Goal: Information Seeking & Learning: Learn about a topic

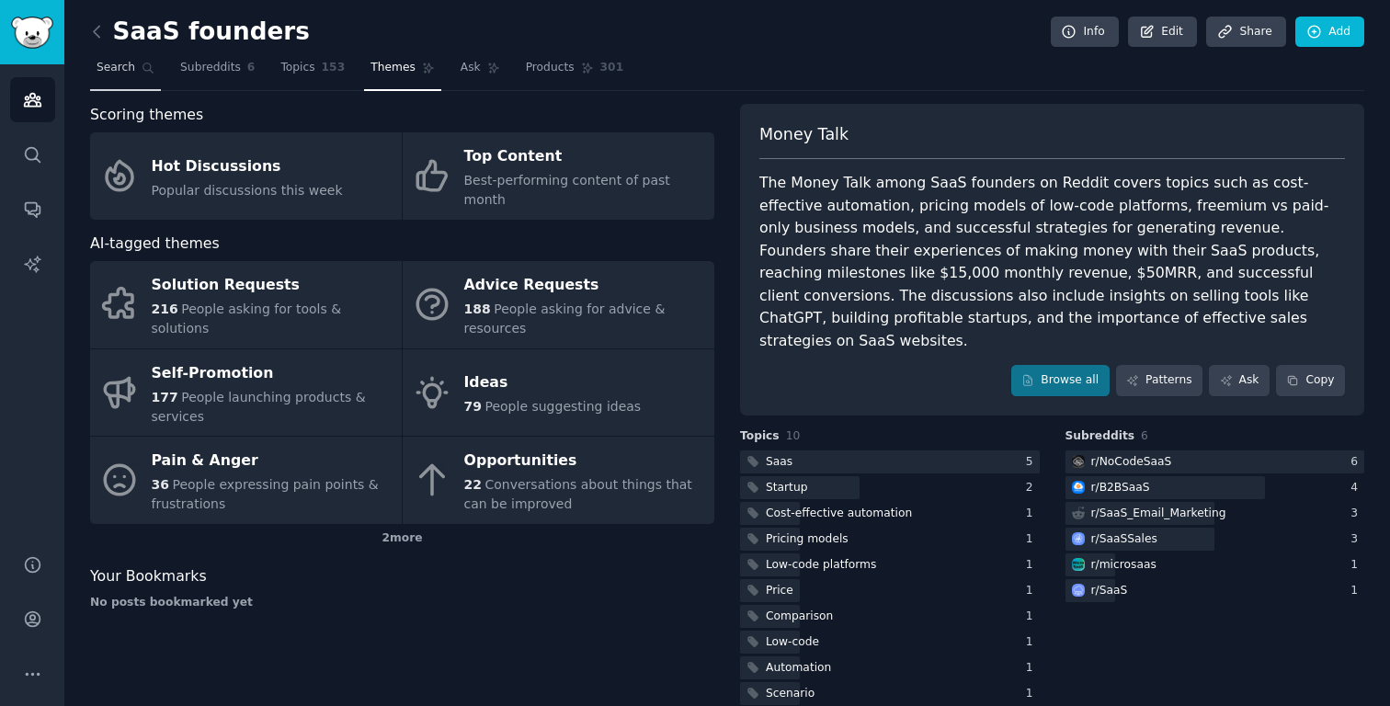
click at [115, 70] on span "Search" at bounding box center [116, 68] width 39 height 17
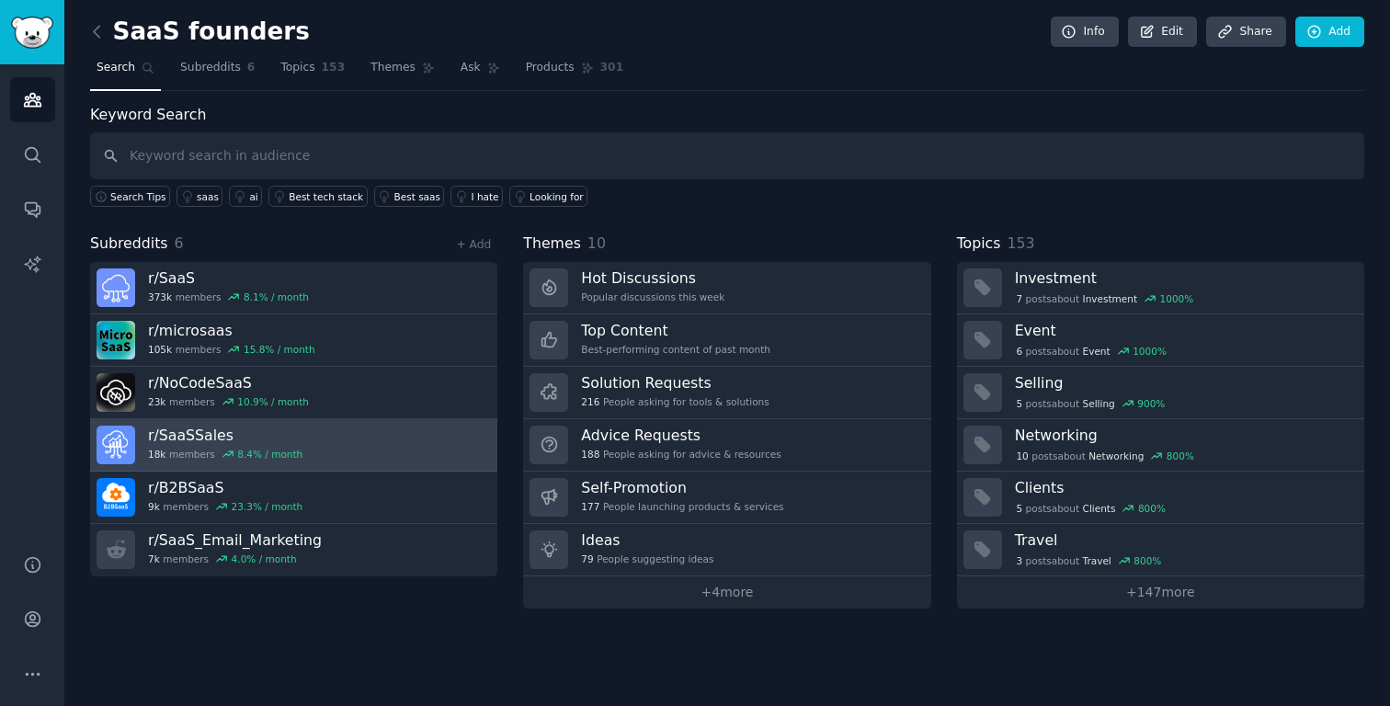
click at [187, 434] on h3 "r/ SaaSSales" at bounding box center [225, 435] width 154 height 19
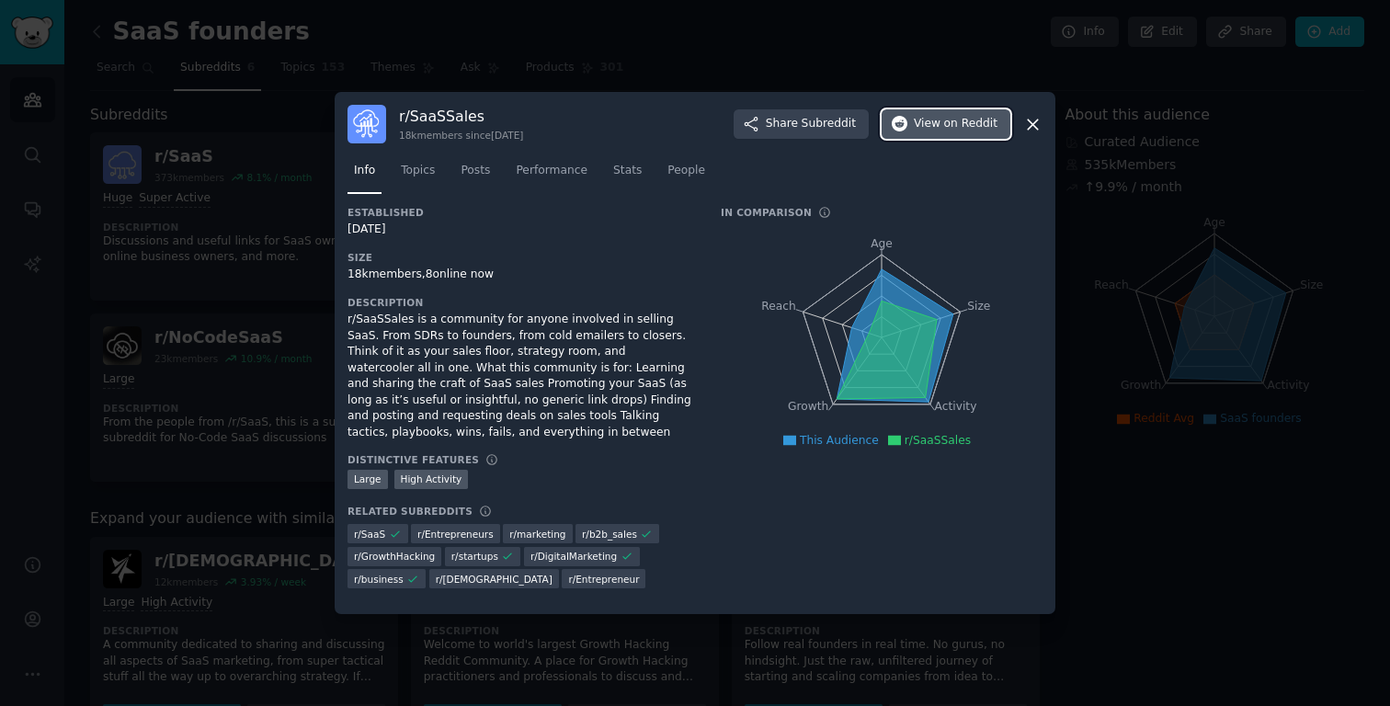
click at [954, 132] on button "View on Reddit" at bounding box center [945, 123] width 129 height 29
click at [1035, 131] on icon at bounding box center [1032, 124] width 19 height 19
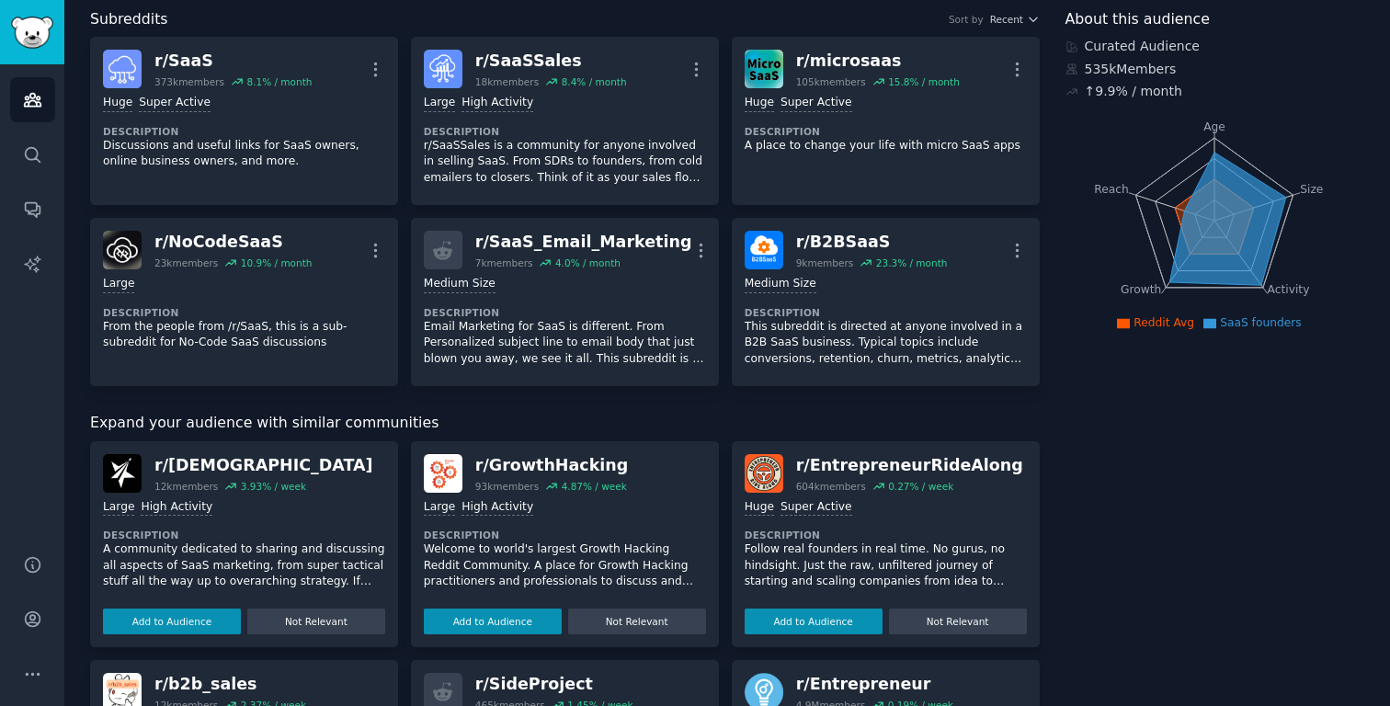
scroll to position [121, 0]
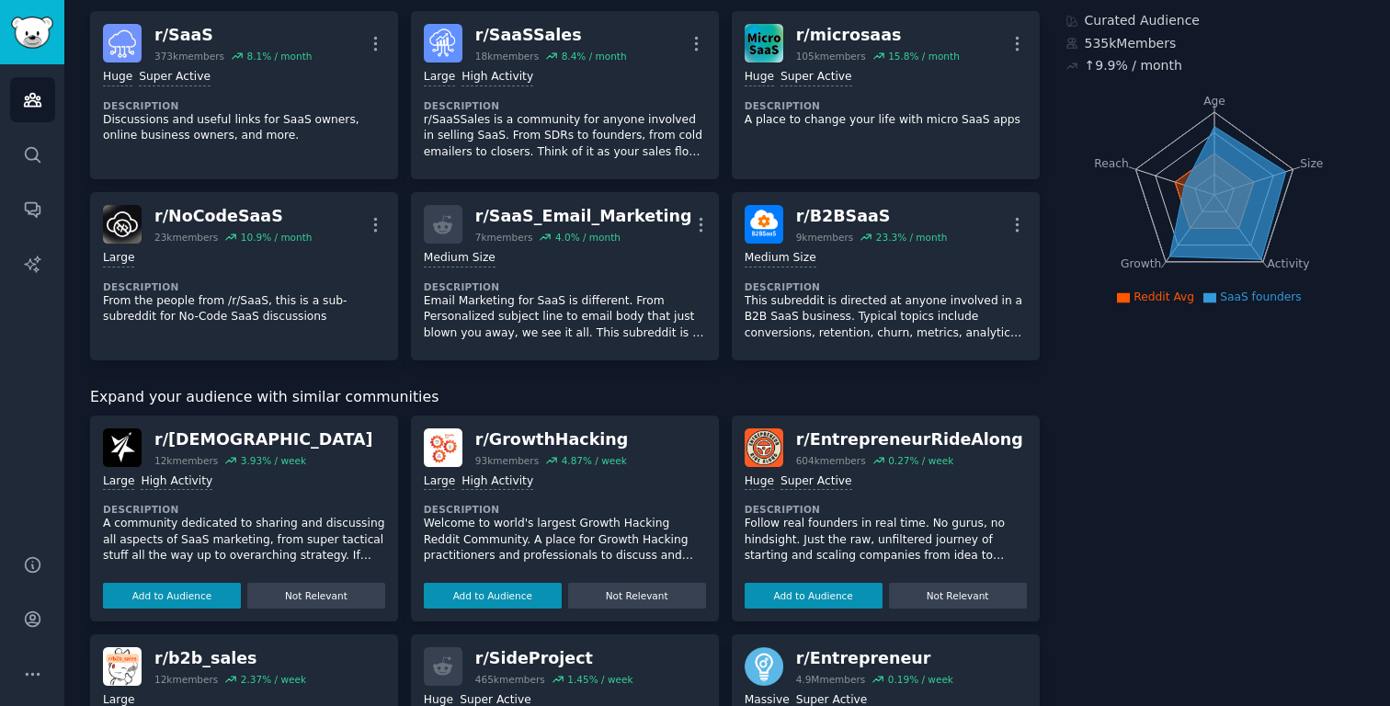
click at [517, 441] on div "r/ GrowthHacking" at bounding box center [551, 439] width 153 height 23
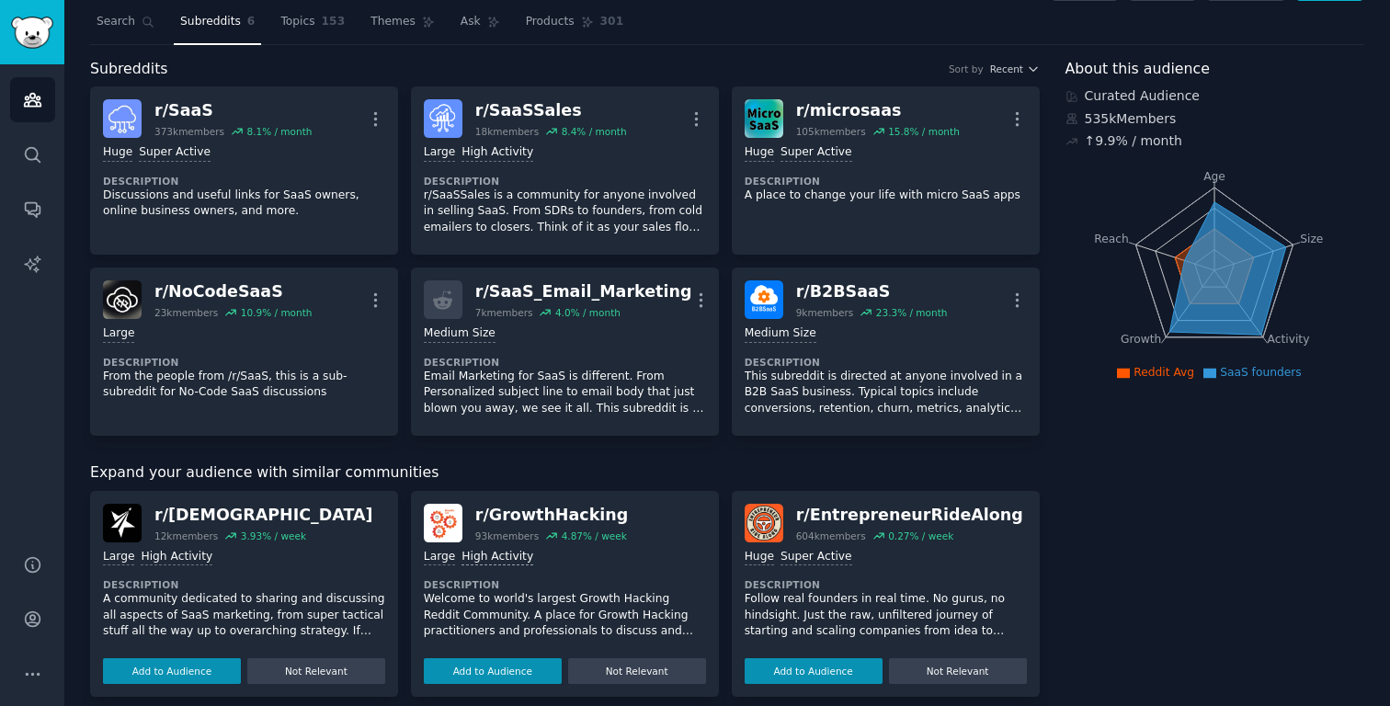
scroll to position [45, 0]
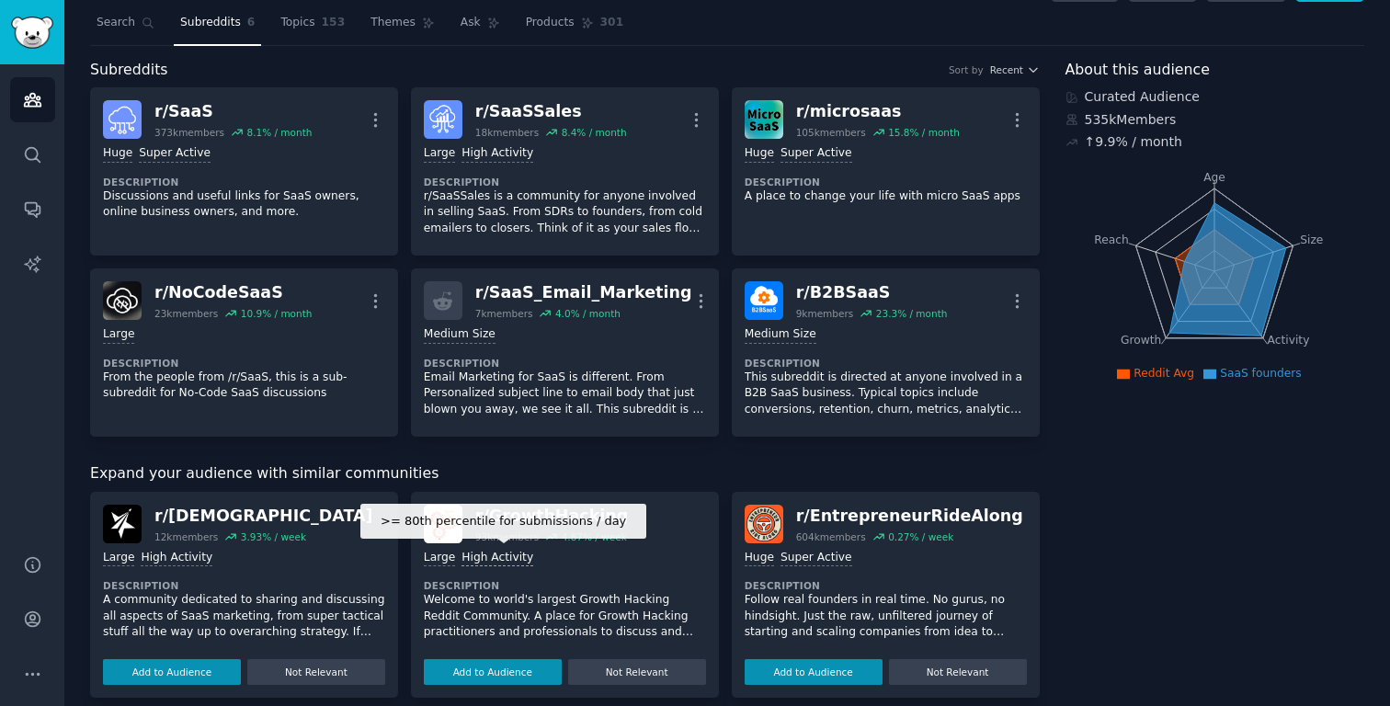
click at [477, 561] on div "High Activity" at bounding box center [497, 558] width 72 height 17
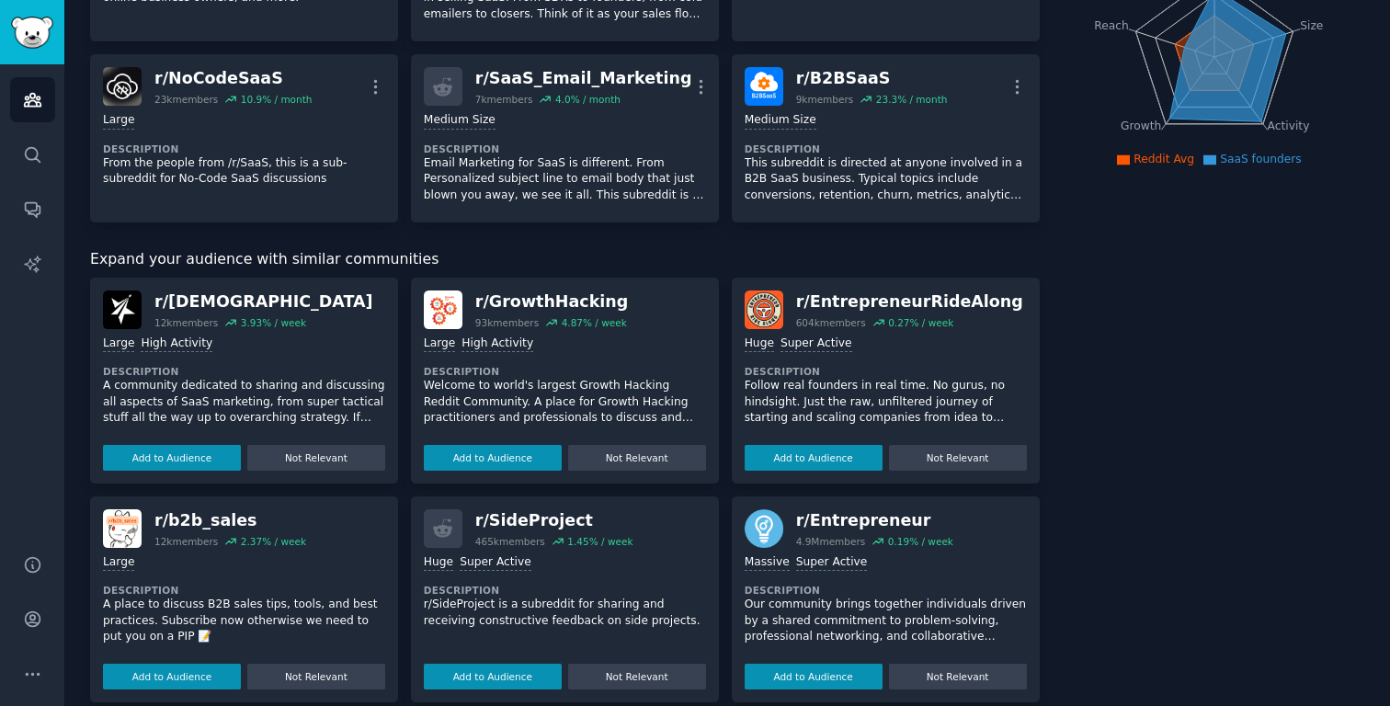
scroll to position [260, 0]
click at [503, 460] on button "Add to Audience" at bounding box center [493, 457] width 138 height 26
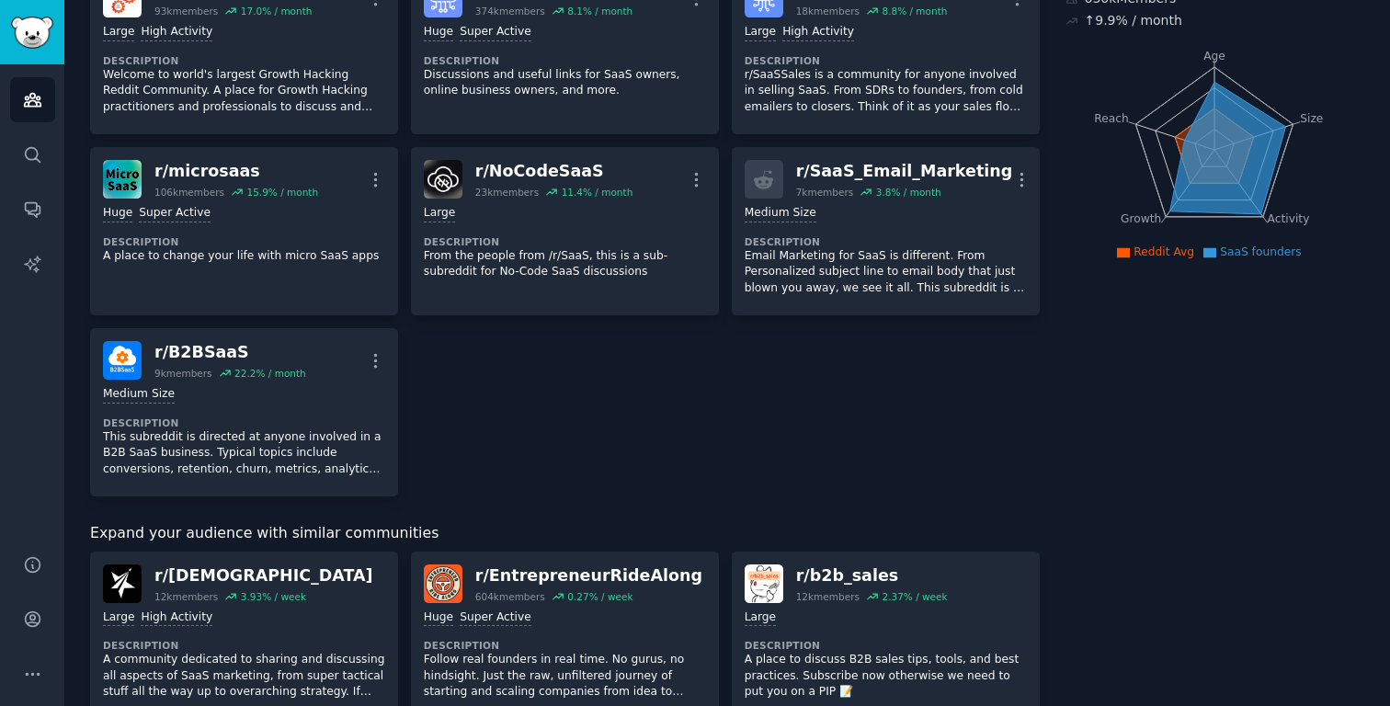
scroll to position [0, 0]
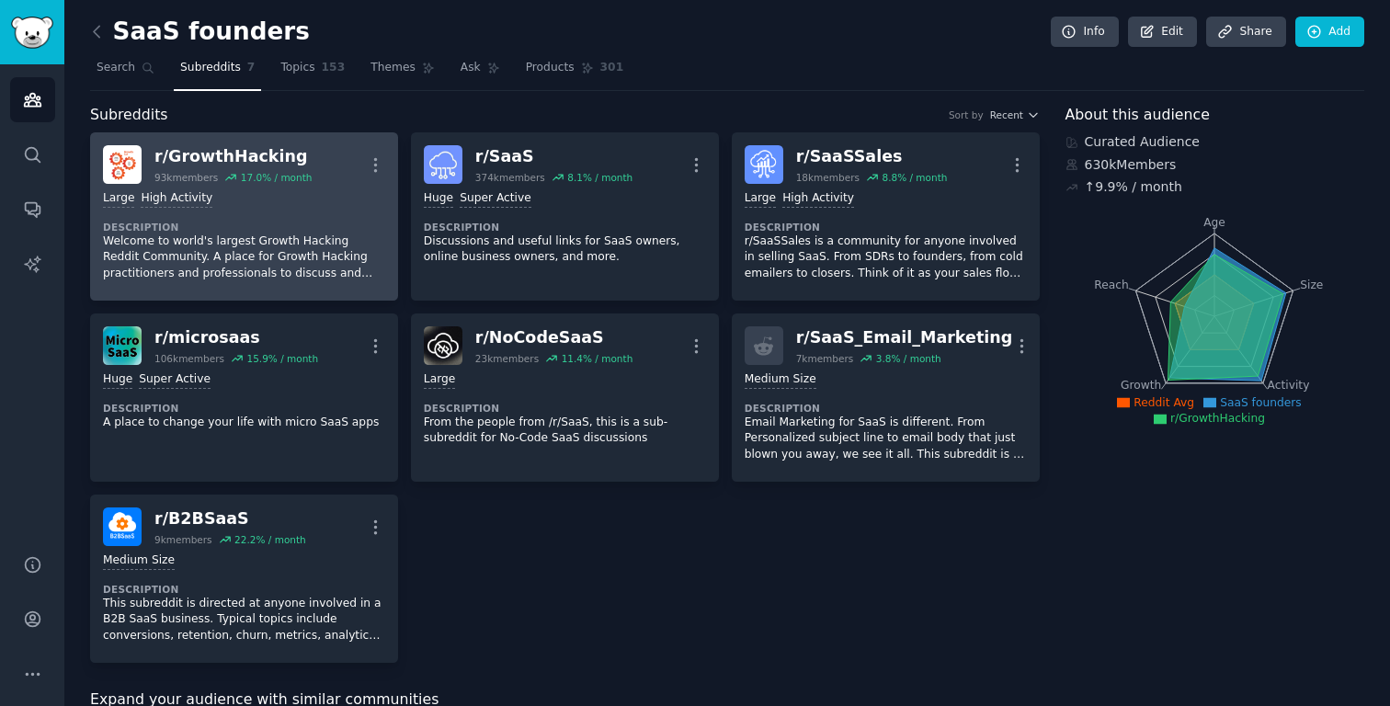
click at [199, 158] on div "r/ GrowthHacking" at bounding box center [232, 156] width 157 height 23
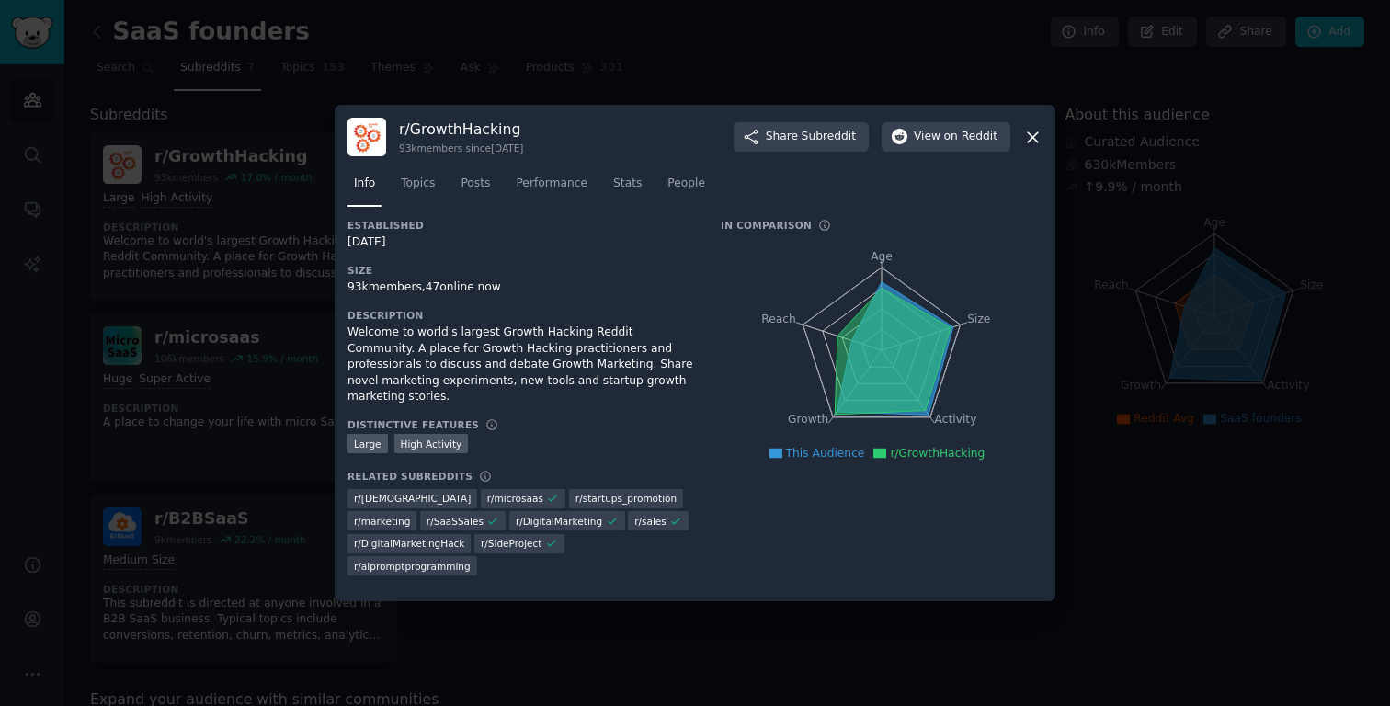
click at [1024, 137] on icon at bounding box center [1032, 137] width 19 height 19
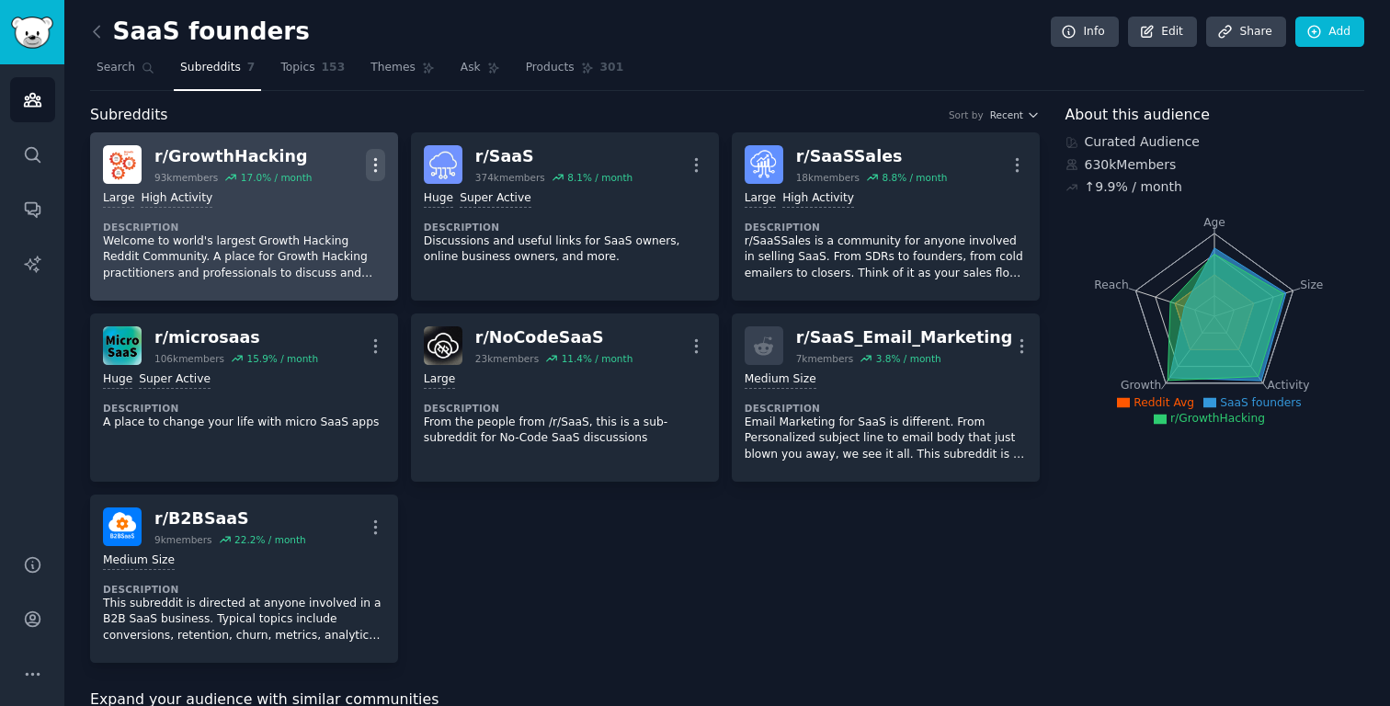
click at [377, 171] on icon "button" at bounding box center [375, 164] width 19 height 19
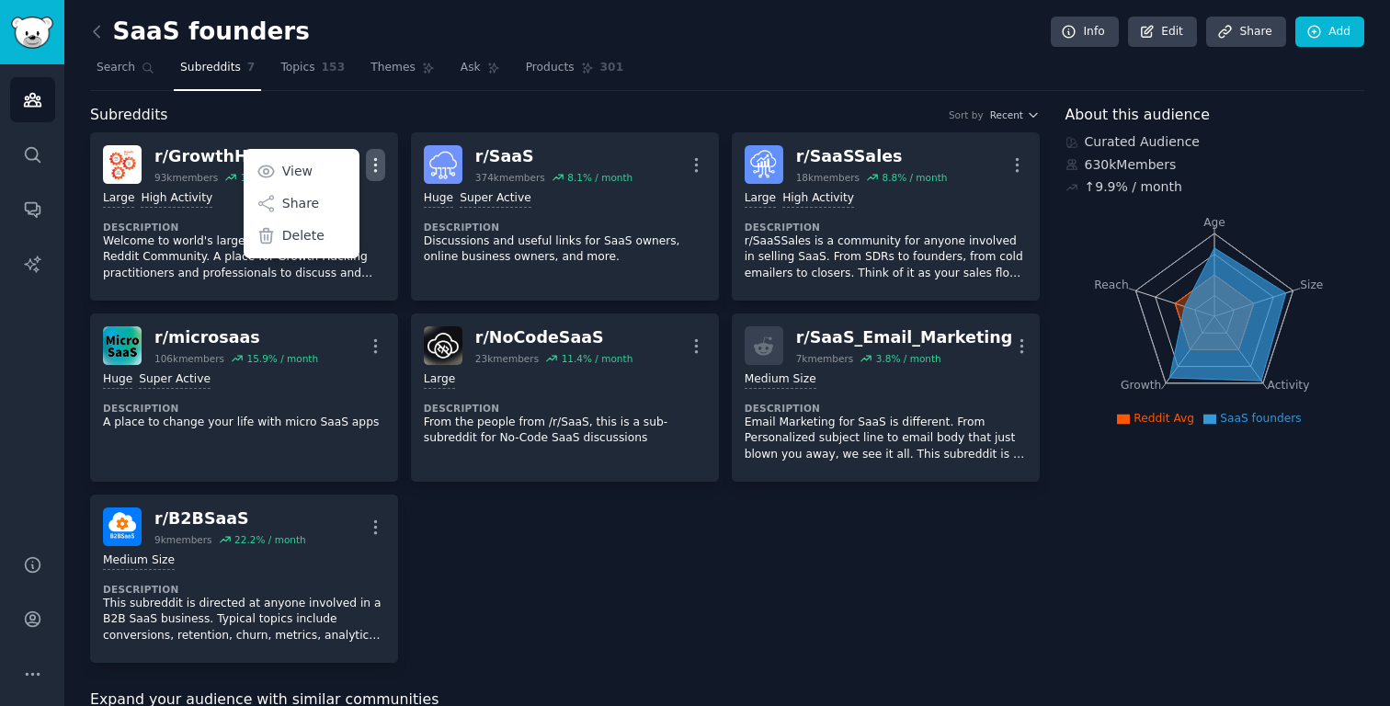
click at [332, 113] on div "Subreddits Sort by Recent" at bounding box center [564, 115] width 949 height 23
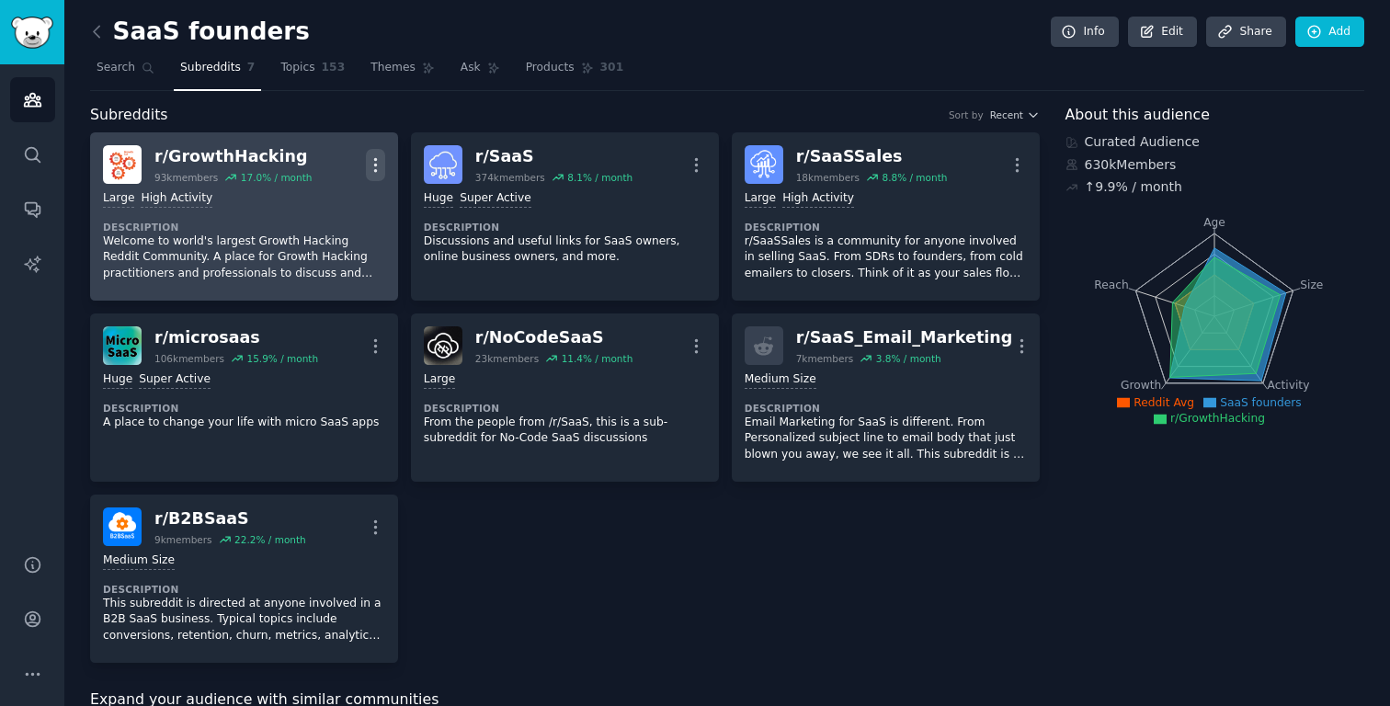
click at [381, 166] on icon "button" at bounding box center [375, 164] width 19 height 19
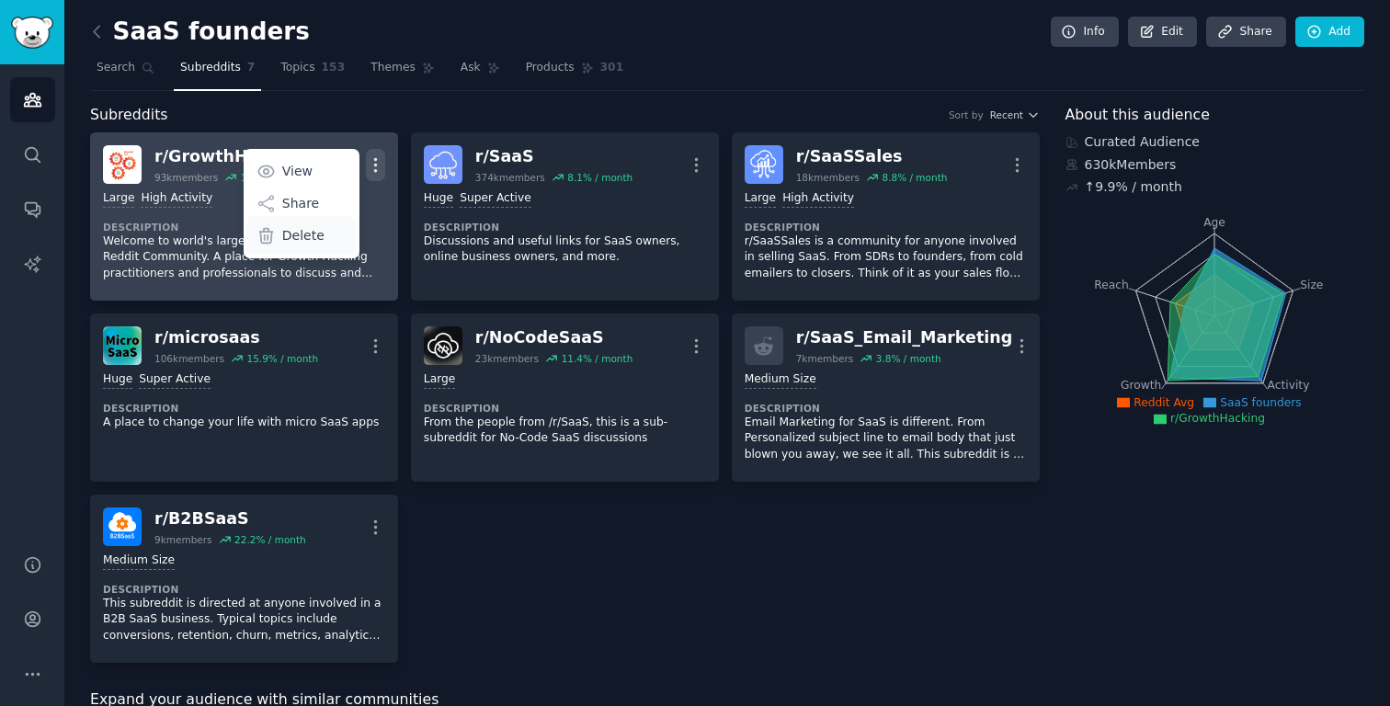
click at [321, 233] on div "Delete" at bounding box center [300, 235] width 109 height 39
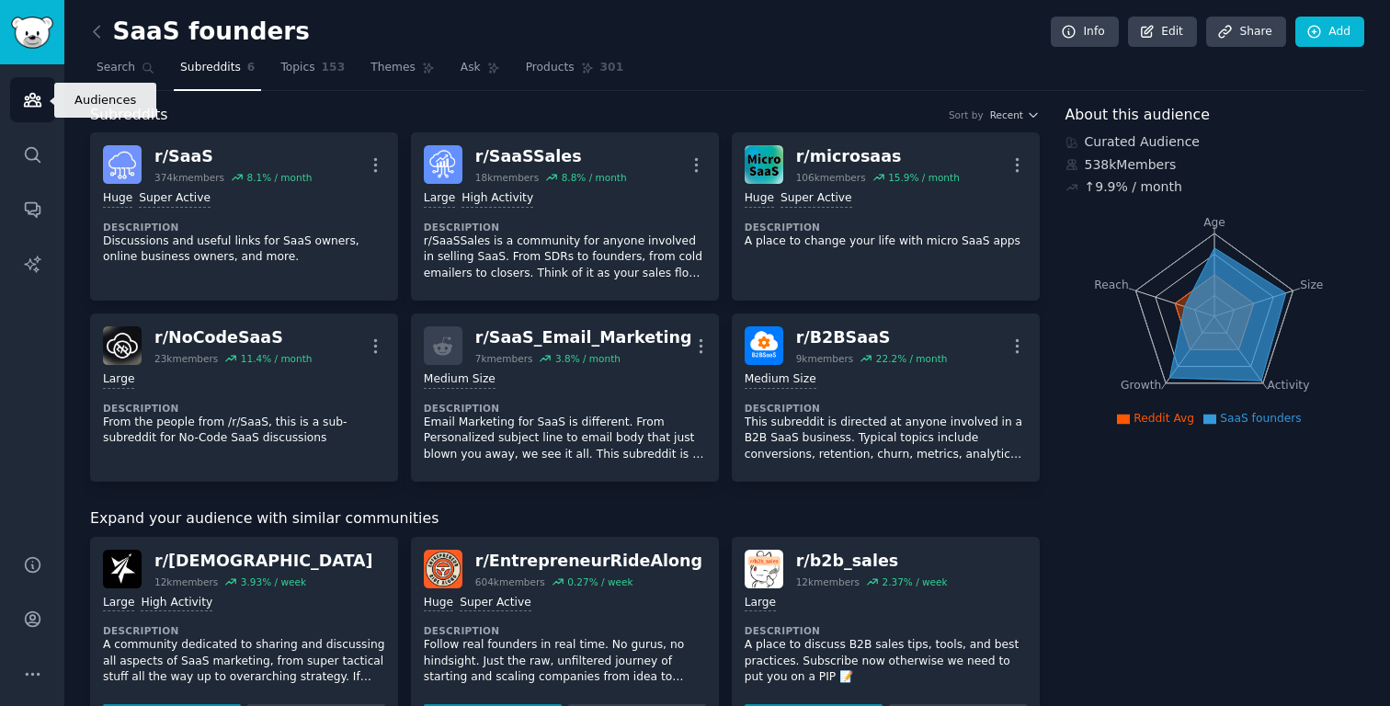
click at [37, 106] on icon "Sidebar" at bounding box center [32, 100] width 17 height 13
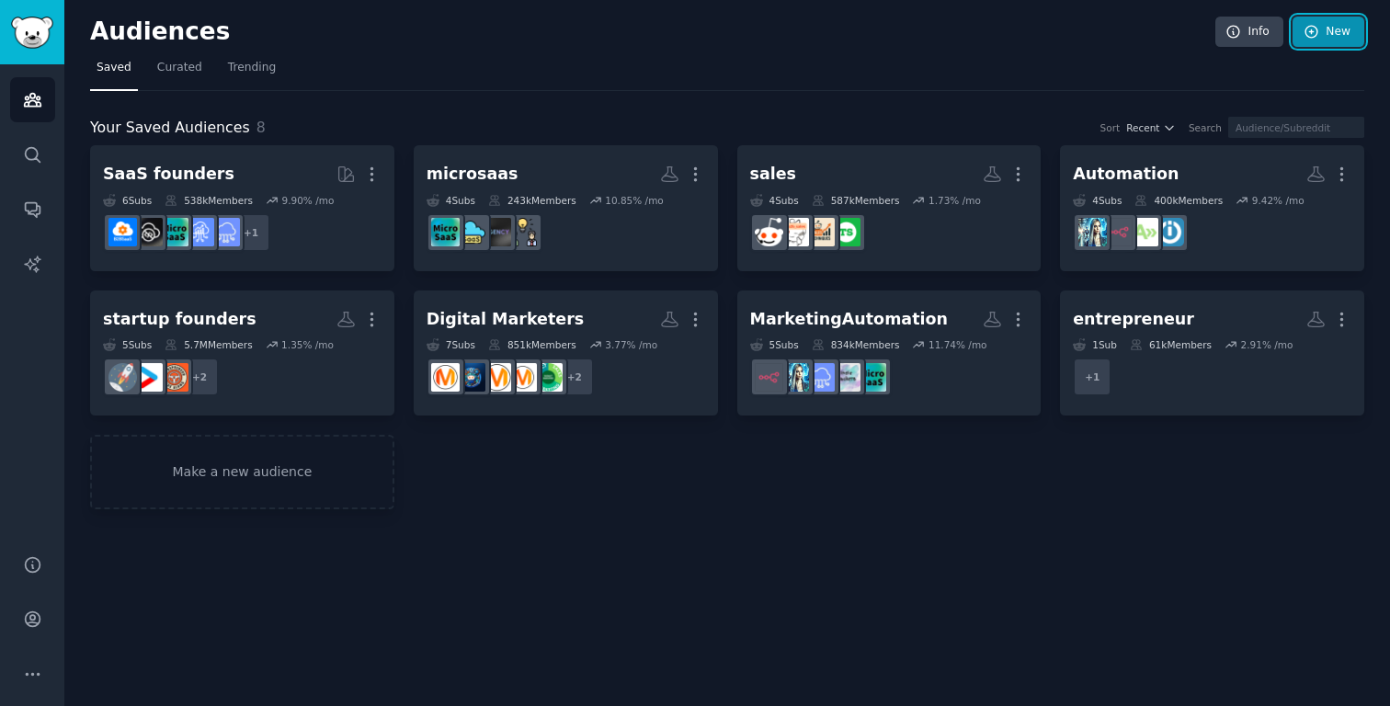
click at [1338, 38] on link "New" at bounding box center [1328, 32] width 72 height 31
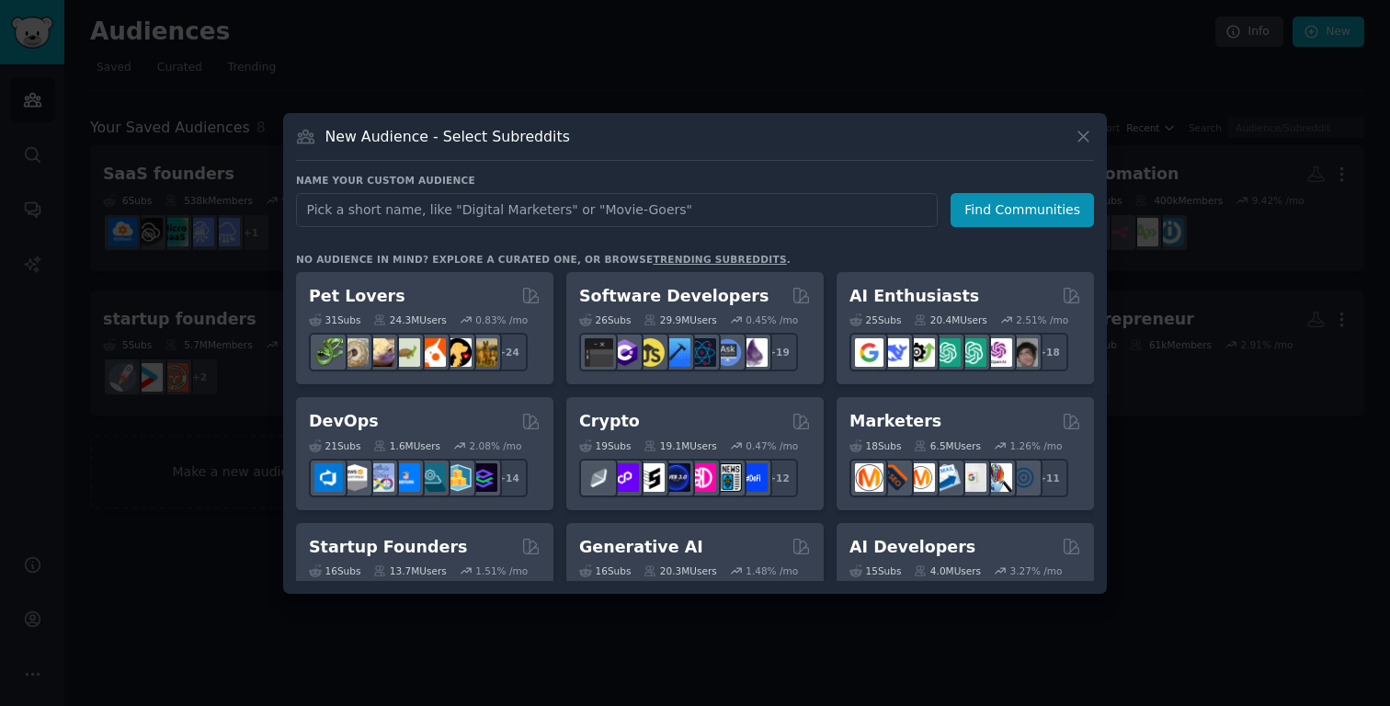
type input "r"
type input "growthhacking"
click button "Find Communities" at bounding box center [1021, 210] width 143 height 34
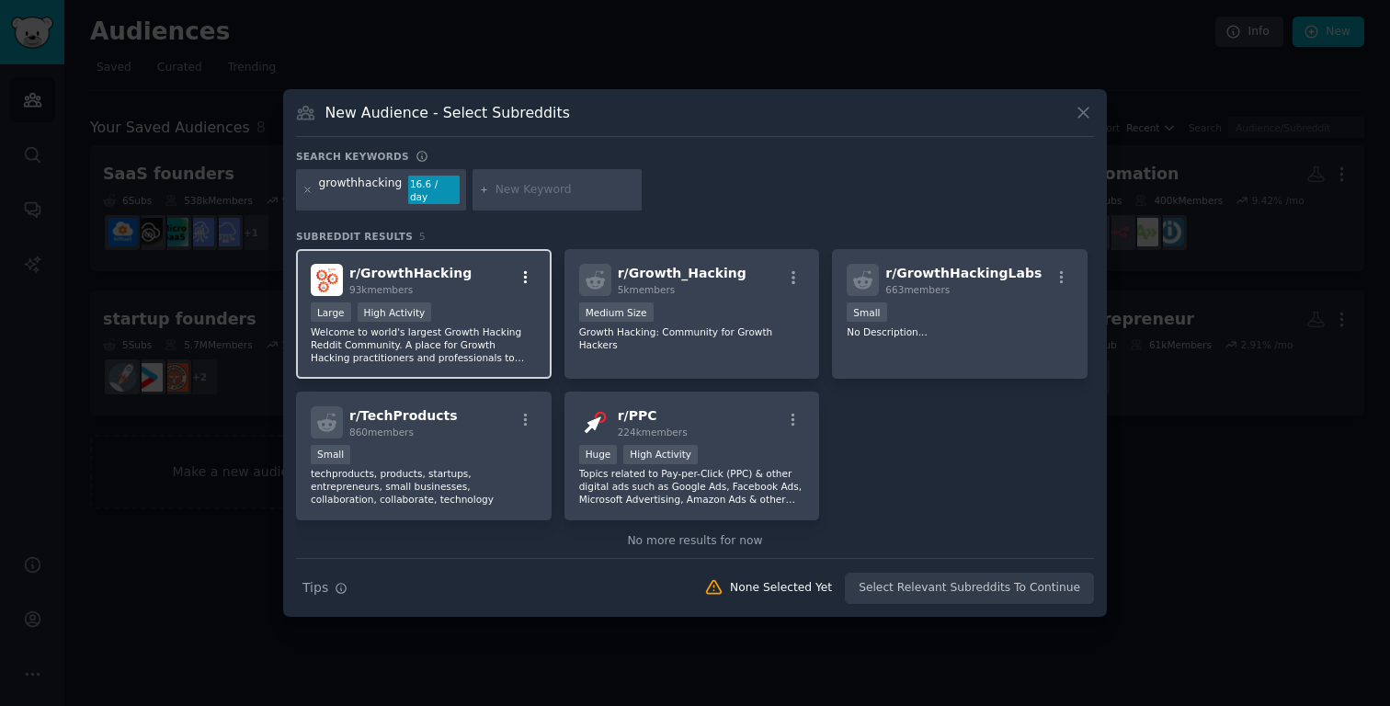
click at [519, 269] on icon "button" at bounding box center [525, 277] width 17 height 17
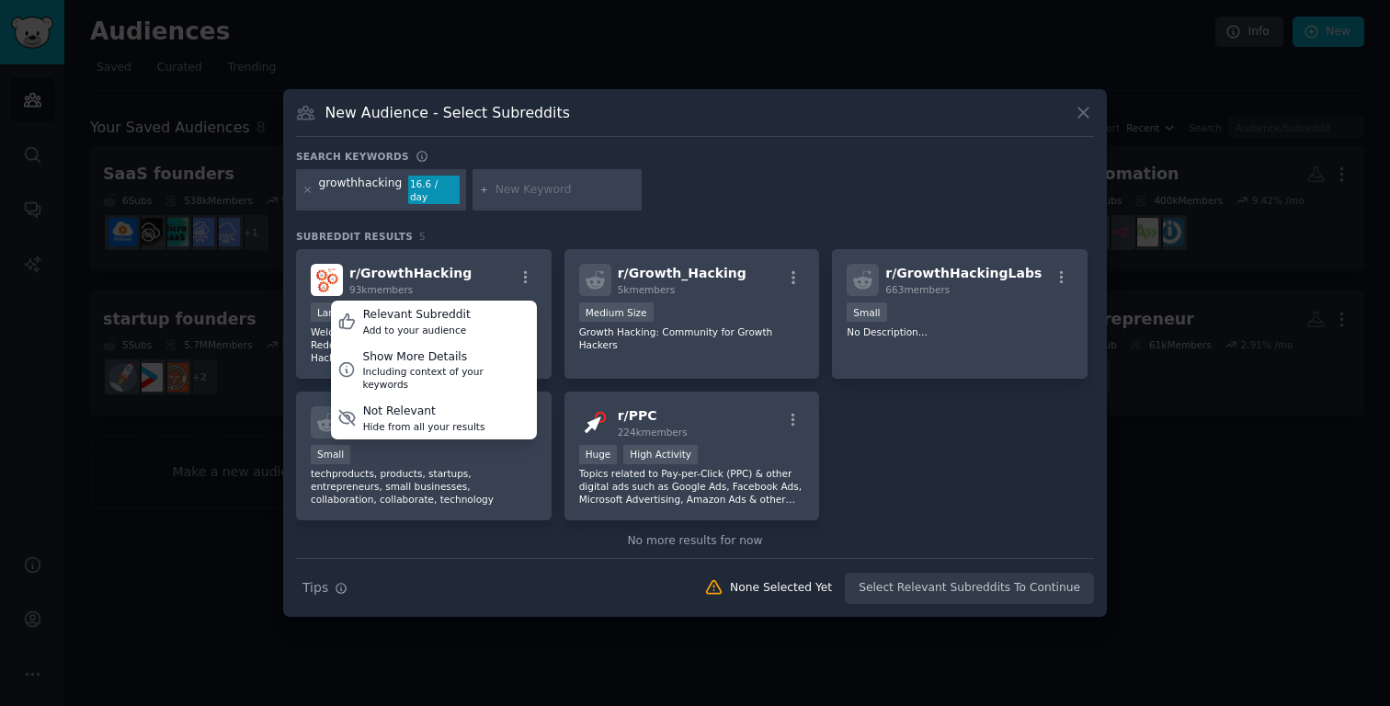
click at [491, 231] on h3 "Subreddit Results 5" at bounding box center [695, 236] width 798 height 13
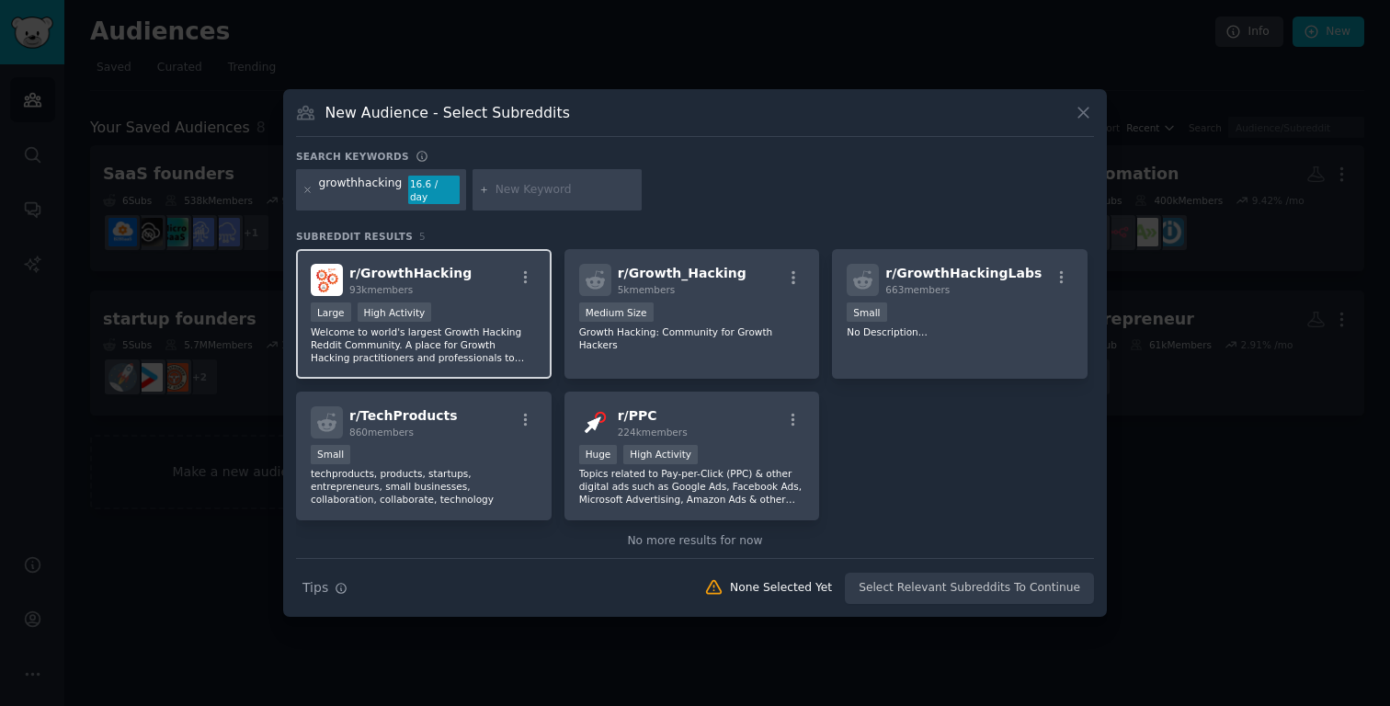
click at [495, 292] on div "r/ GrowthHacking 93k members Large High Activity Welcome to world's largest Gro…" at bounding box center [424, 314] width 256 height 130
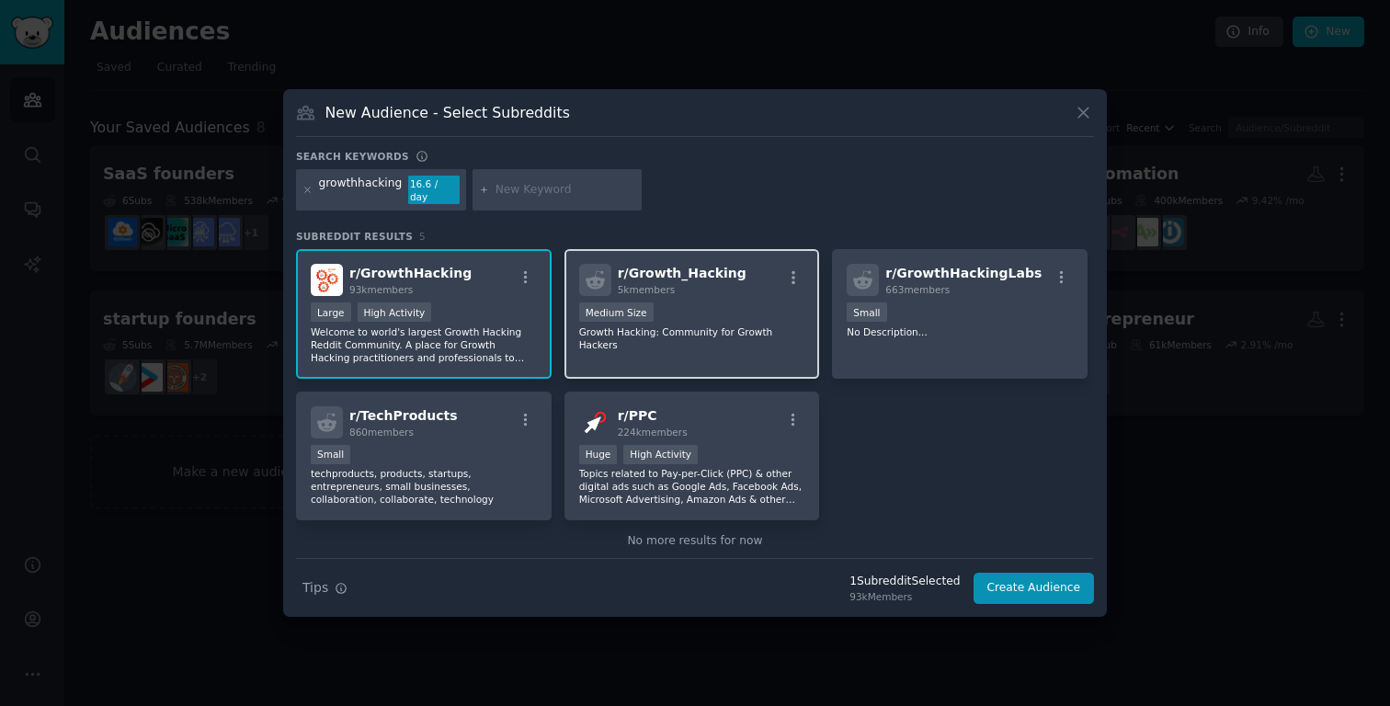
click at [752, 317] on div "1000 - 10,000 members Medium Size" at bounding box center [692, 313] width 226 height 23
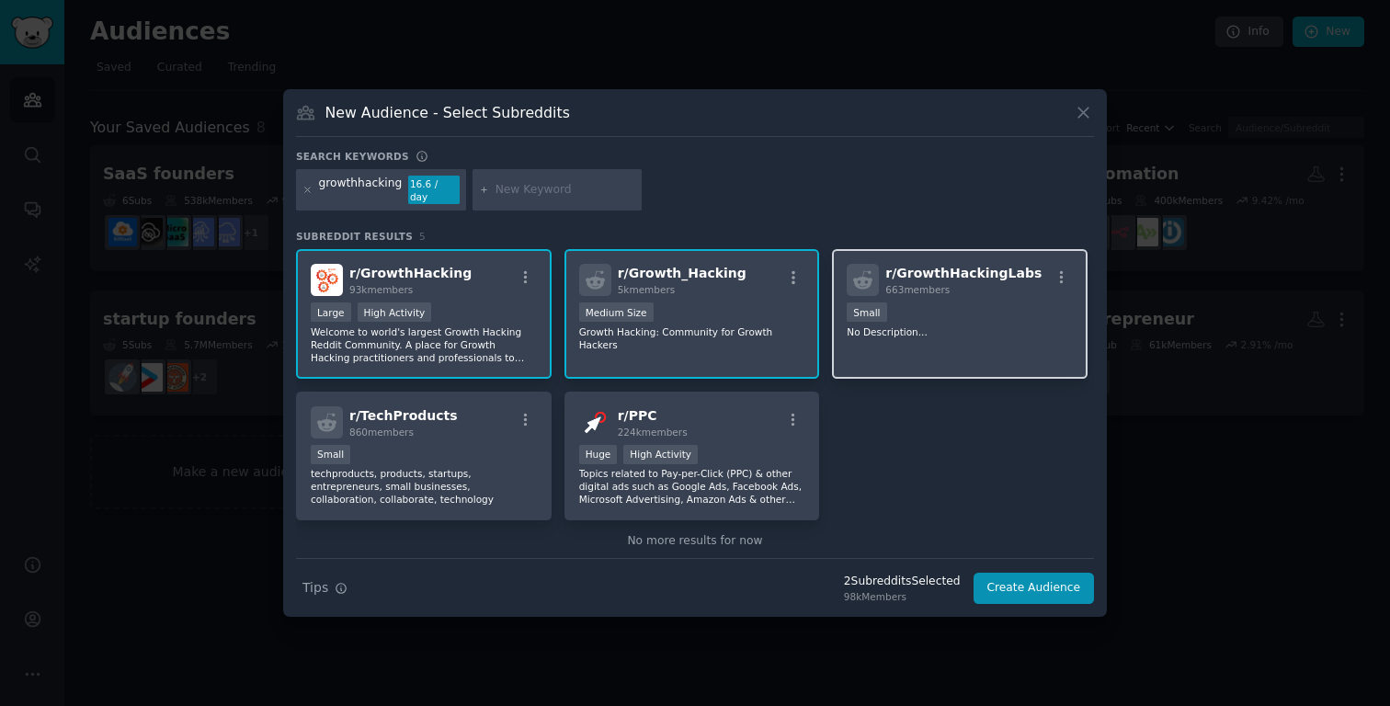
click at [937, 355] on div "r/ GrowthHackingLabs 663 members Small No Description..." at bounding box center [960, 314] width 256 height 130
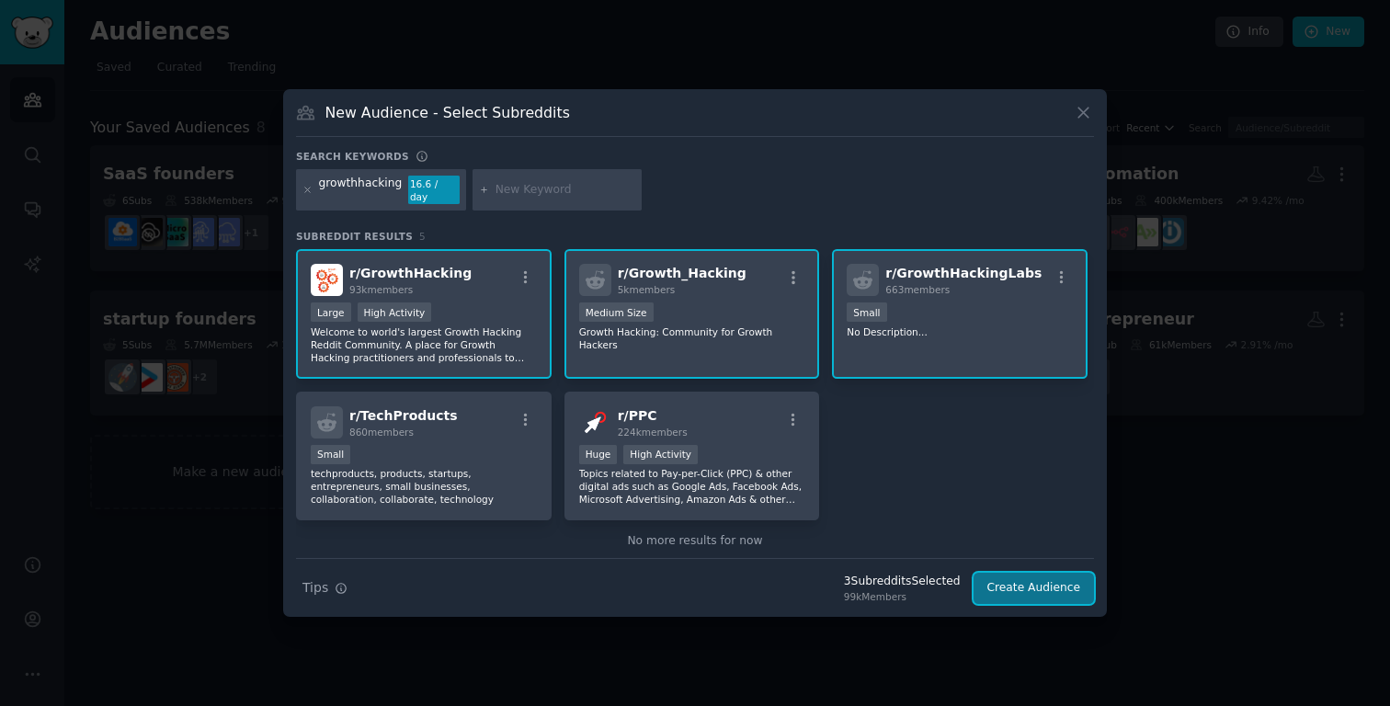
click at [1030, 587] on button "Create Audience" at bounding box center [1033, 588] width 121 height 31
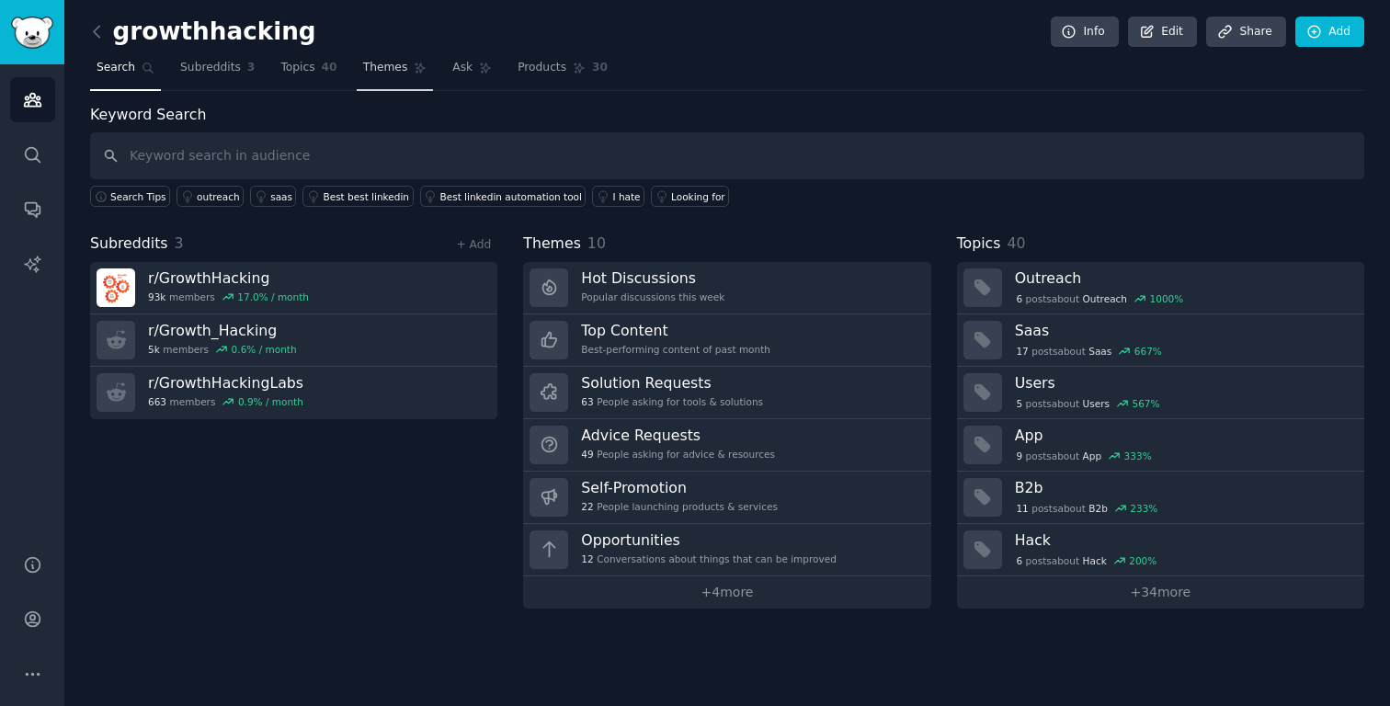
click at [393, 67] on span "Themes" at bounding box center [385, 68] width 45 height 17
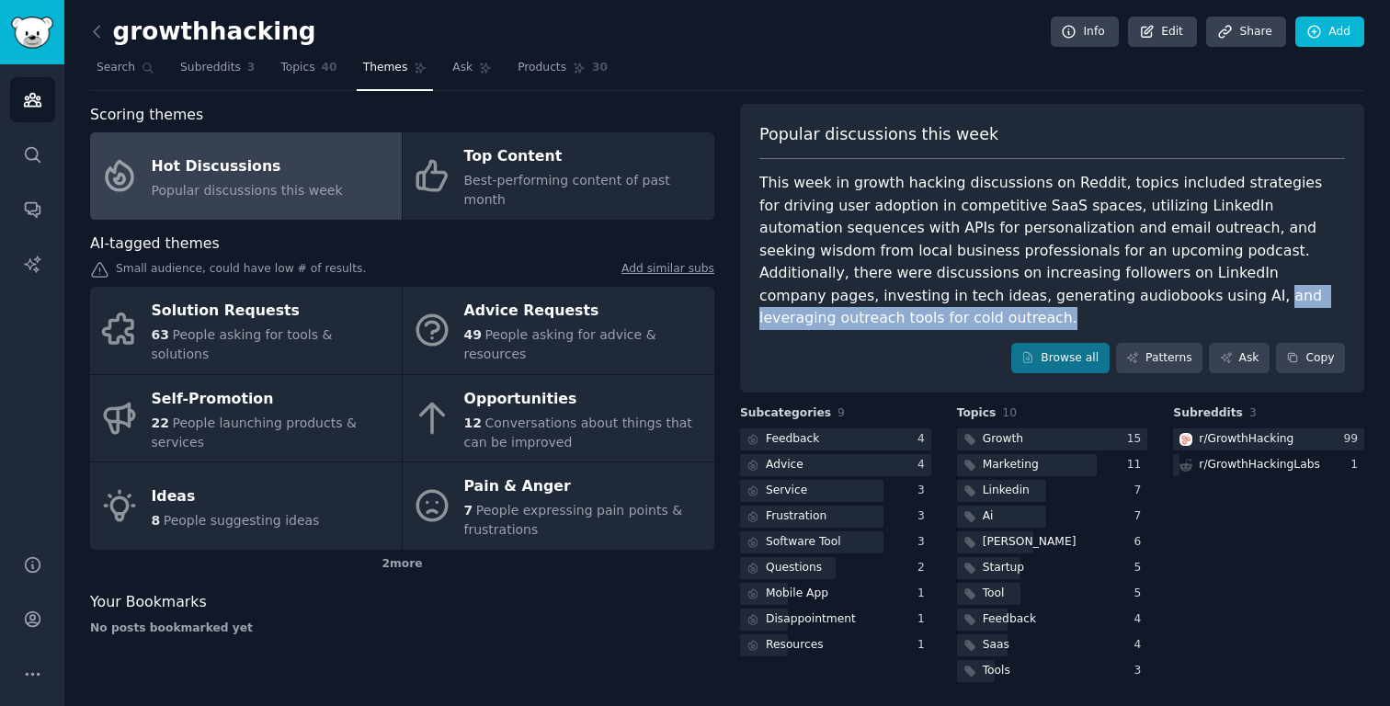
drag, startPoint x: 898, startPoint y: 295, endPoint x: 1217, endPoint y: 302, distance: 319.0
click at [1217, 302] on div "This week in growth hacking discussions on Reddit, topics included strategies f…" at bounding box center [1051, 251] width 585 height 158
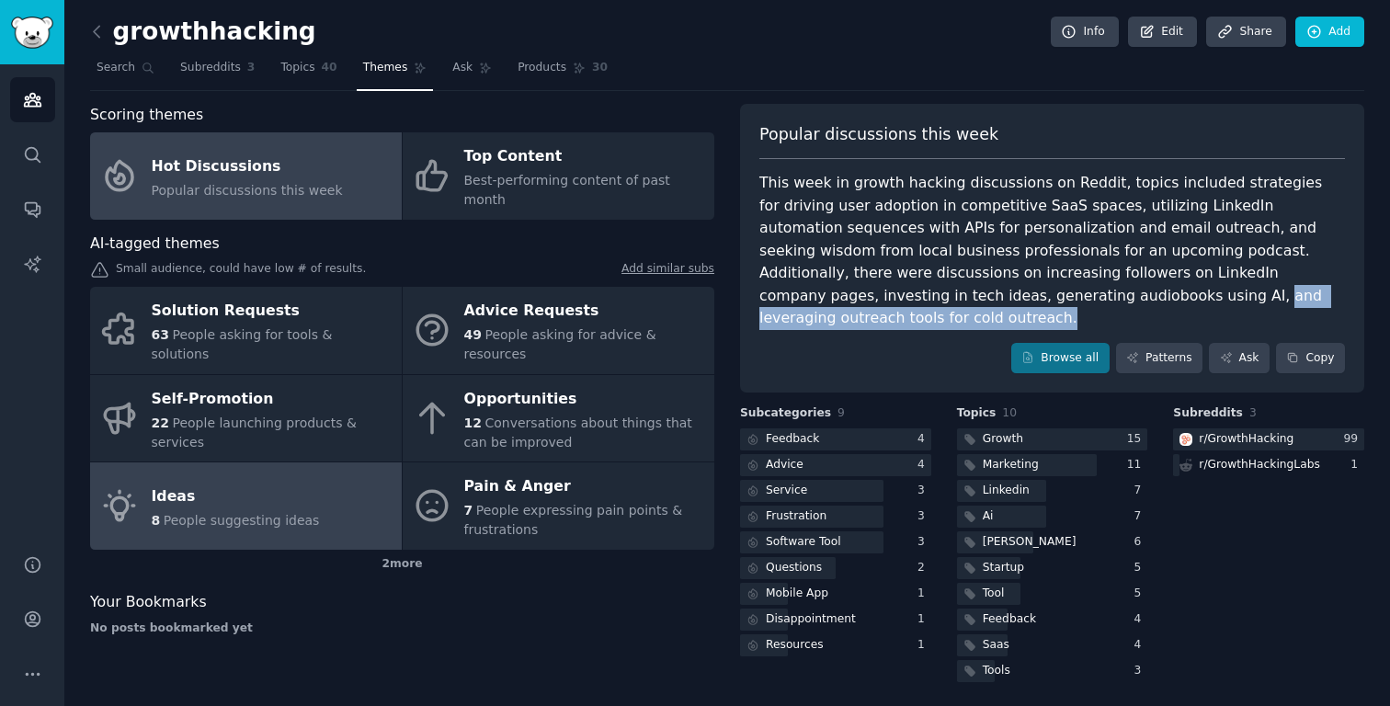
click at [247, 482] on div "Ideas" at bounding box center [236, 496] width 168 height 29
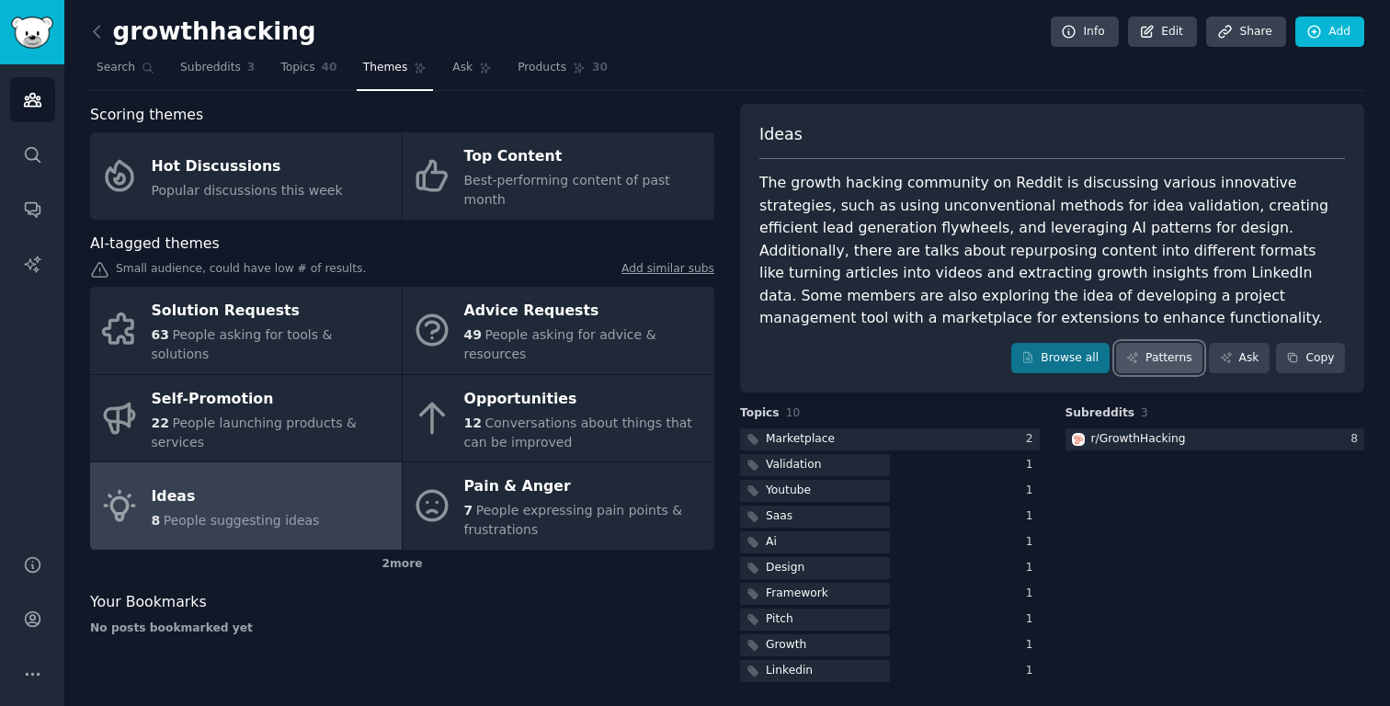
click at [1146, 353] on link "Patterns" at bounding box center [1159, 358] width 86 height 31
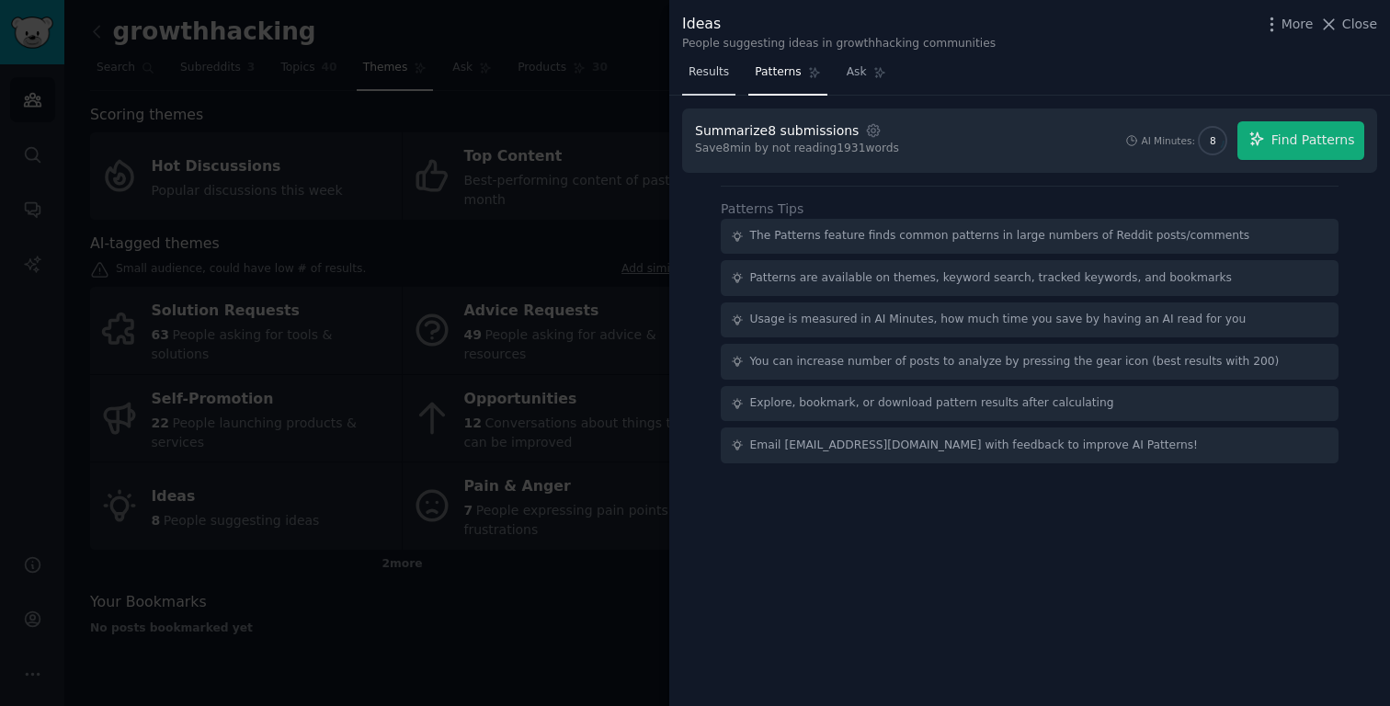
click at [711, 69] on span "Results" at bounding box center [708, 72] width 40 height 17
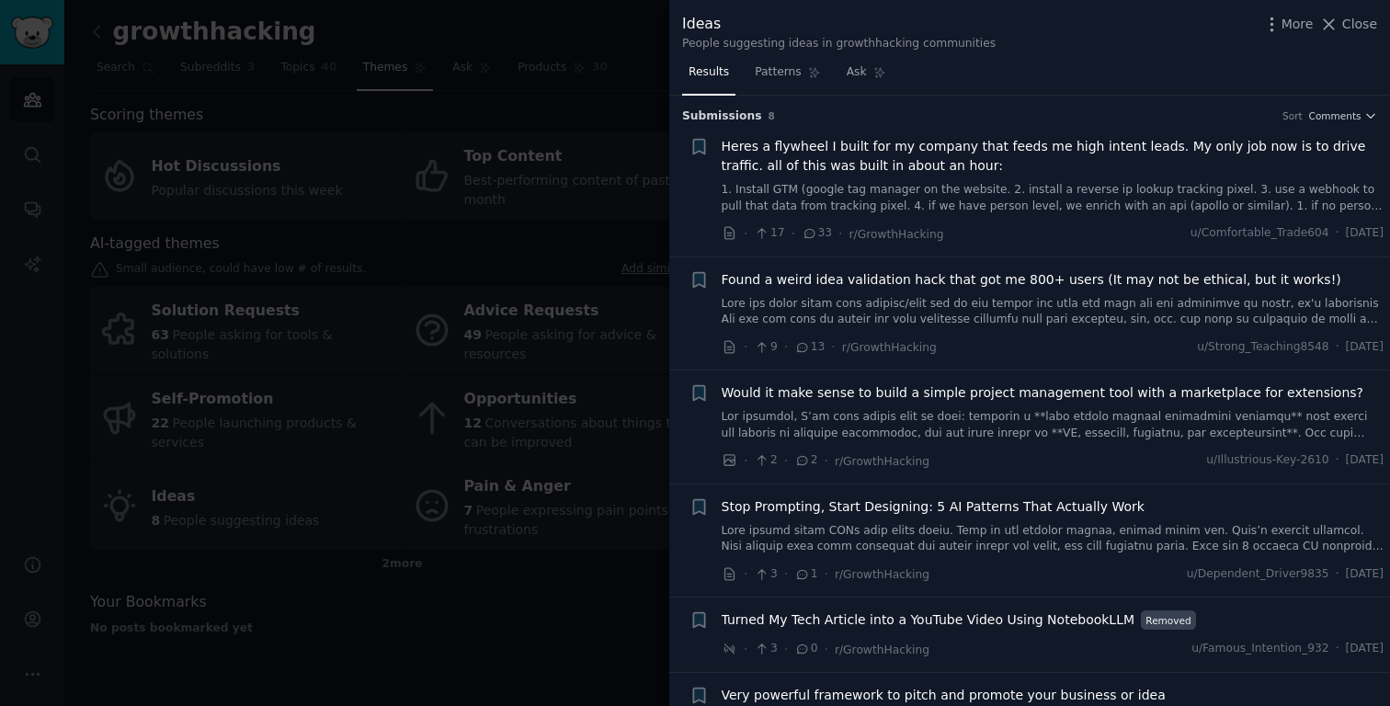
click at [903, 277] on span "Found a weird idea validation hack that got me 800+ users (It may not be ethica…" at bounding box center [1031, 279] width 619 height 19
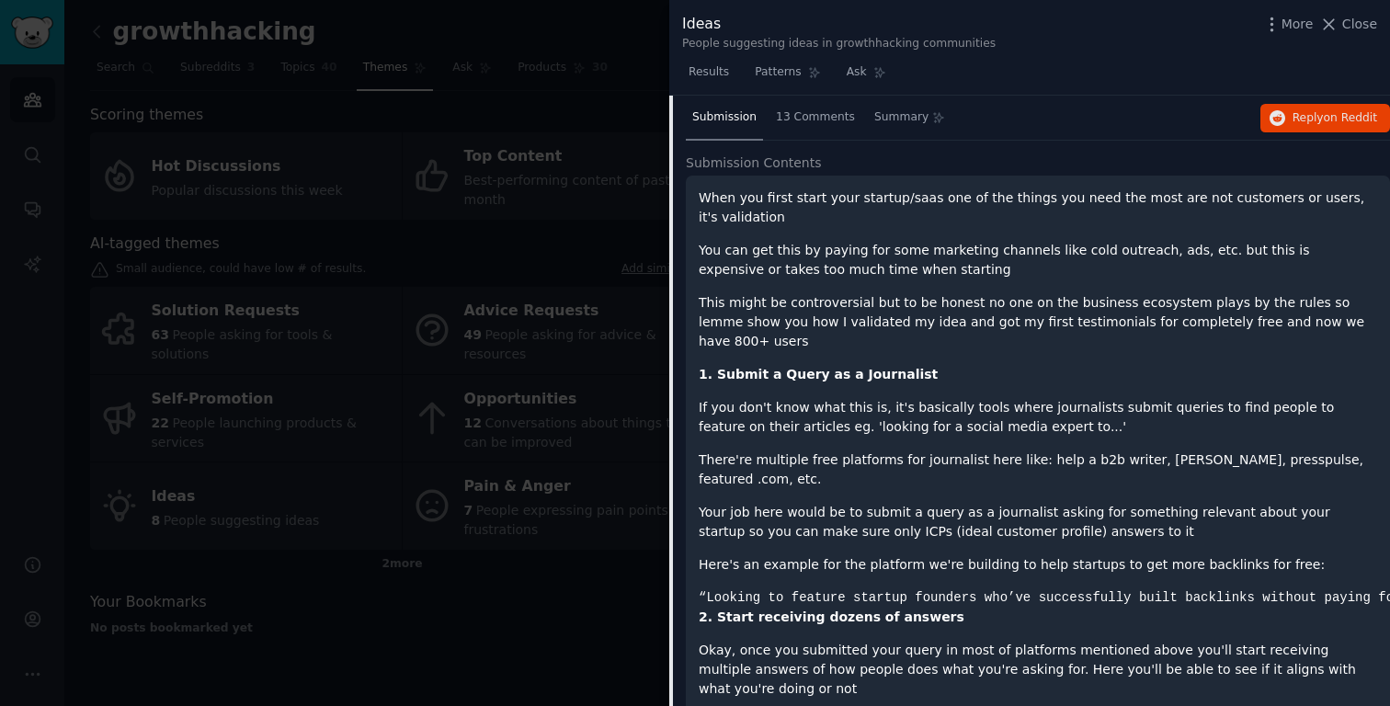
scroll to position [278, 0]
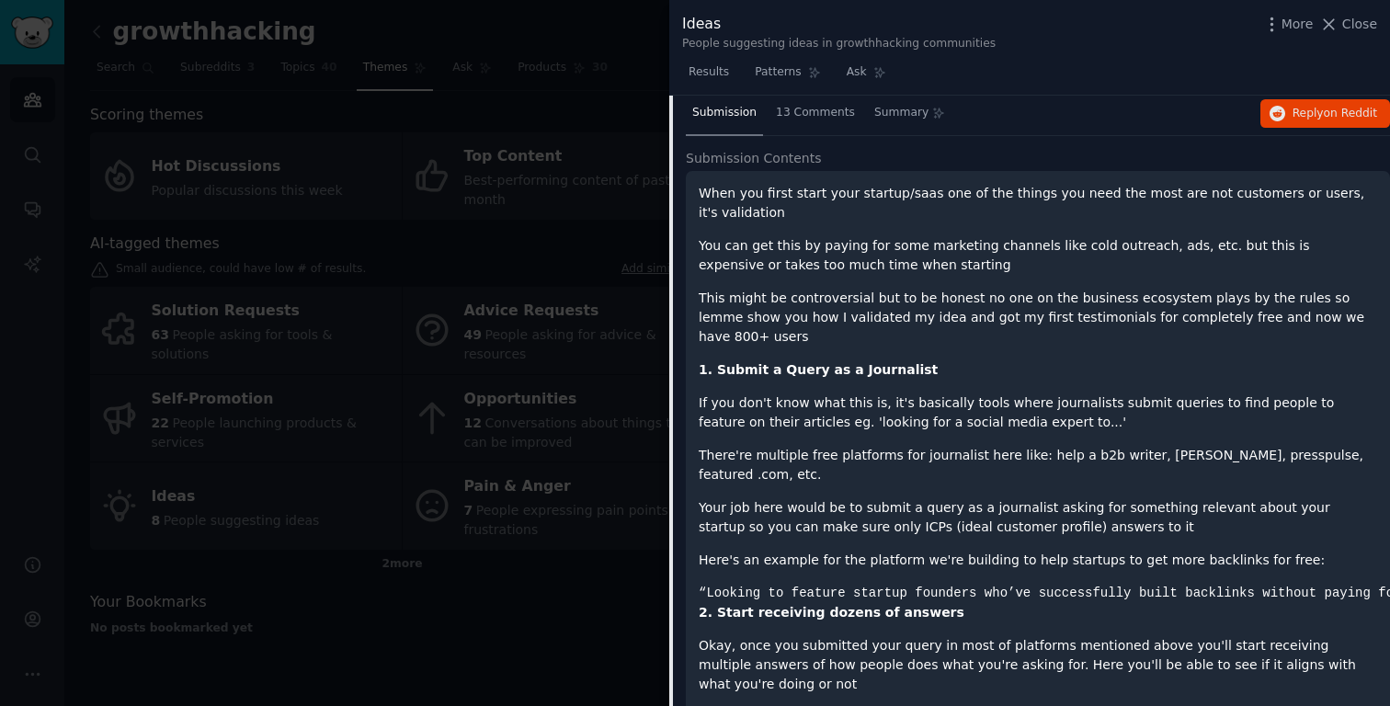
click at [891, 498] on p "Your job here would be to submit a query as a journalist asking for something r…" at bounding box center [1038, 517] width 678 height 39
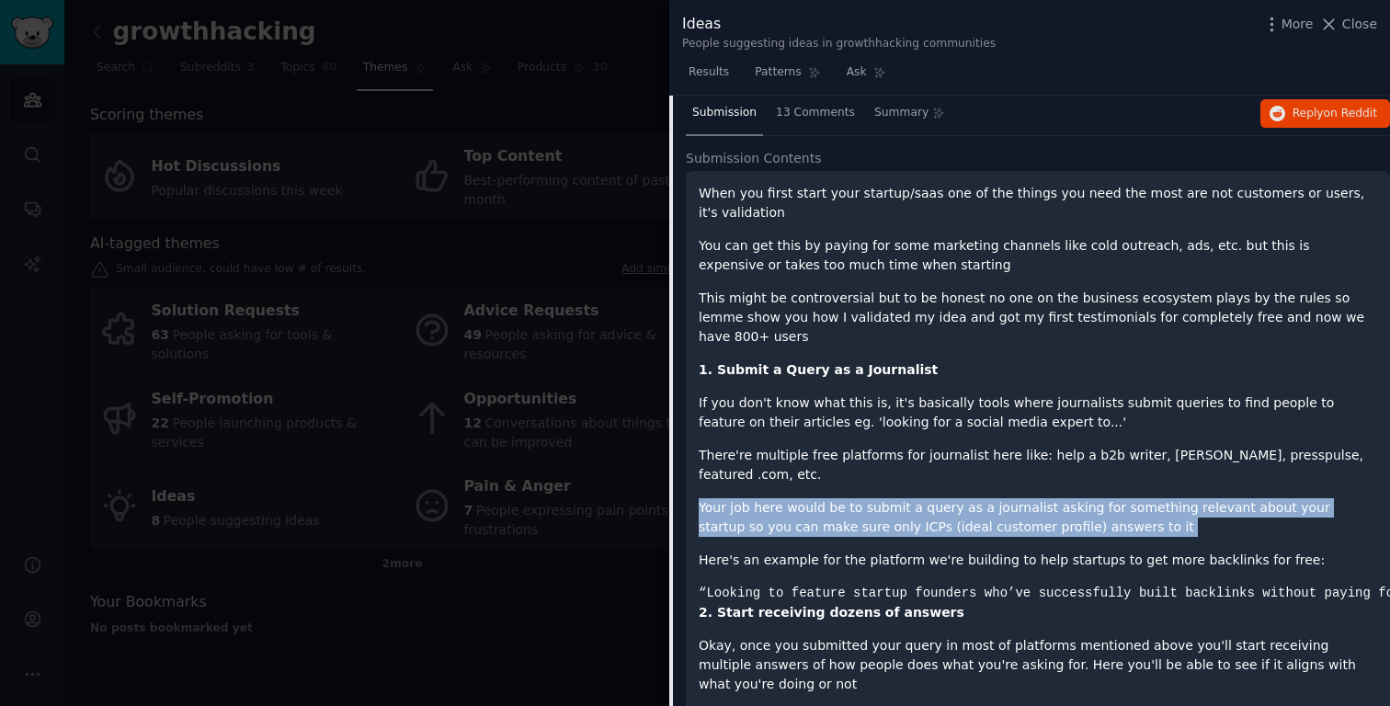
click at [891, 498] on p "Your job here would be to submit a query as a journalist asking for something r…" at bounding box center [1038, 517] width 678 height 39
click at [807, 498] on p "Your job here would be to submit a query as a journalist asking for something r…" at bounding box center [1038, 517] width 678 height 39
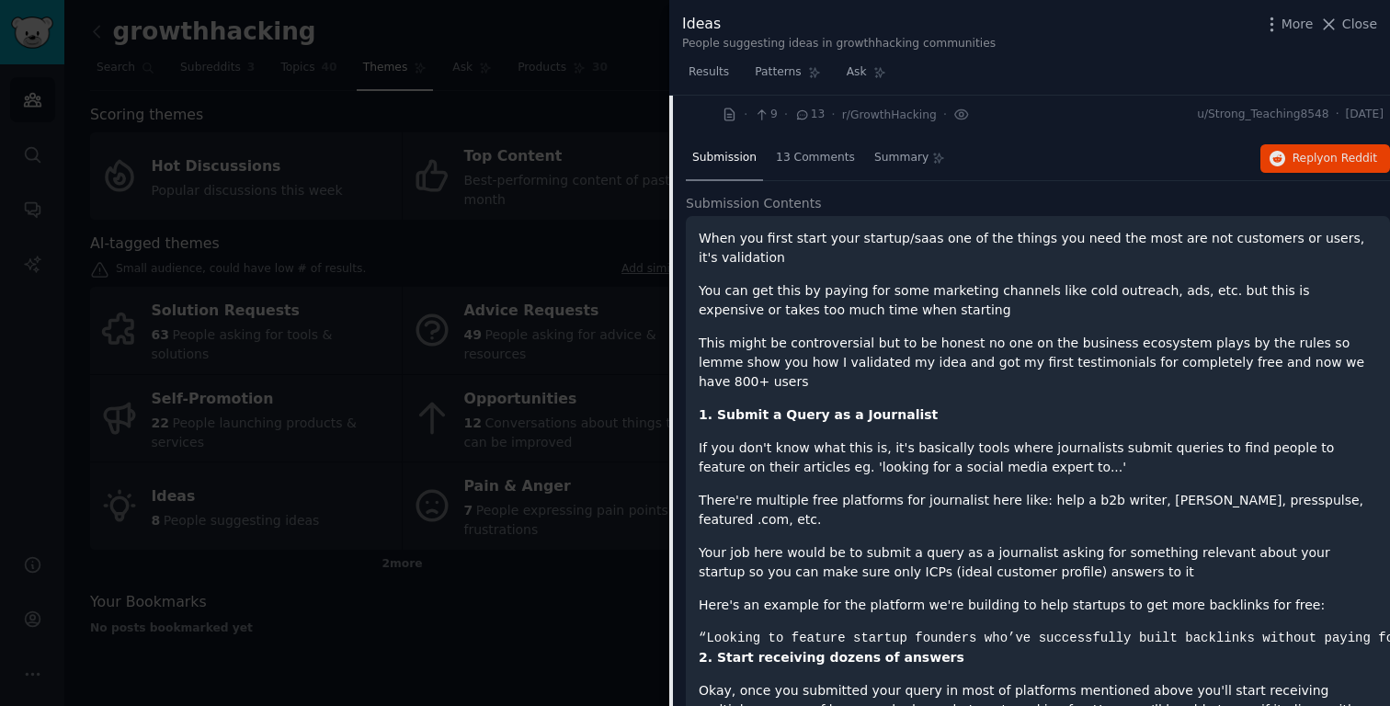
scroll to position [0, 0]
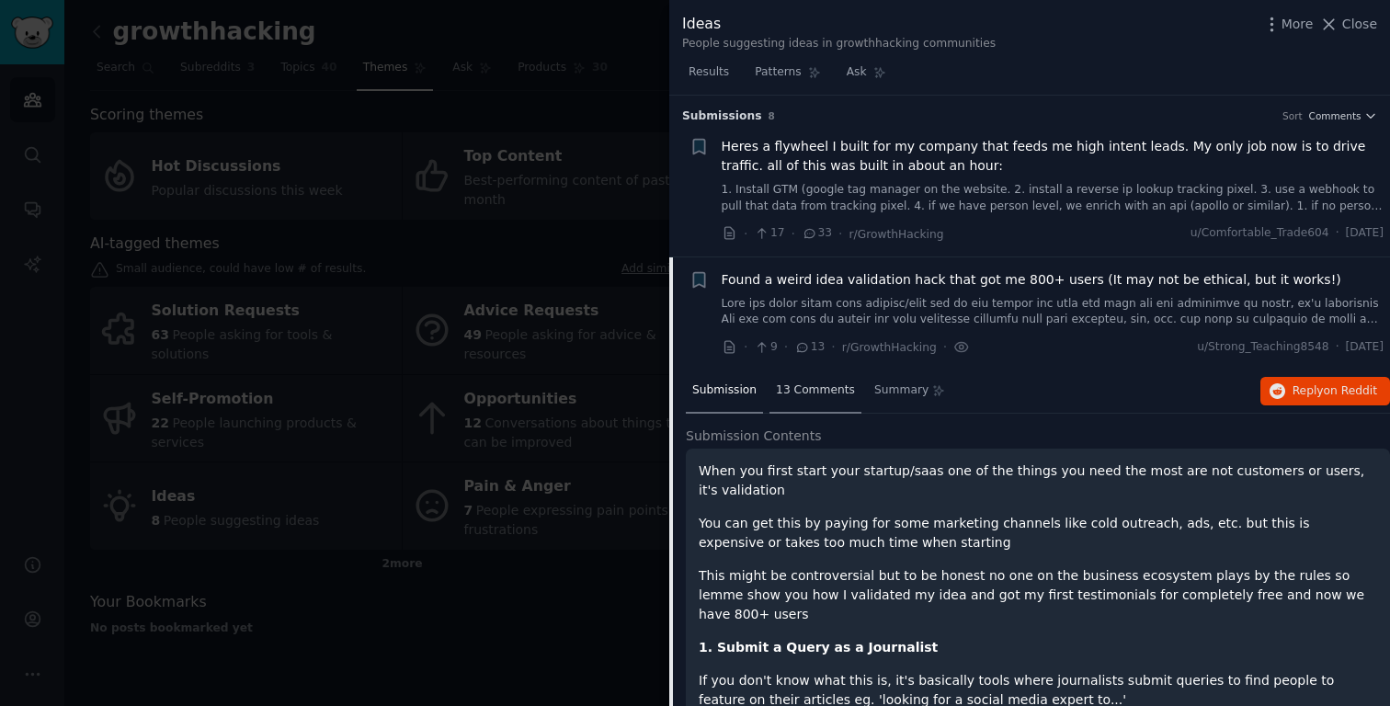
click at [800, 403] on div "13 Comments" at bounding box center [815, 391] width 92 height 44
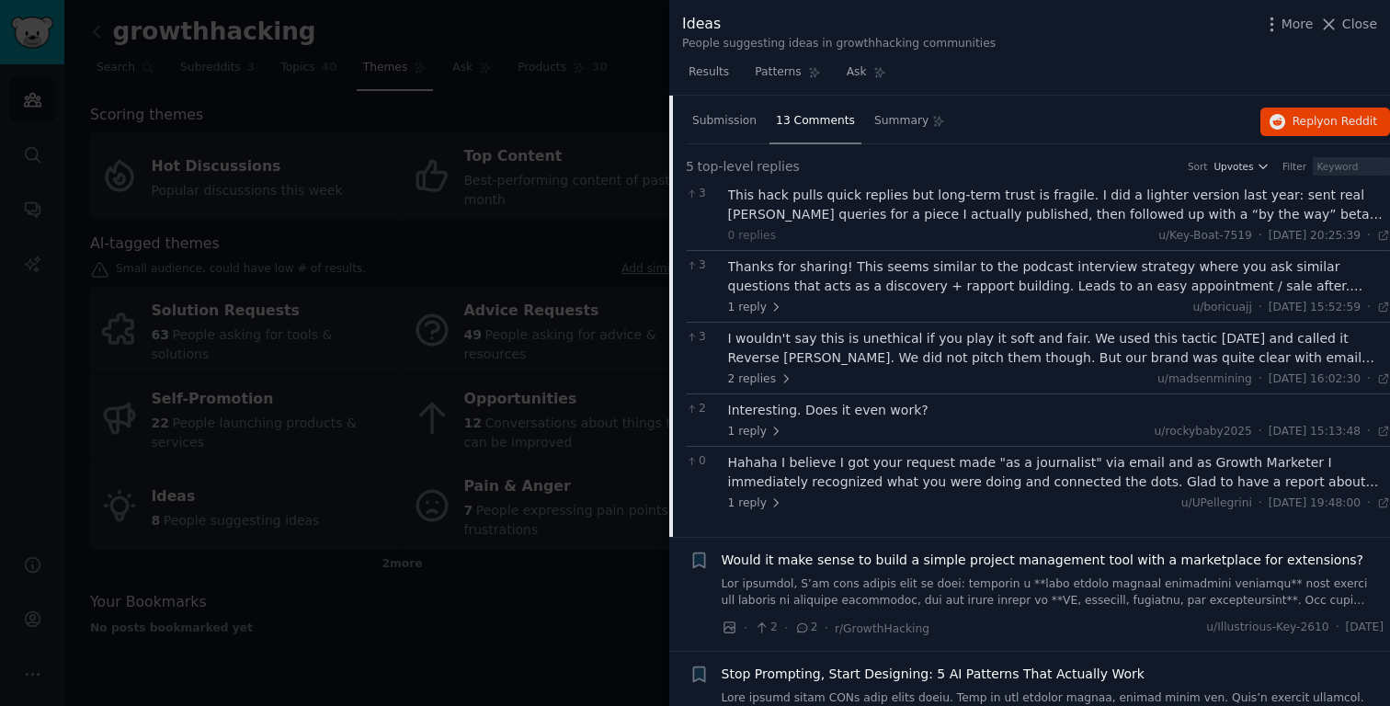
scroll to position [270, 0]
click at [1008, 210] on div "This hack pulls quick replies but long-term trust is fragile. I did a lighter v…" at bounding box center [1059, 204] width 663 height 39
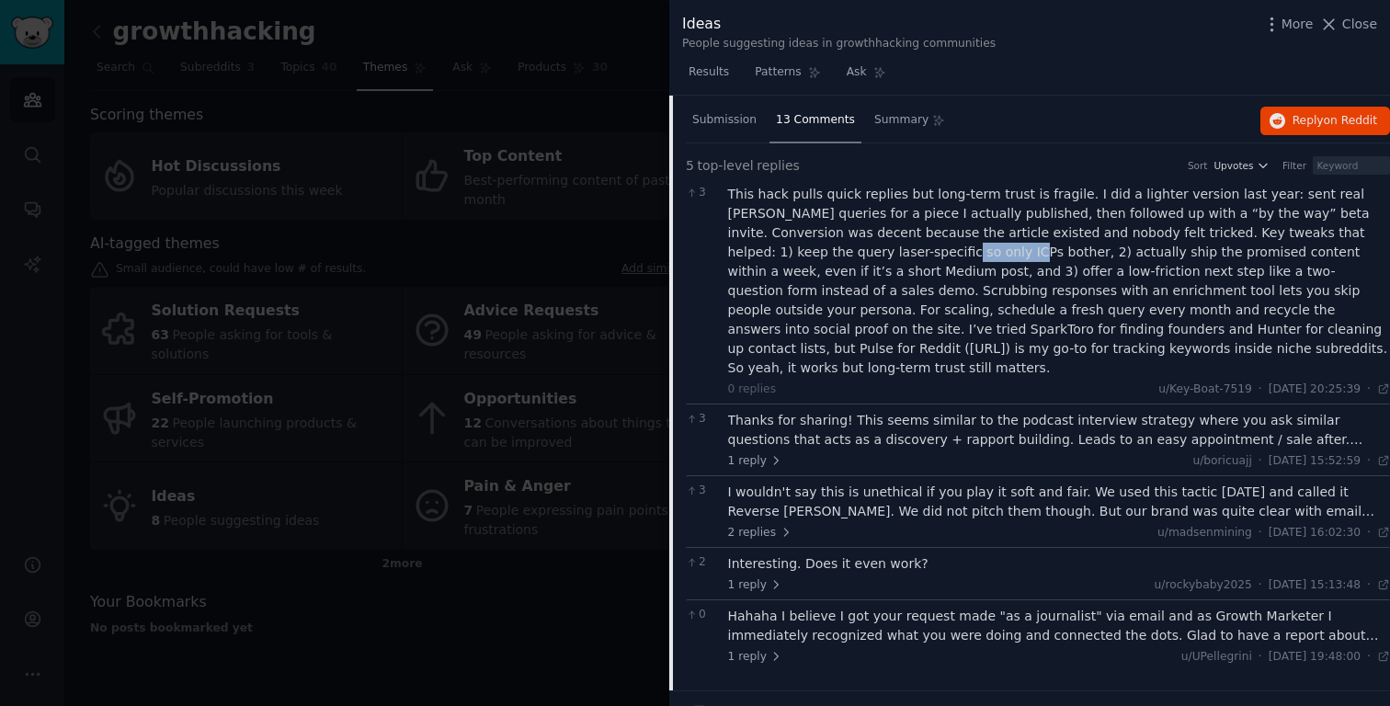
drag, startPoint x: 822, startPoint y: 250, endPoint x: 890, endPoint y: 251, distance: 68.0
click at [890, 251] on div "This hack pulls quick replies but long-term trust is fragile. I did a lighter v…" at bounding box center [1059, 281] width 663 height 193
drag, startPoint x: 1153, startPoint y: 326, endPoint x: 1260, endPoint y: 323, distance: 107.6
click at [1260, 323] on div "This hack pulls quick replies but long-term trust is fragile. I did a lighter v…" at bounding box center [1059, 281] width 663 height 193
copy div "[URL]"
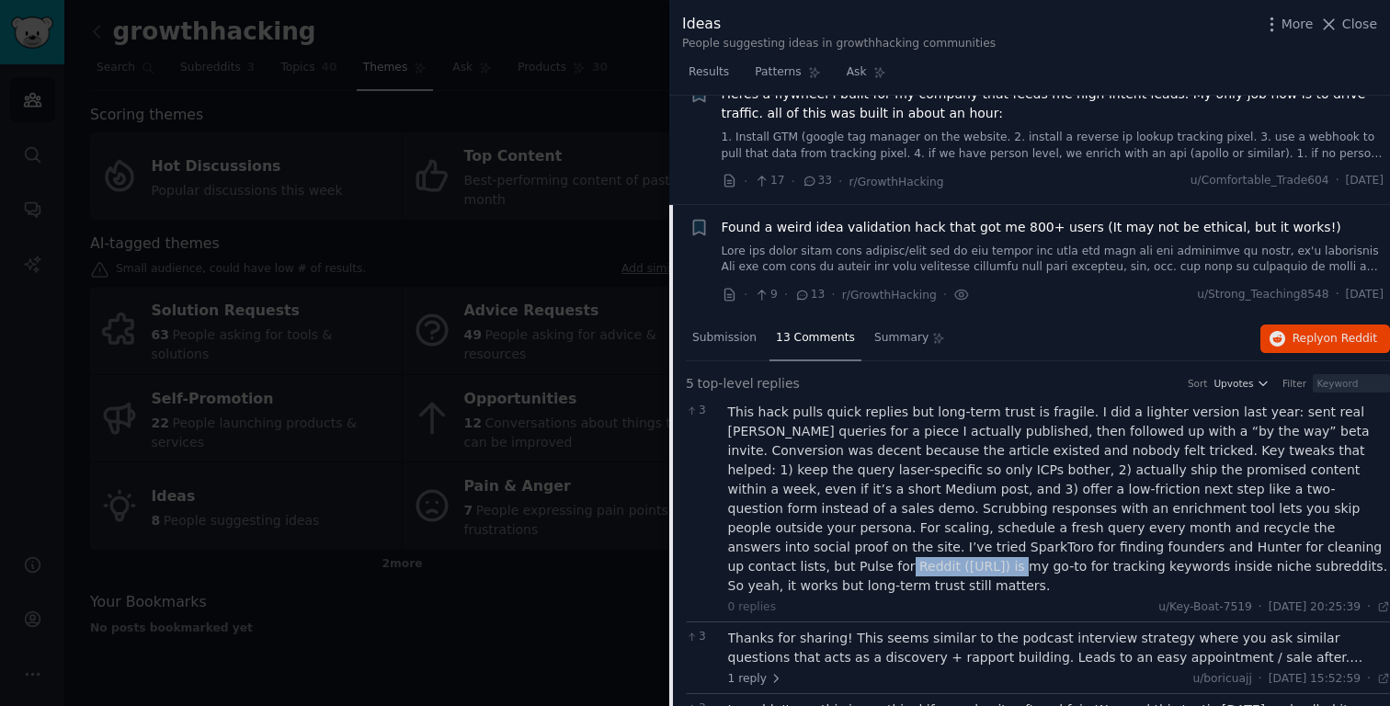
scroll to position [50, 0]
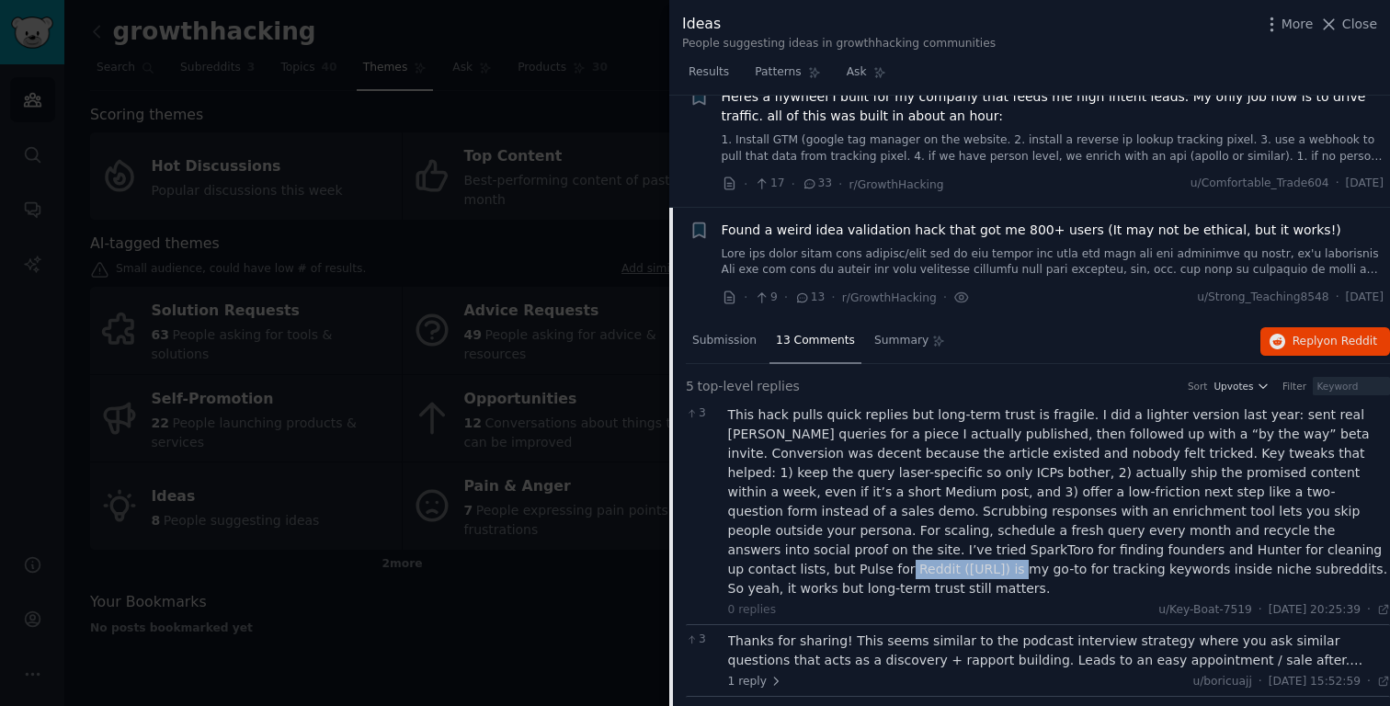
click at [828, 231] on span "Found a weird idea validation hack that got me 800+ users (It may not be ethica…" at bounding box center [1031, 230] width 619 height 19
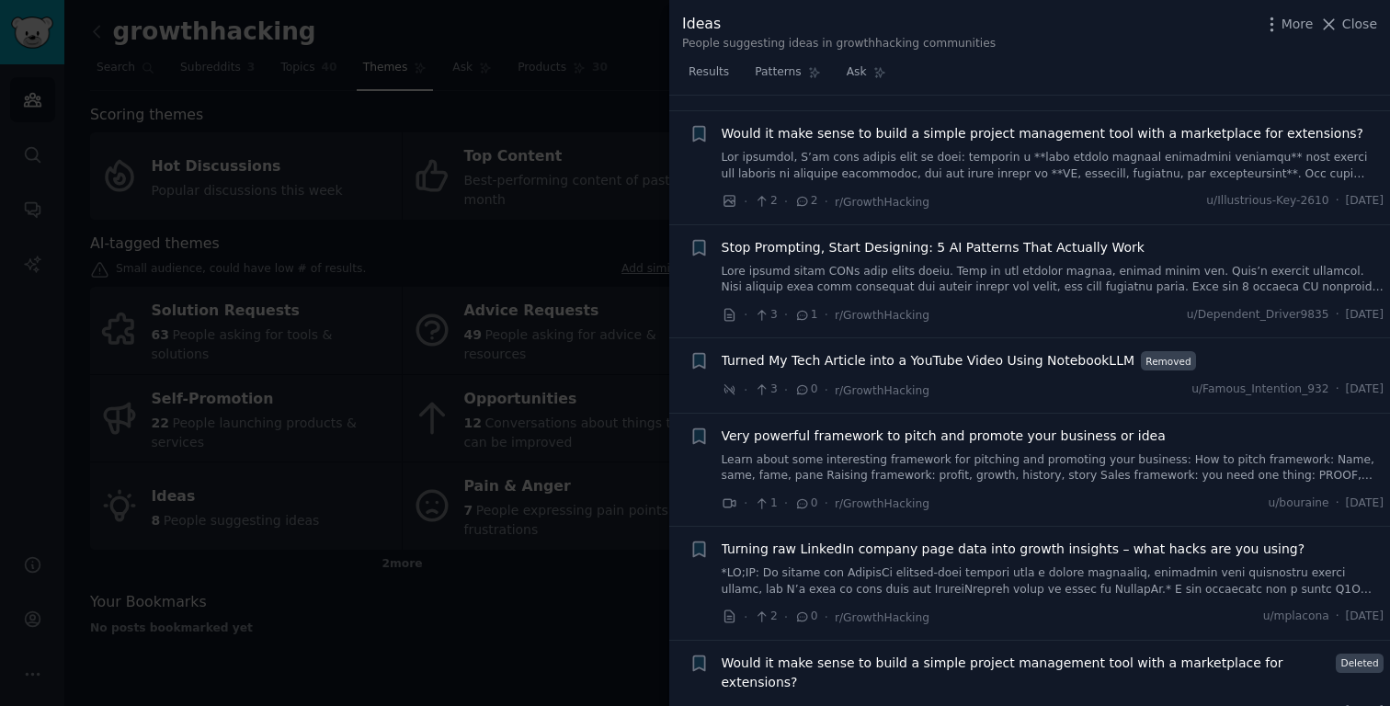
scroll to position [268, 0]
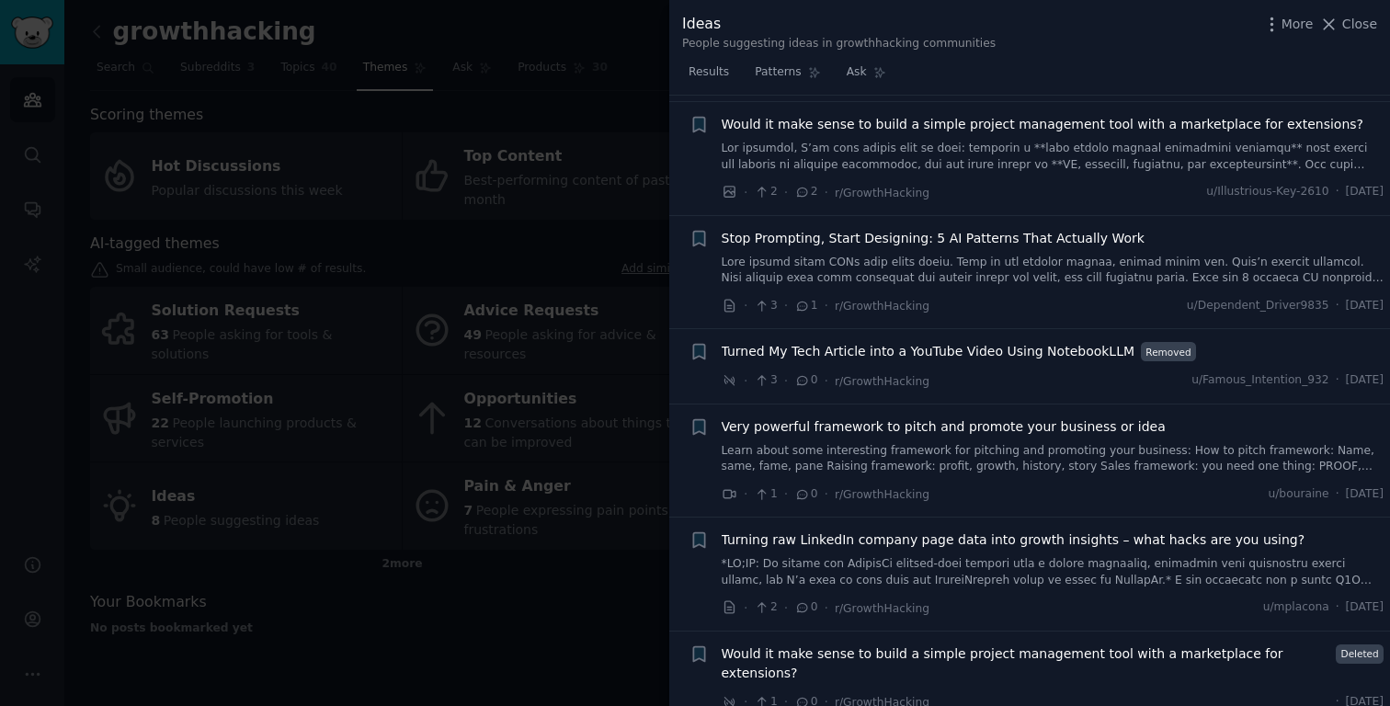
click at [889, 237] on span "Stop Prompting, Start Designing: 5 AI Patterns That Actually Work" at bounding box center [933, 238] width 423 height 19
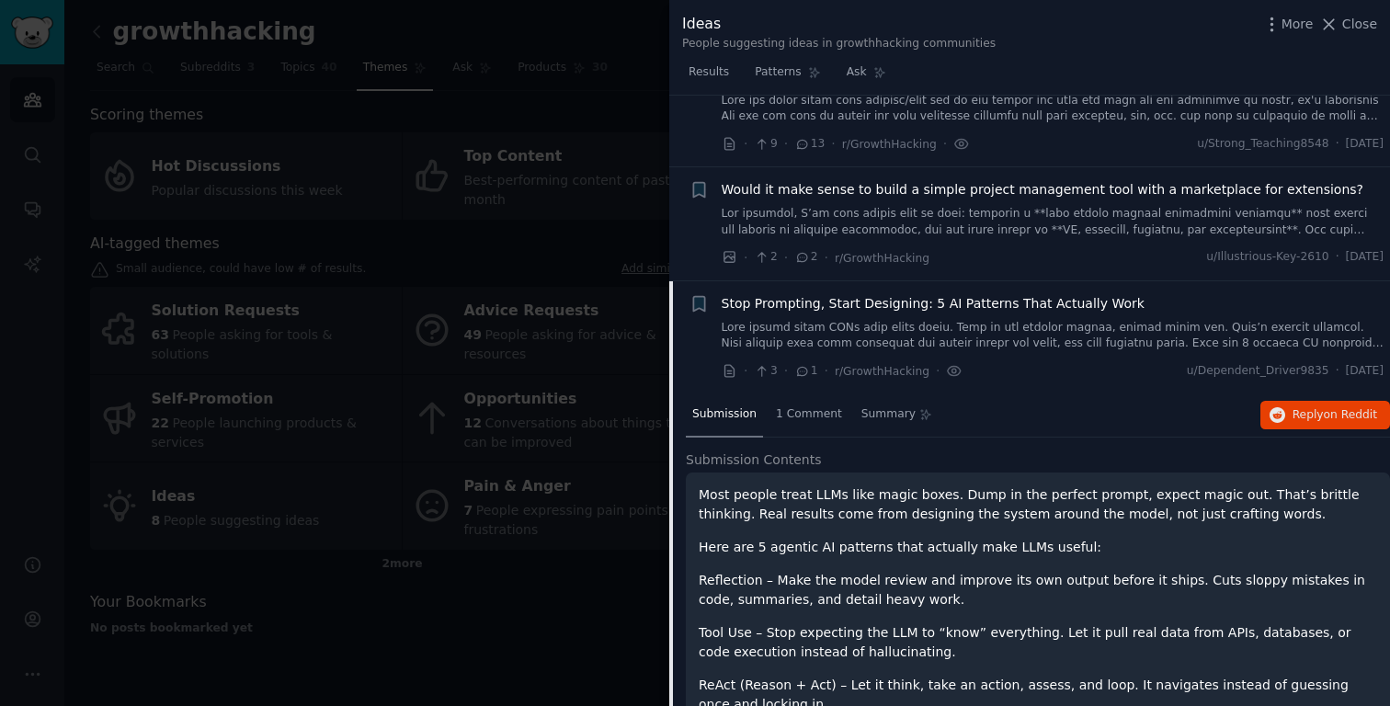
scroll to position [120, 0]
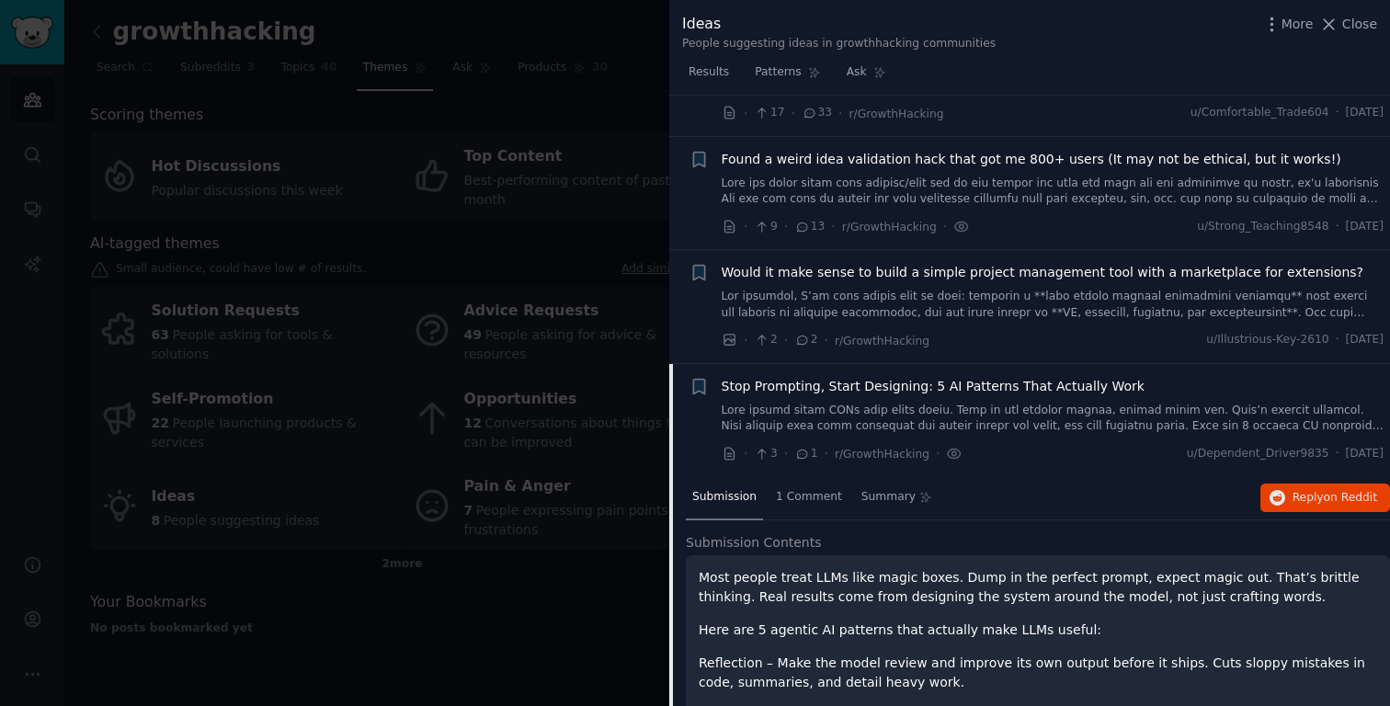
click at [787, 387] on span "Stop Prompting, Start Designing: 5 AI Patterns That Actually Work" at bounding box center [933, 386] width 423 height 19
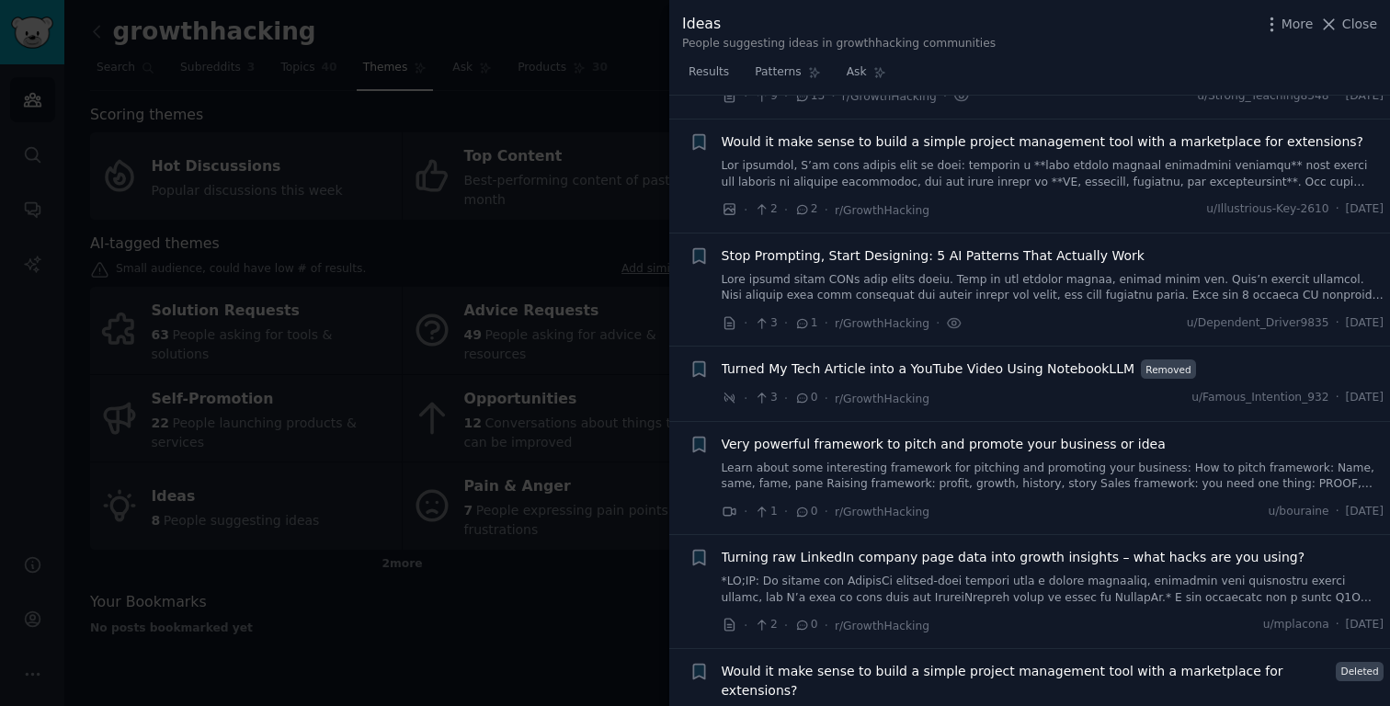
scroll to position [268, 0]
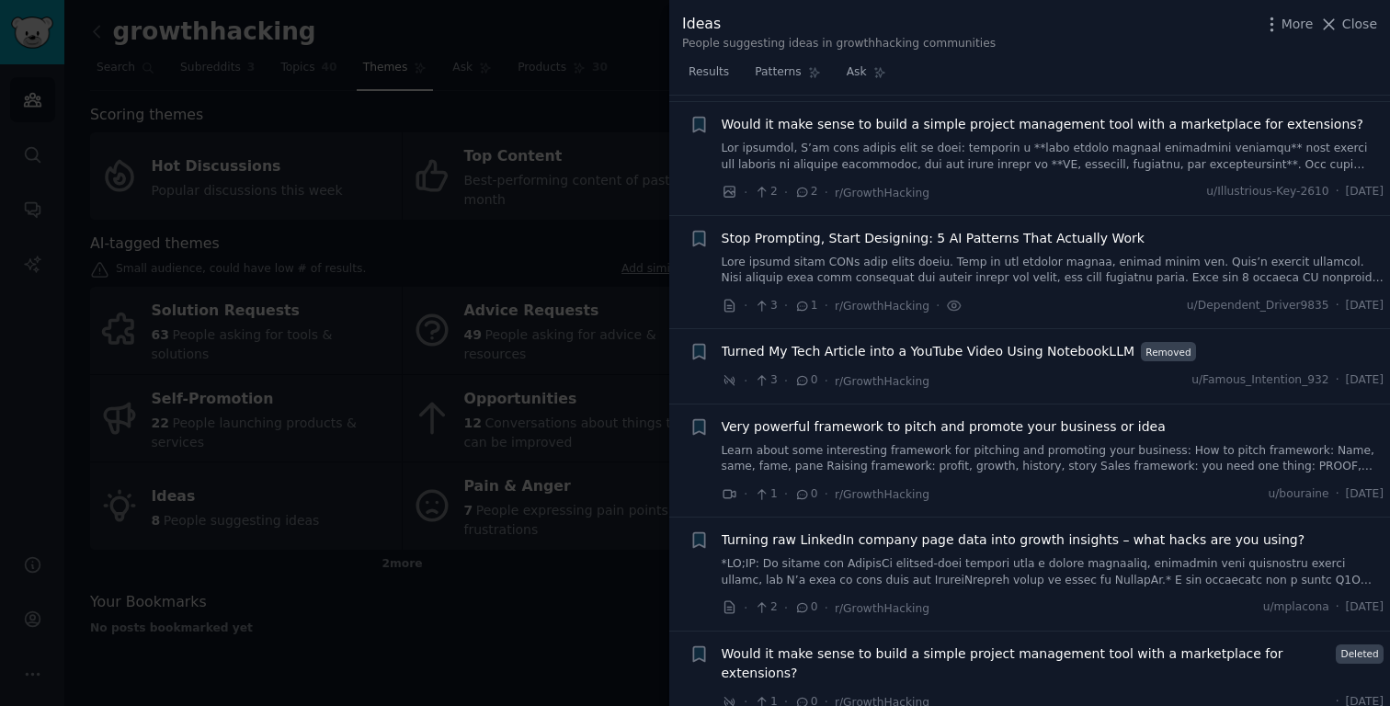
click at [1377, 25] on div "Ideas People suggesting ideas in growthhacking communities More Close" at bounding box center [1029, 29] width 721 height 58
click at [1361, 31] on span "Close" at bounding box center [1359, 24] width 35 height 19
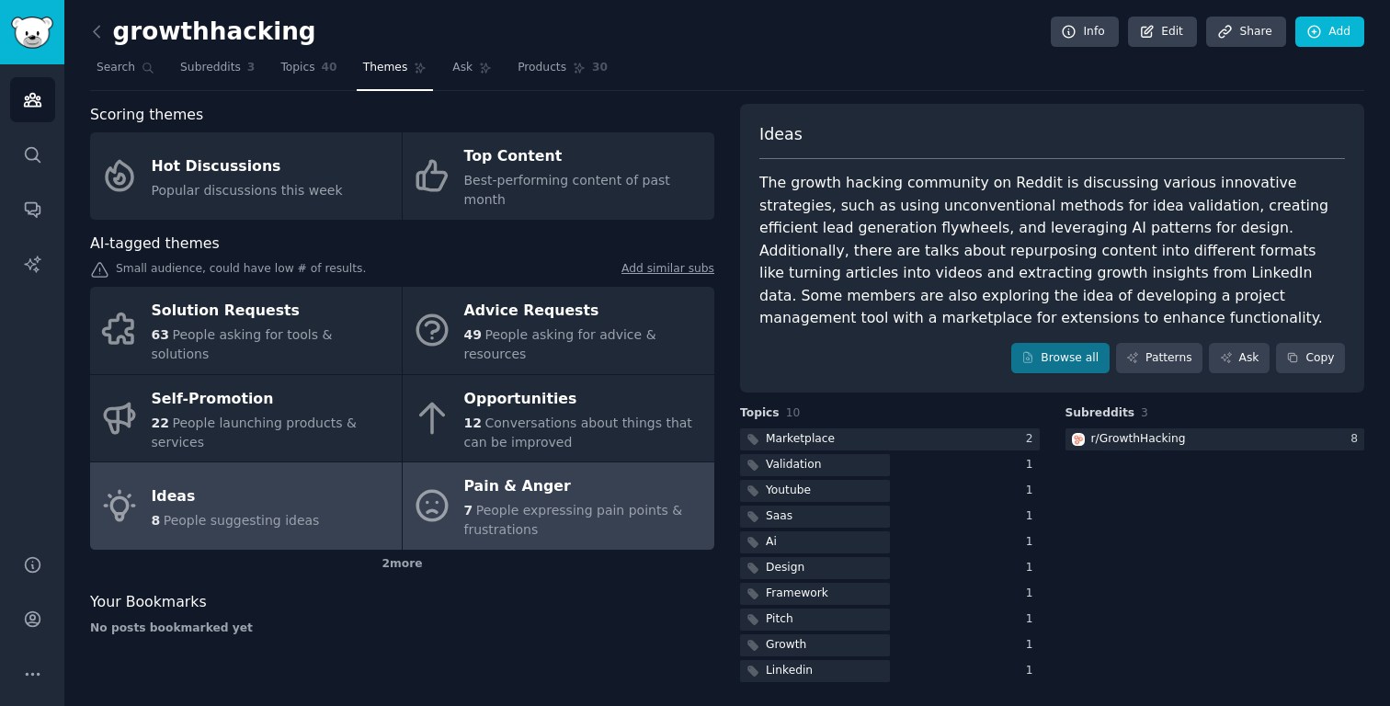
click at [503, 475] on div "Pain & Anger" at bounding box center [584, 486] width 241 height 29
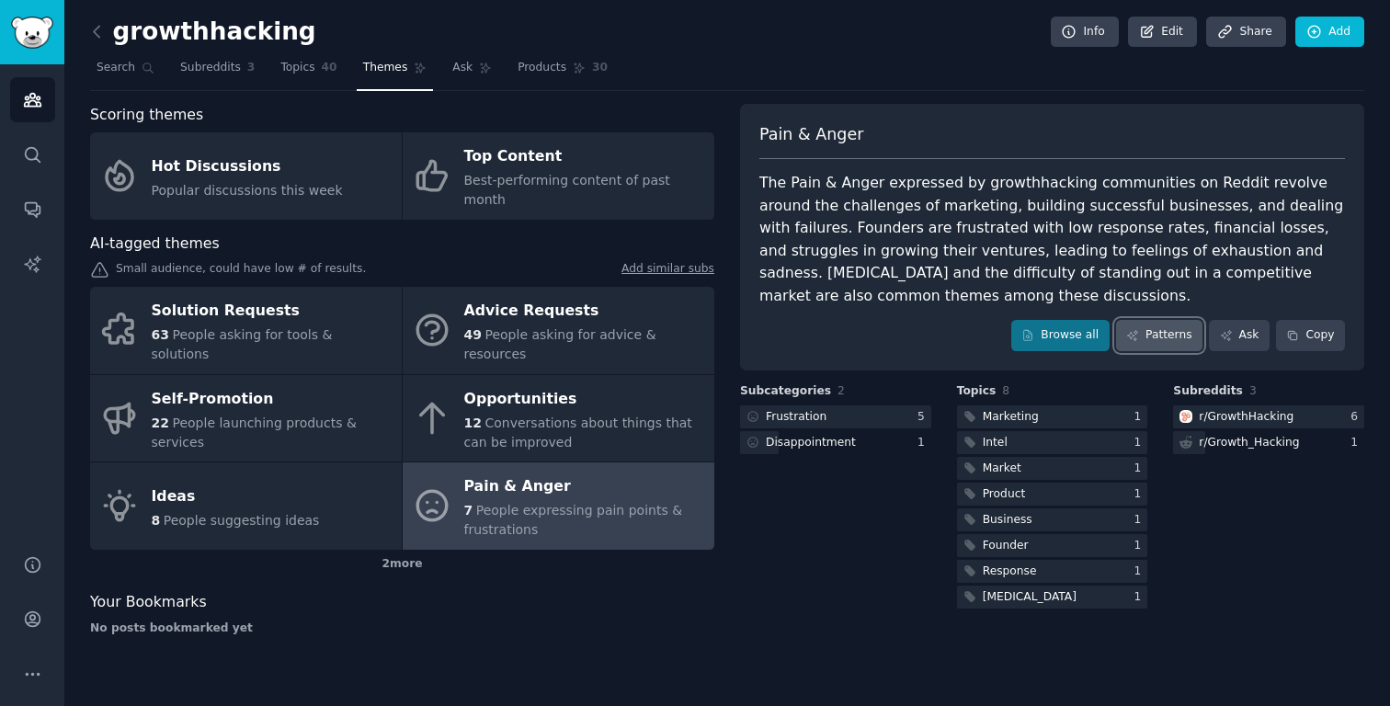
click at [1162, 333] on link "Patterns" at bounding box center [1159, 335] width 86 height 31
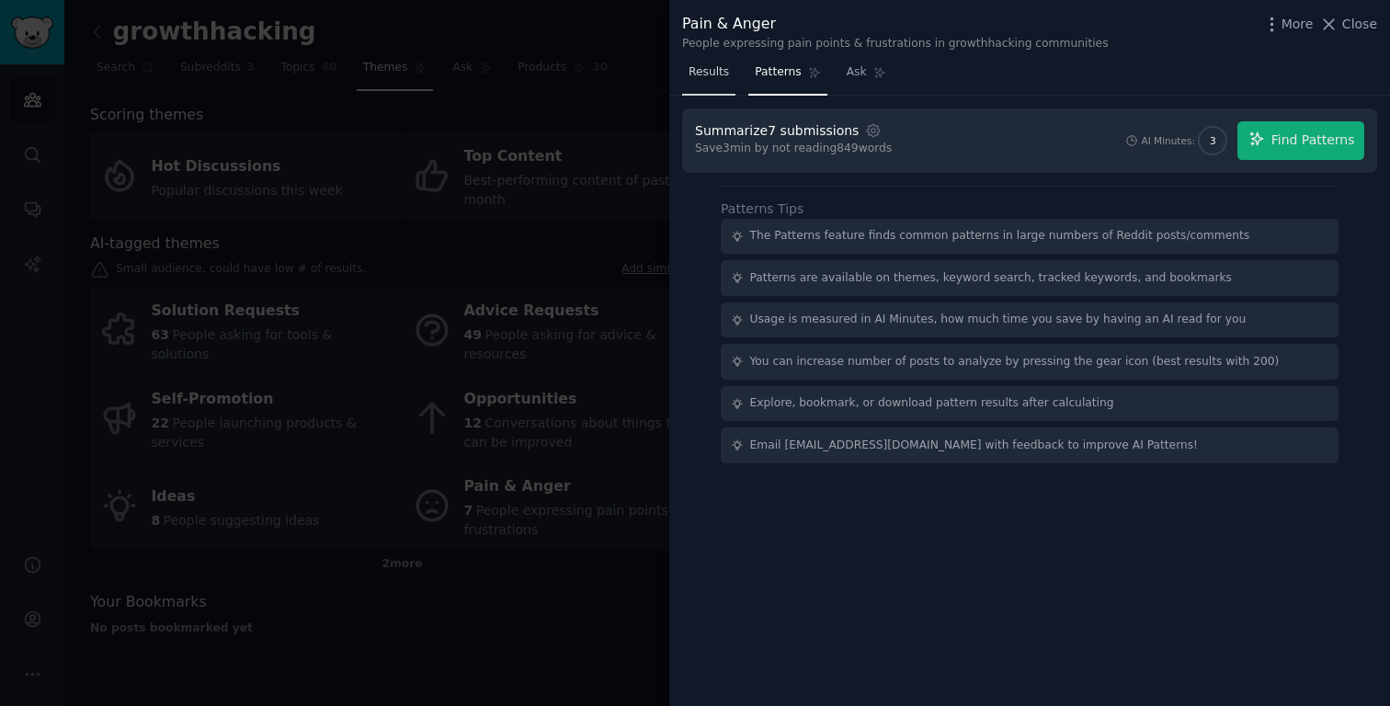
click at [704, 76] on span "Results" at bounding box center [708, 72] width 40 height 17
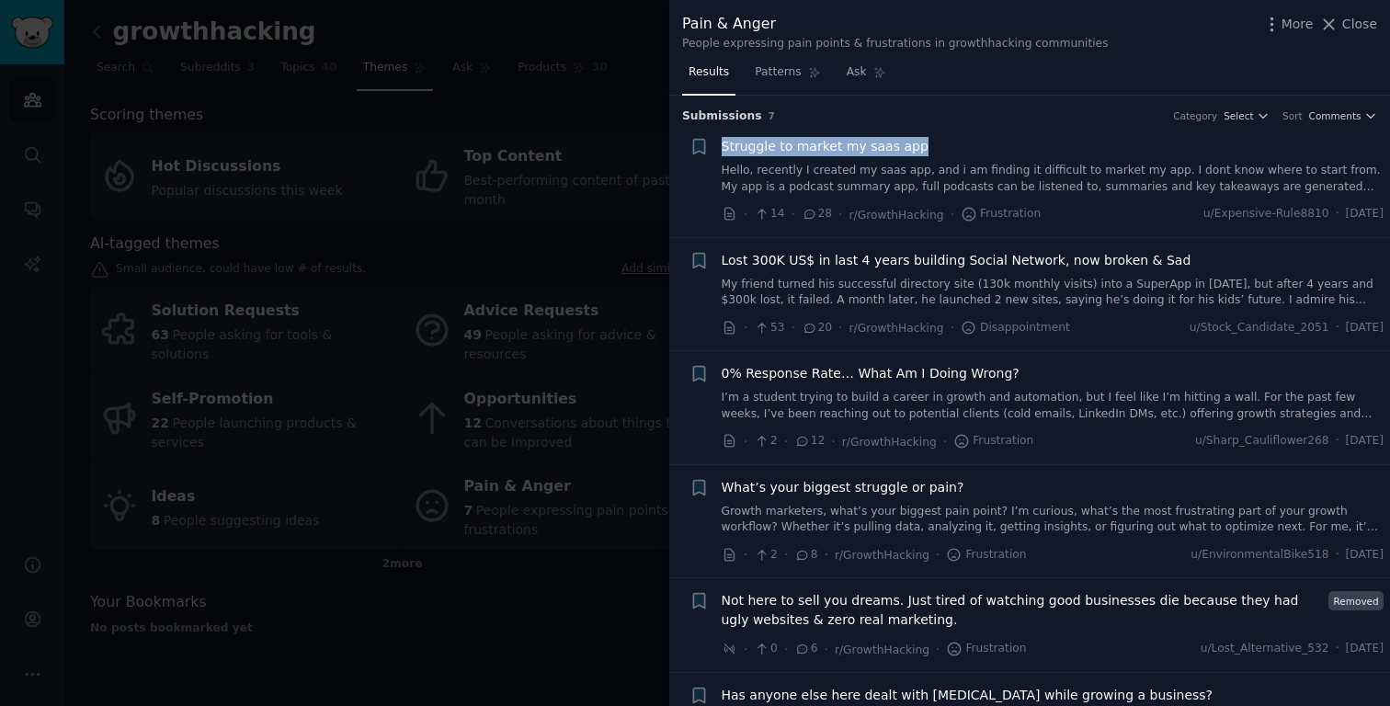
drag, startPoint x: 929, startPoint y: 151, endPoint x: 722, endPoint y: 149, distance: 207.7
click at [722, 149] on div "Struggle to market my saas app" at bounding box center [1053, 146] width 663 height 19
click at [867, 147] on span "Struggle to market my saas app" at bounding box center [825, 146] width 207 height 19
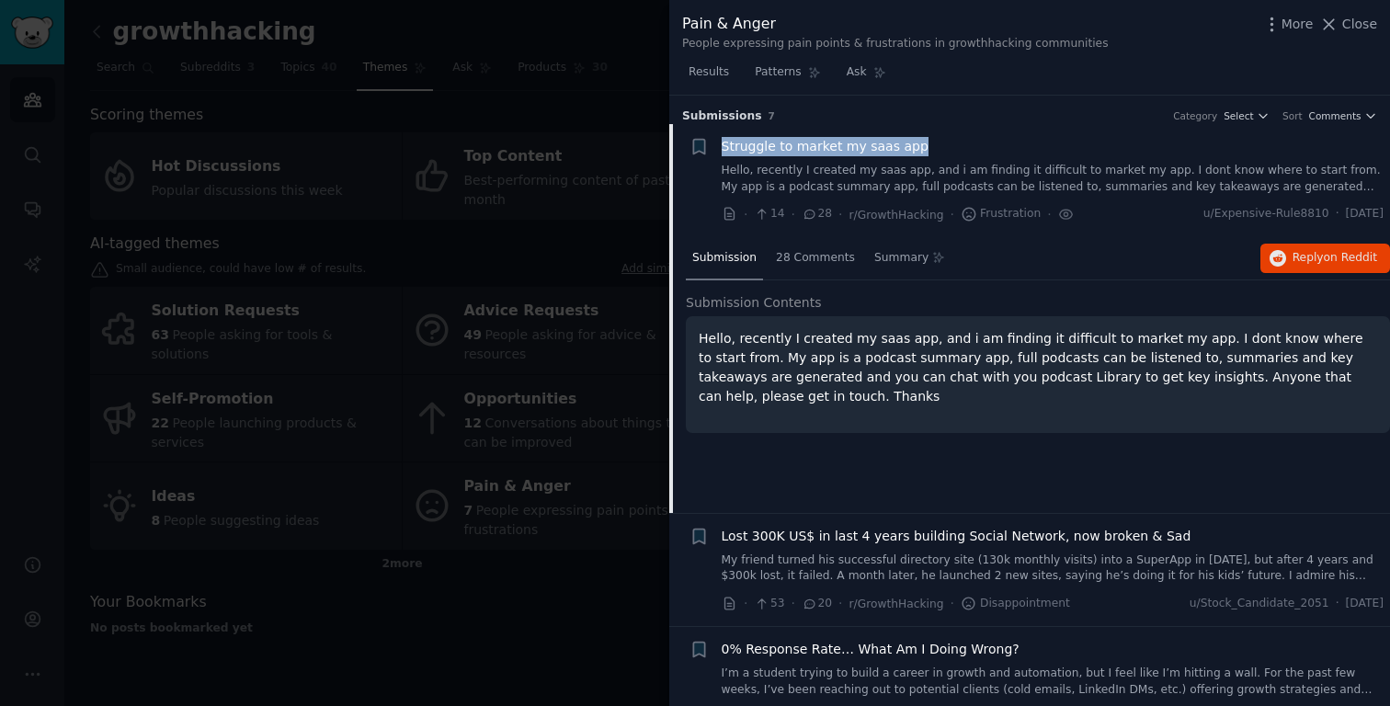
scroll to position [28, 0]
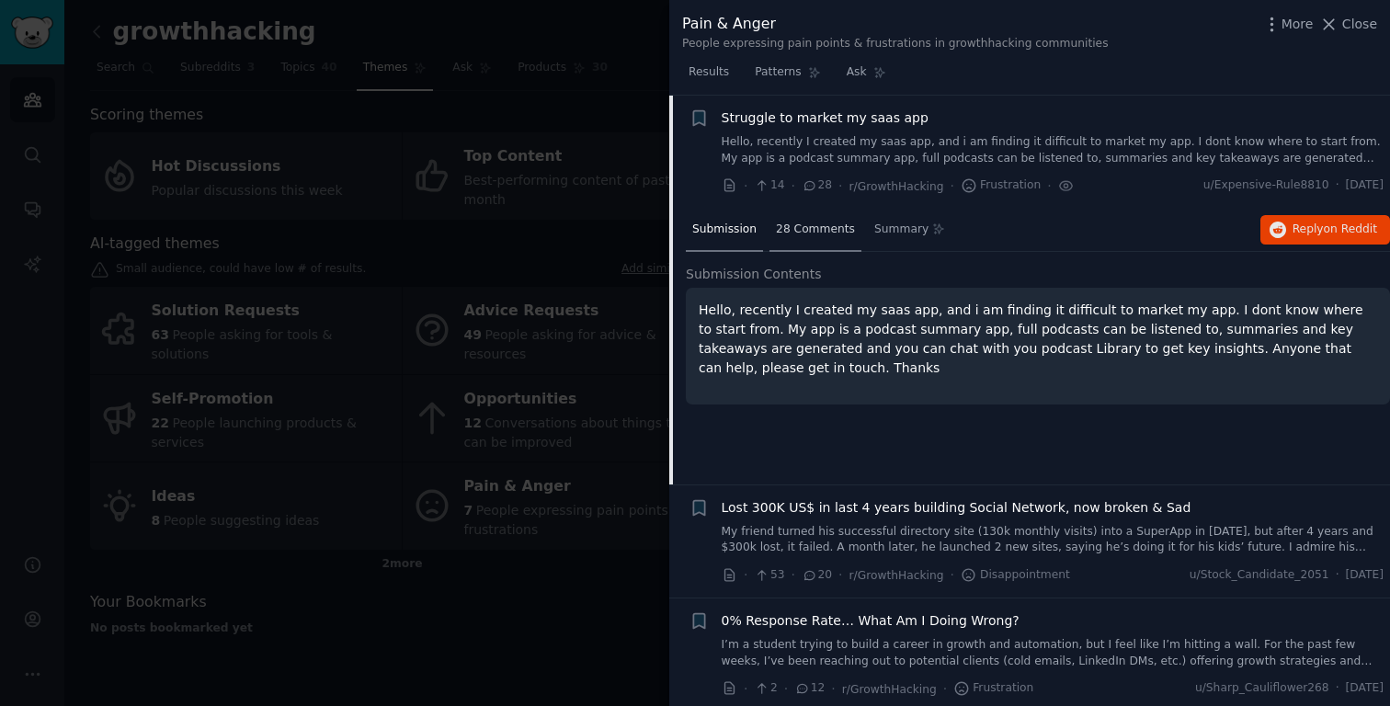
click at [798, 222] on span "28 Comments" at bounding box center [815, 230] width 79 height 17
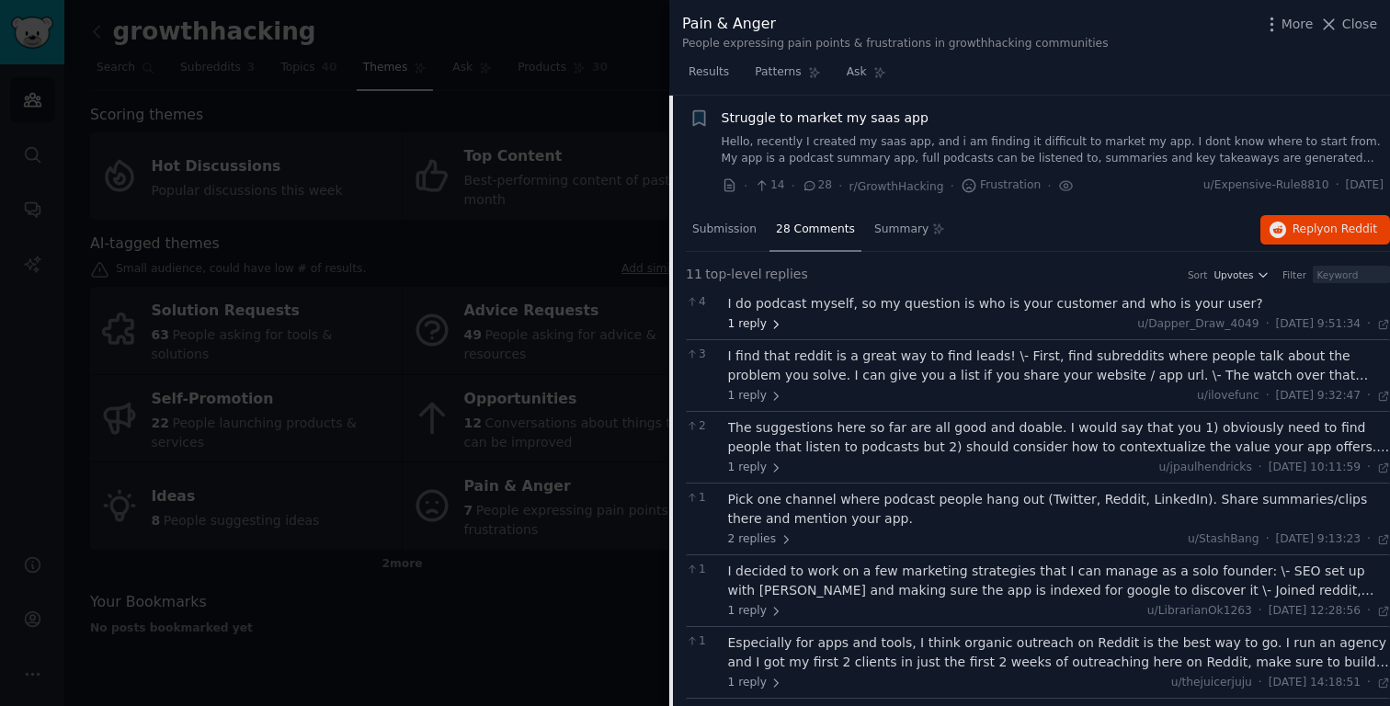
click at [754, 322] on span "1 reply" at bounding box center [755, 324] width 55 height 17
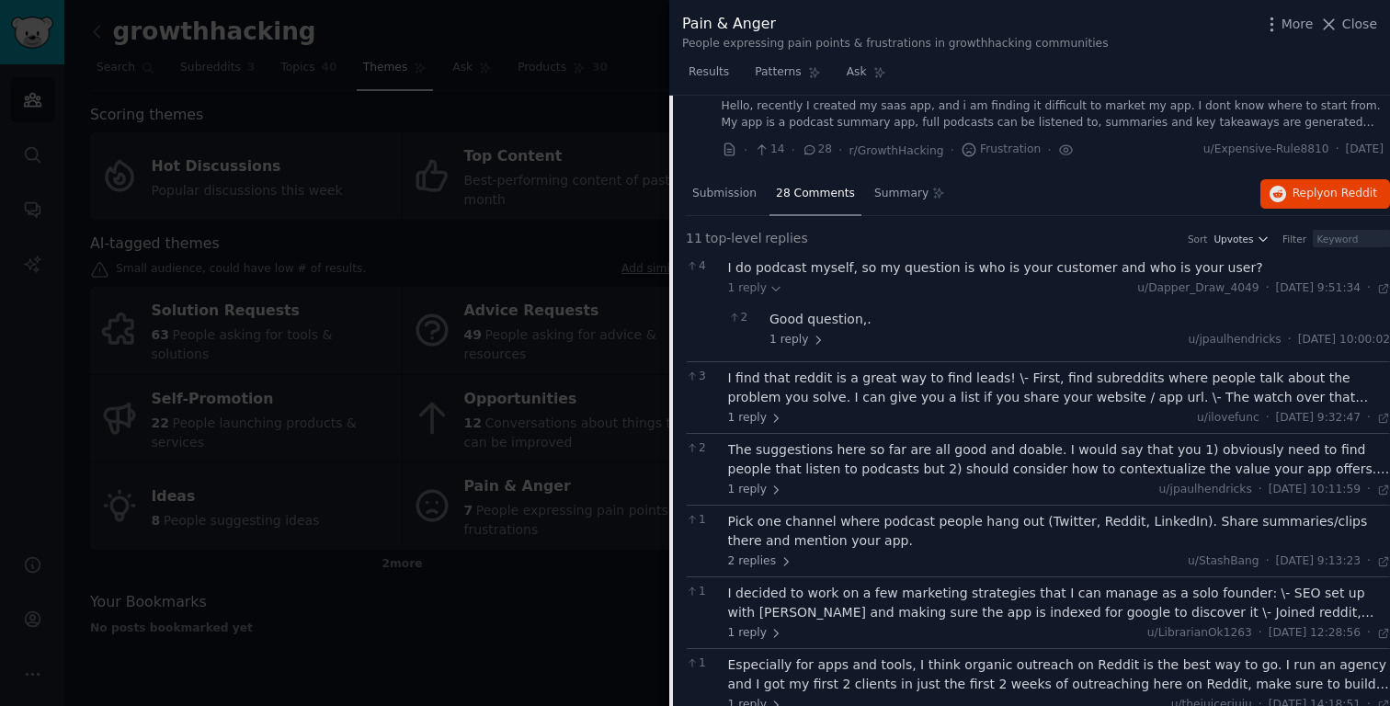
scroll to position [86, 0]
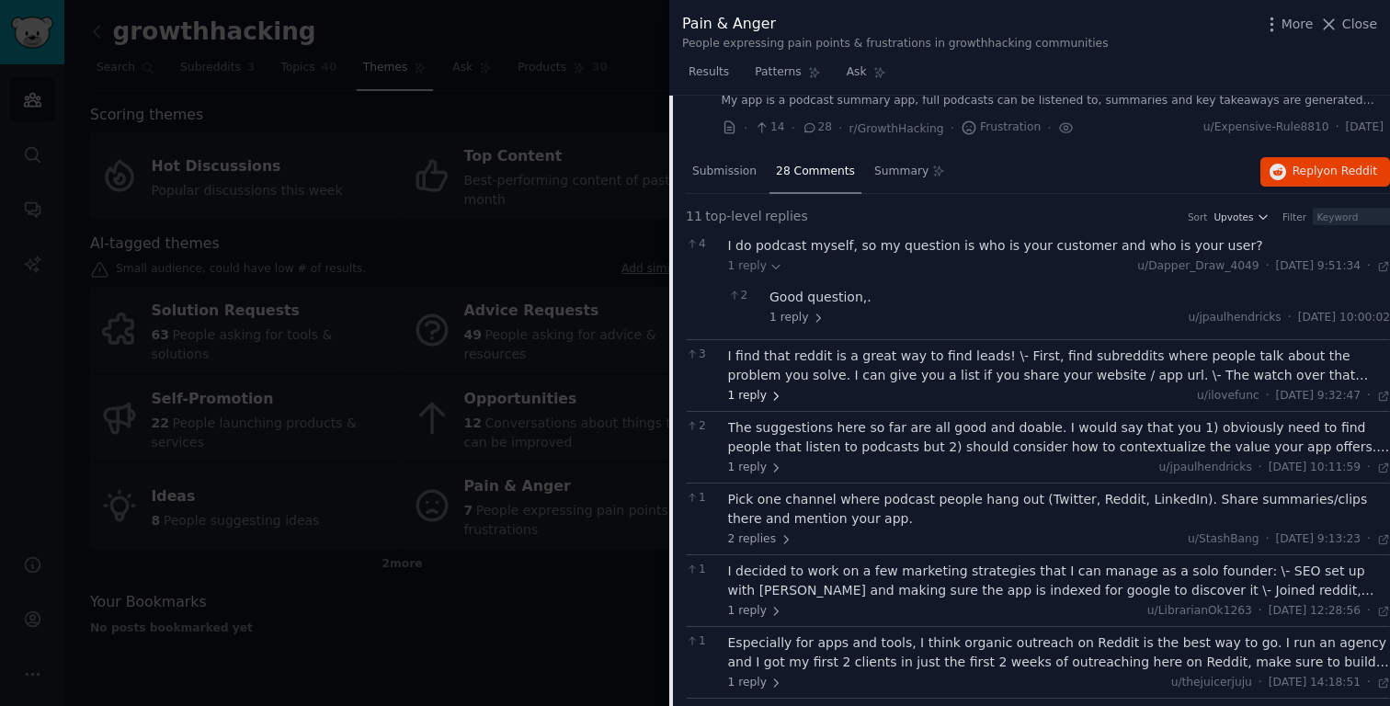
click at [750, 394] on span "1 reply" at bounding box center [755, 396] width 55 height 17
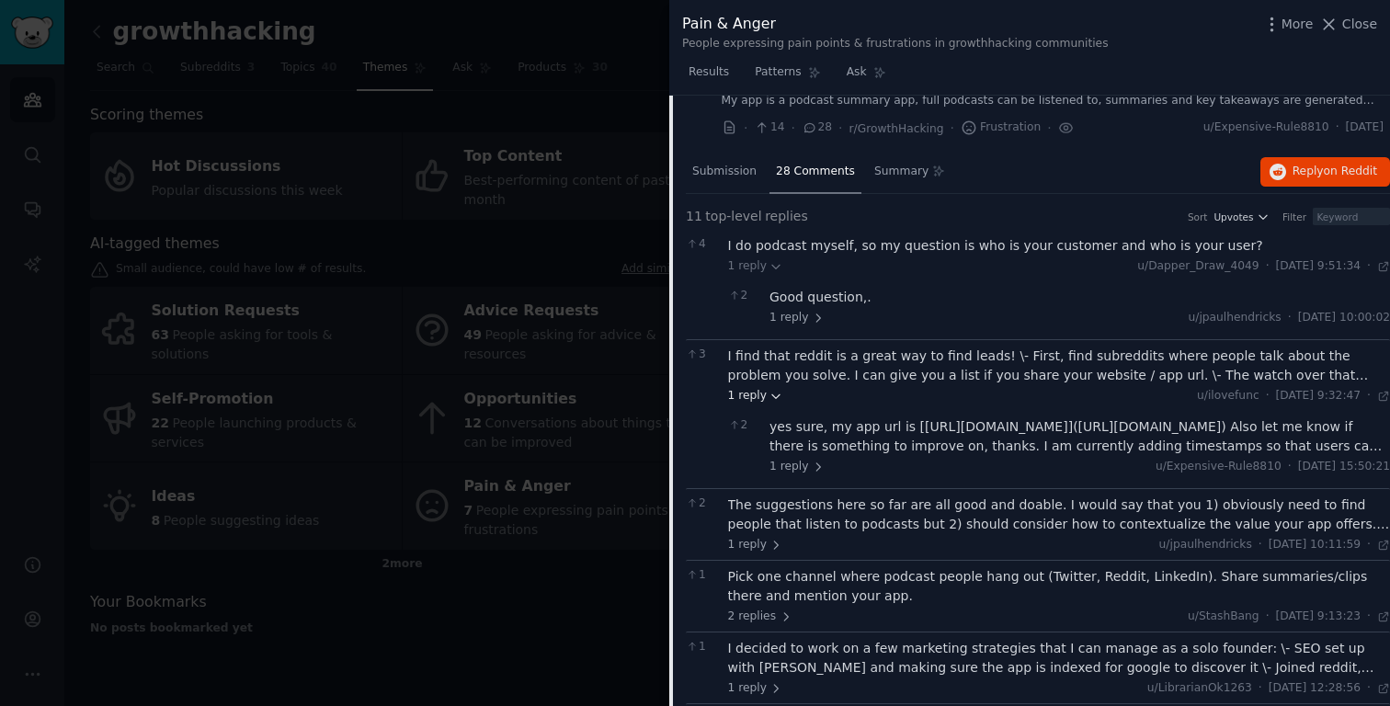
click at [771, 392] on icon at bounding box center [775, 396] width 13 height 13
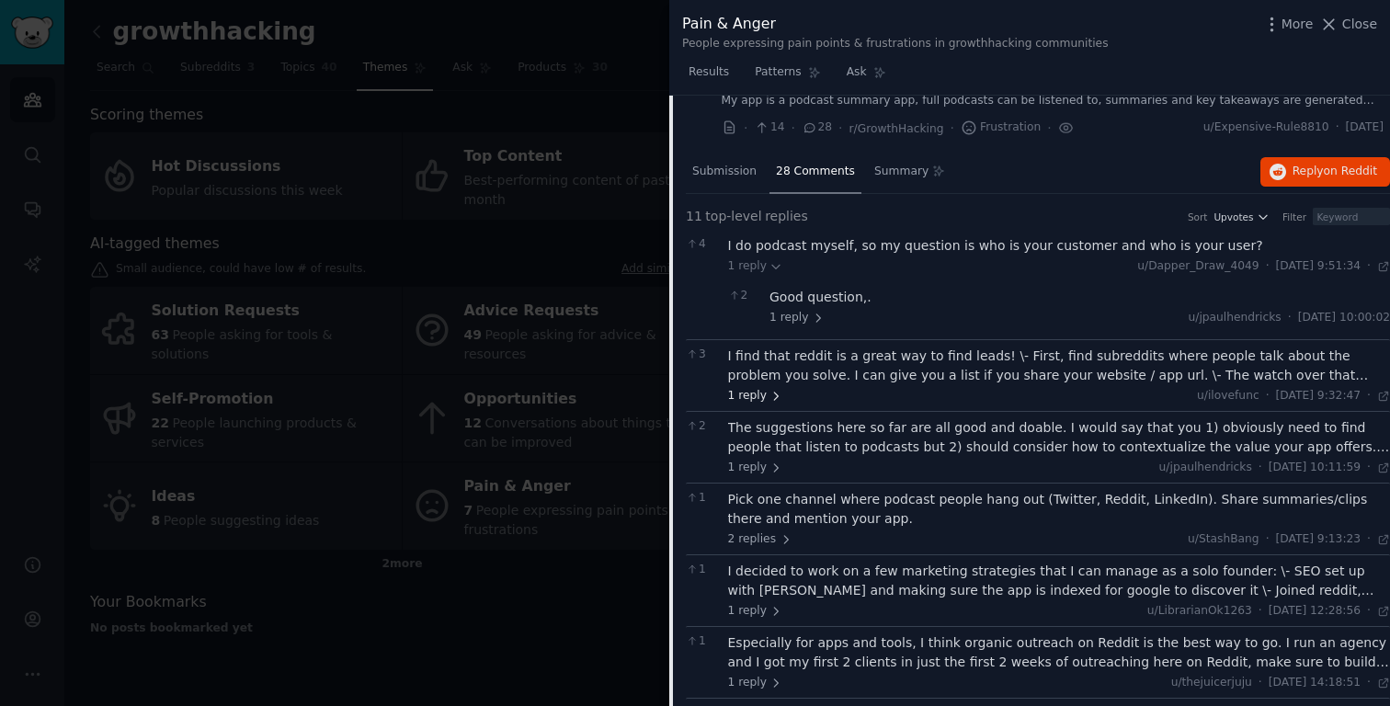
click at [775, 392] on icon at bounding box center [777, 395] width 4 height 7
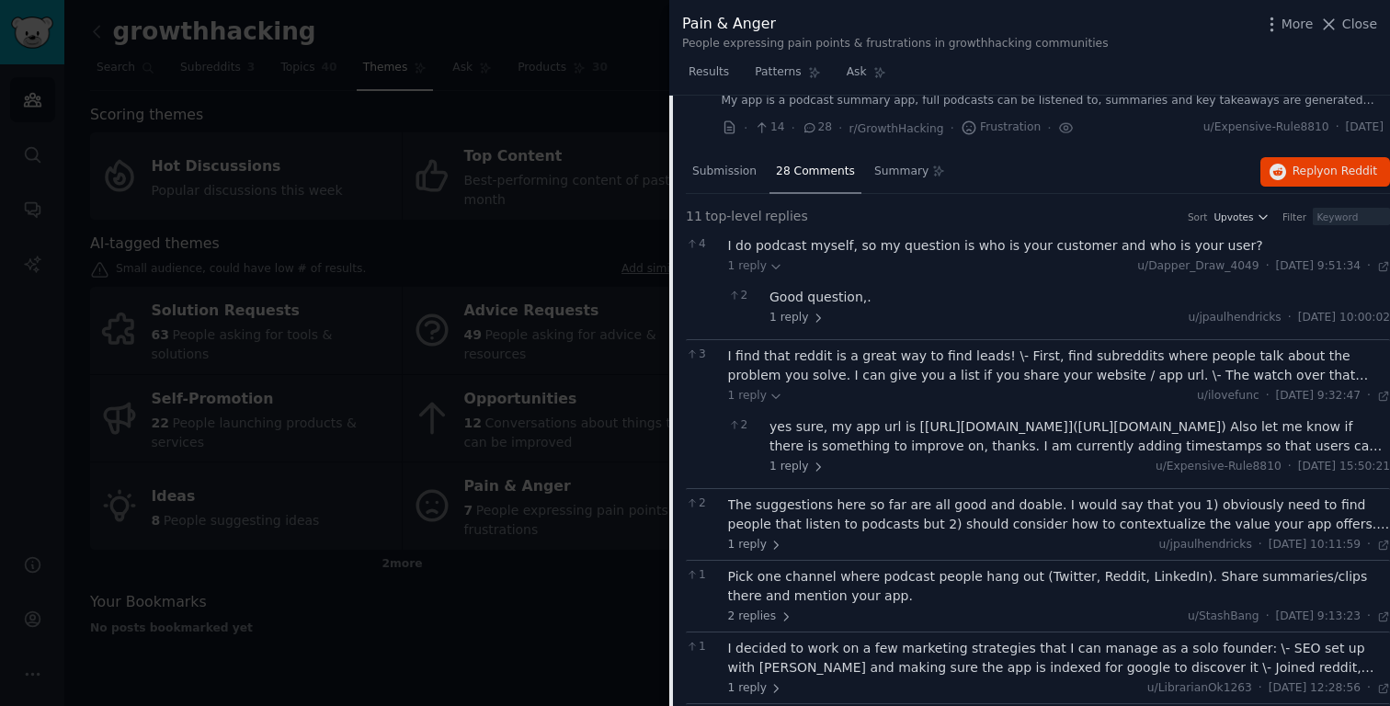
click at [892, 443] on div "yes sure, my app url is [[URL][DOMAIN_NAME]]([URL][DOMAIN_NAME]) Also let me kn…" at bounding box center [1079, 436] width 620 height 39
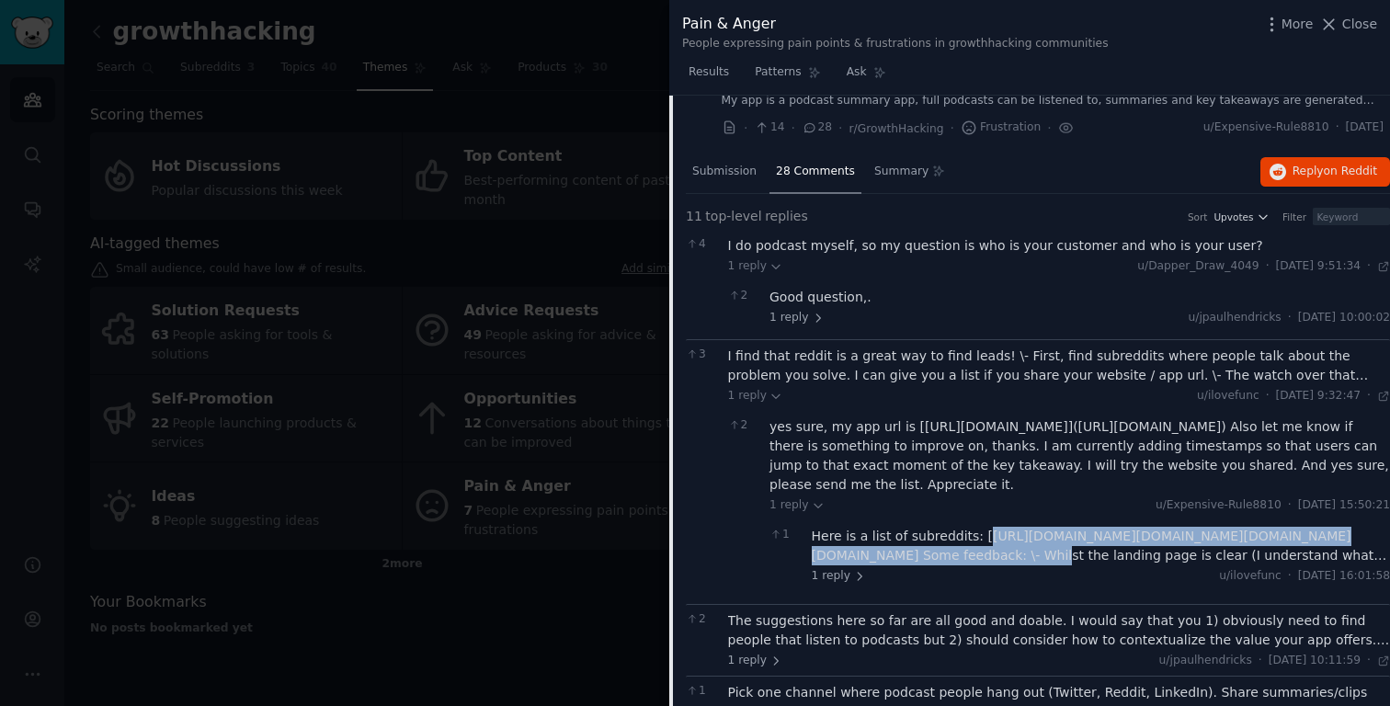
drag, startPoint x: 978, startPoint y: 534, endPoint x: 1098, endPoint y: 558, distance: 122.8
click at [1098, 558] on div "Here is a list of subreddits: [[URL][DOMAIN_NAME][DOMAIN_NAME][DOMAIN_NAME][DOM…" at bounding box center [1101, 546] width 579 height 39
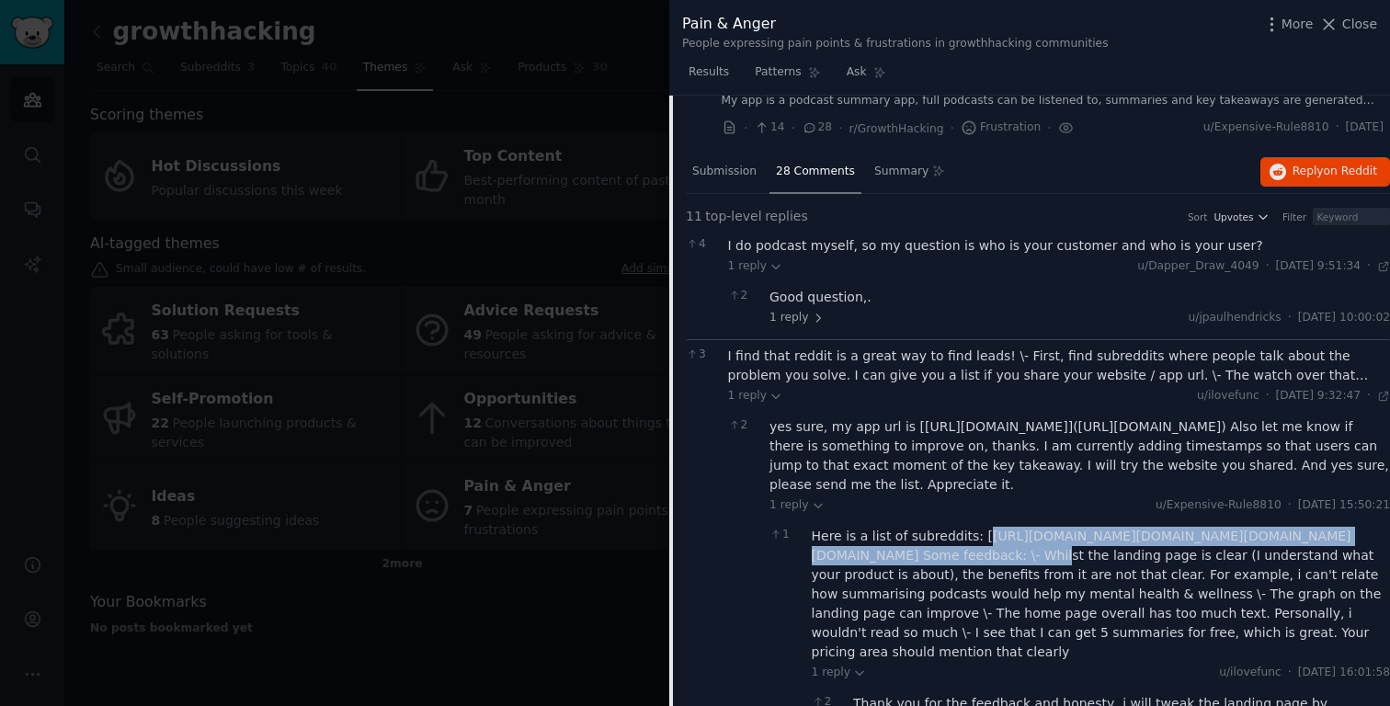
click at [1058, 536] on div "Here is a list of subreddits: [[URL][DOMAIN_NAME][DOMAIN_NAME][DOMAIN_NAME][DOM…" at bounding box center [1101, 594] width 579 height 135
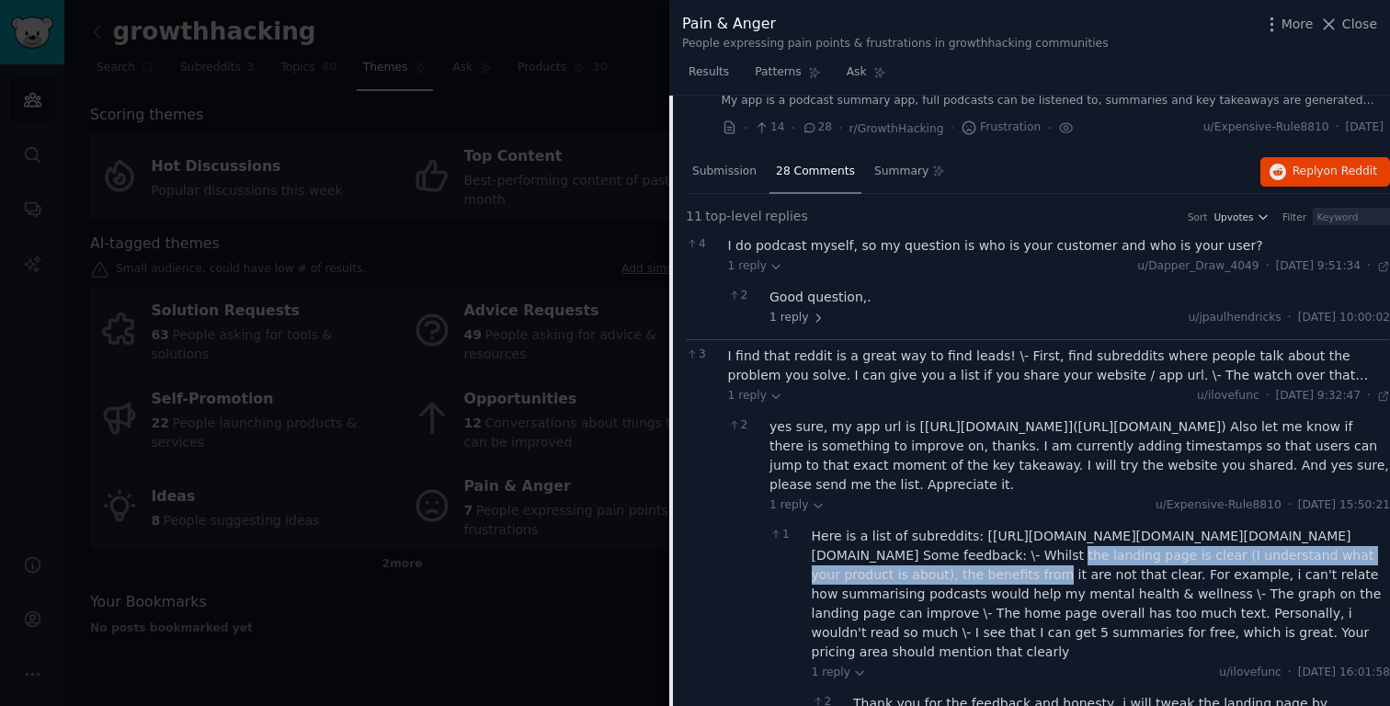
drag, startPoint x: 1118, startPoint y: 561, endPoint x: 1110, endPoint y: 573, distance: 14.0
click at [1110, 573] on div "Here is a list of subreddits: [[URL][DOMAIN_NAME][DOMAIN_NAME][DOMAIN_NAME][DOM…" at bounding box center [1101, 594] width 579 height 135
copy div "[URL][DOMAIN_NAME][DOMAIN_NAME]"
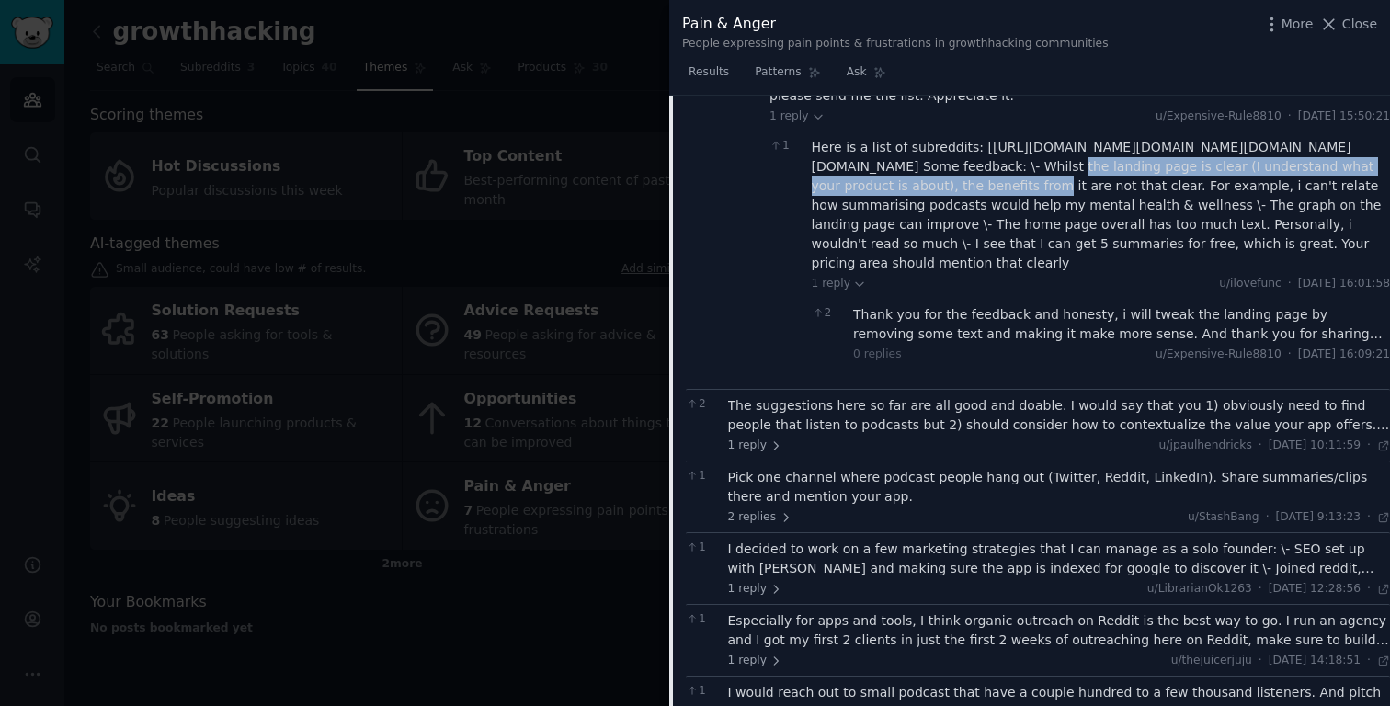
scroll to position [479, 0]
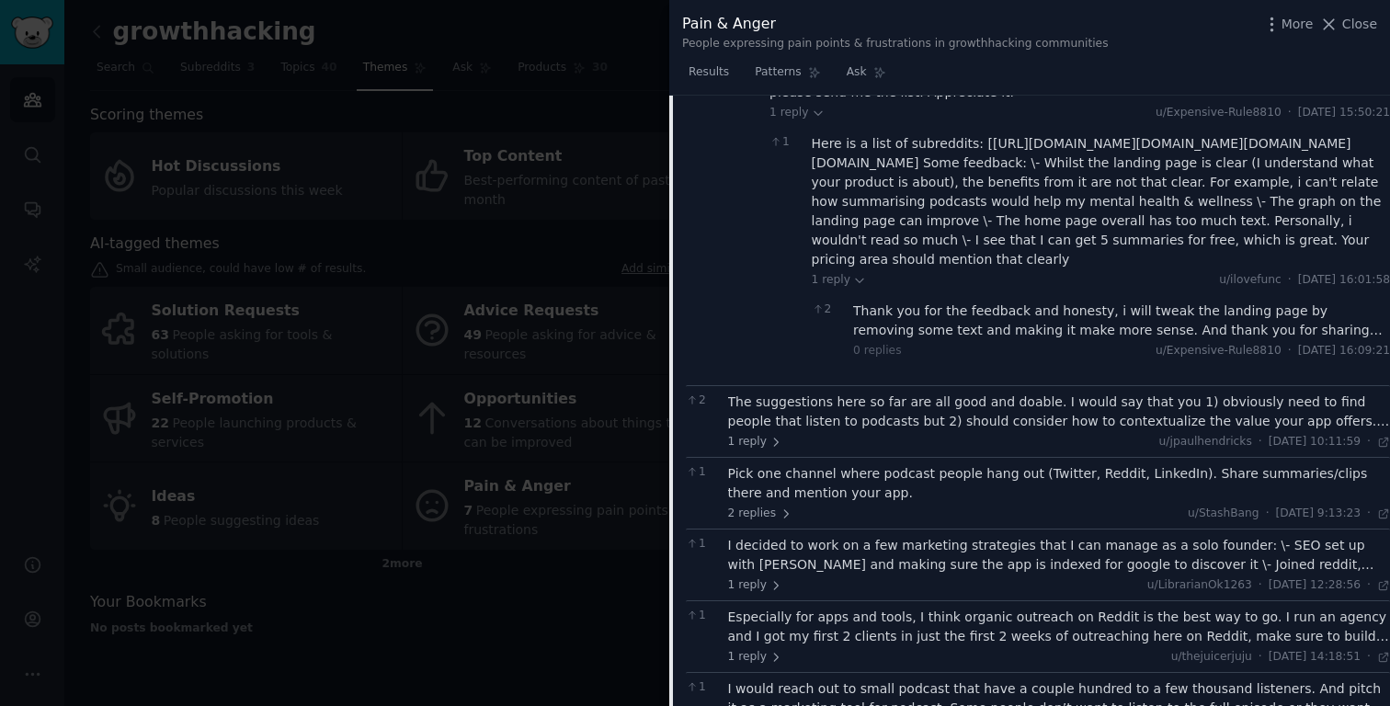
click at [839, 431] on div "The suggestions here so far are all good and doable. I would say that you 1) ob…" at bounding box center [1059, 411] width 663 height 39
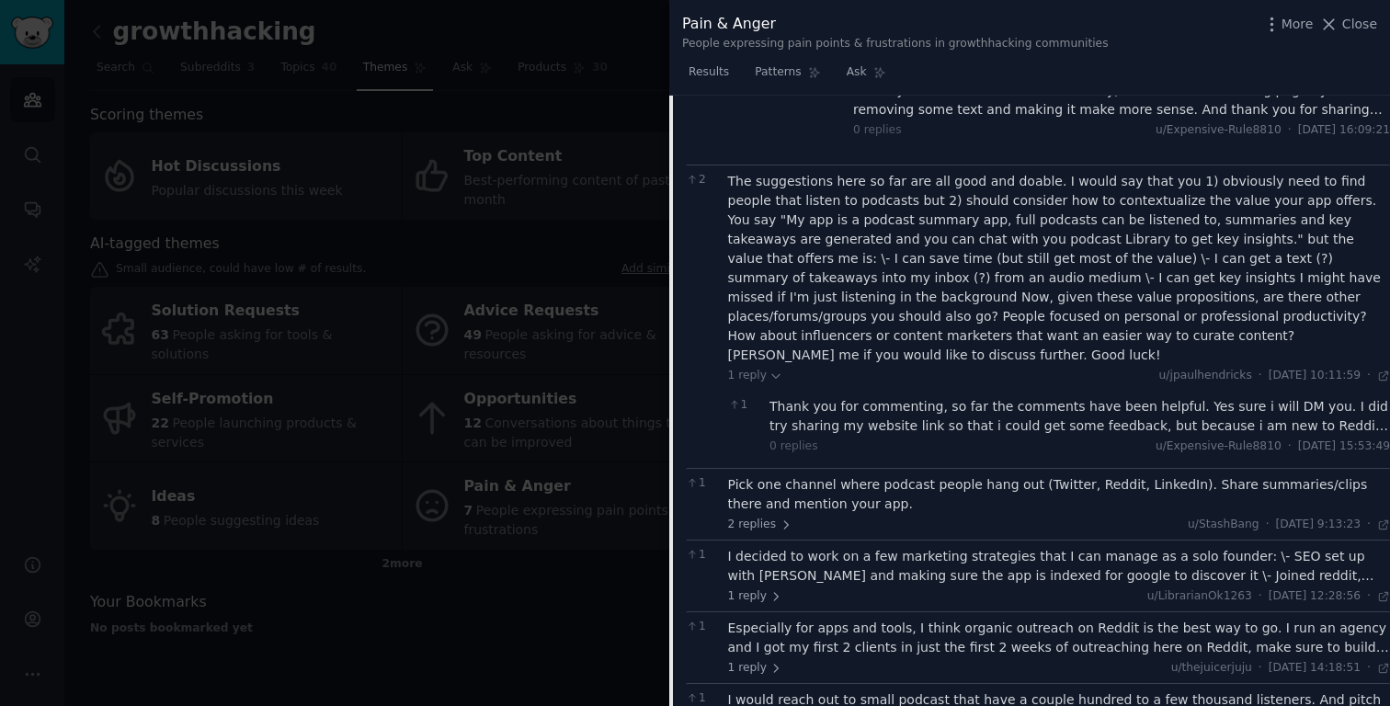
scroll to position [700, 0]
click at [1353, 19] on span "Close" at bounding box center [1359, 24] width 35 height 19
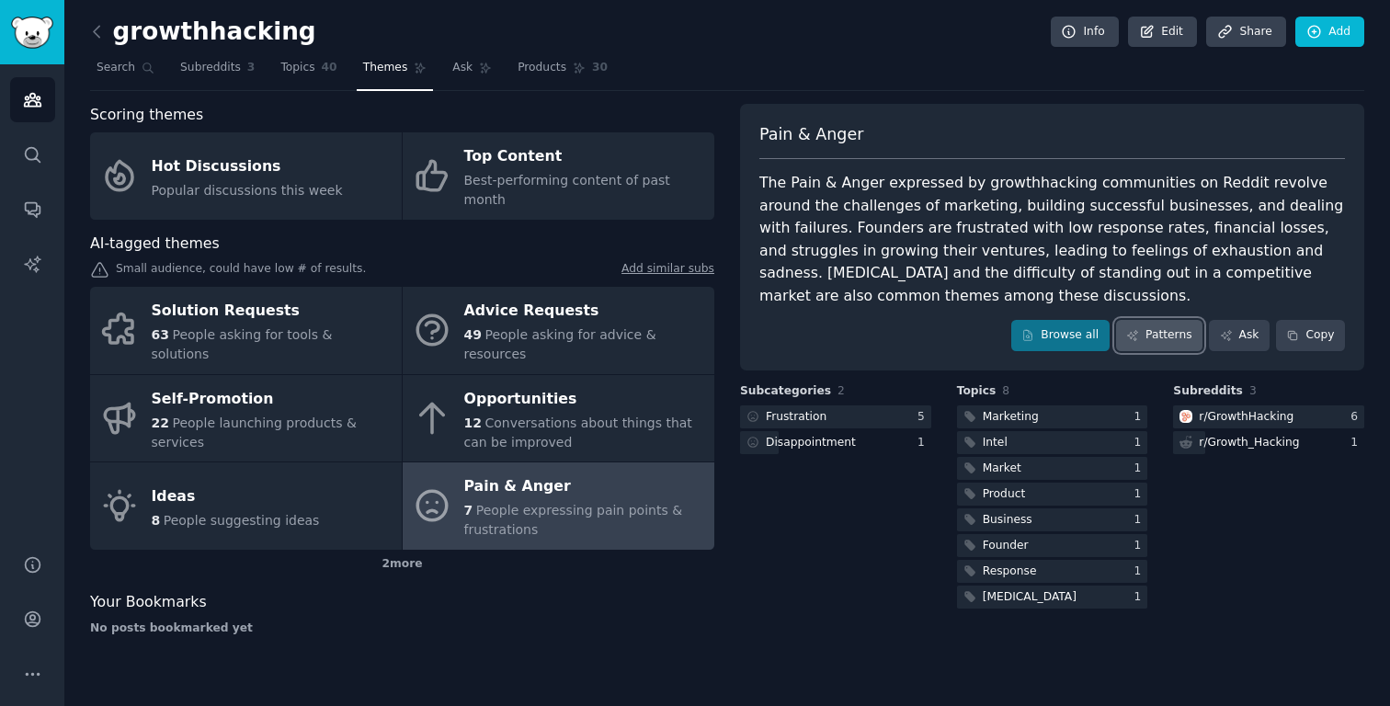
click at [1142, 326] on link "Patterns" at bounding box center [1159, 335] width 86 height 31
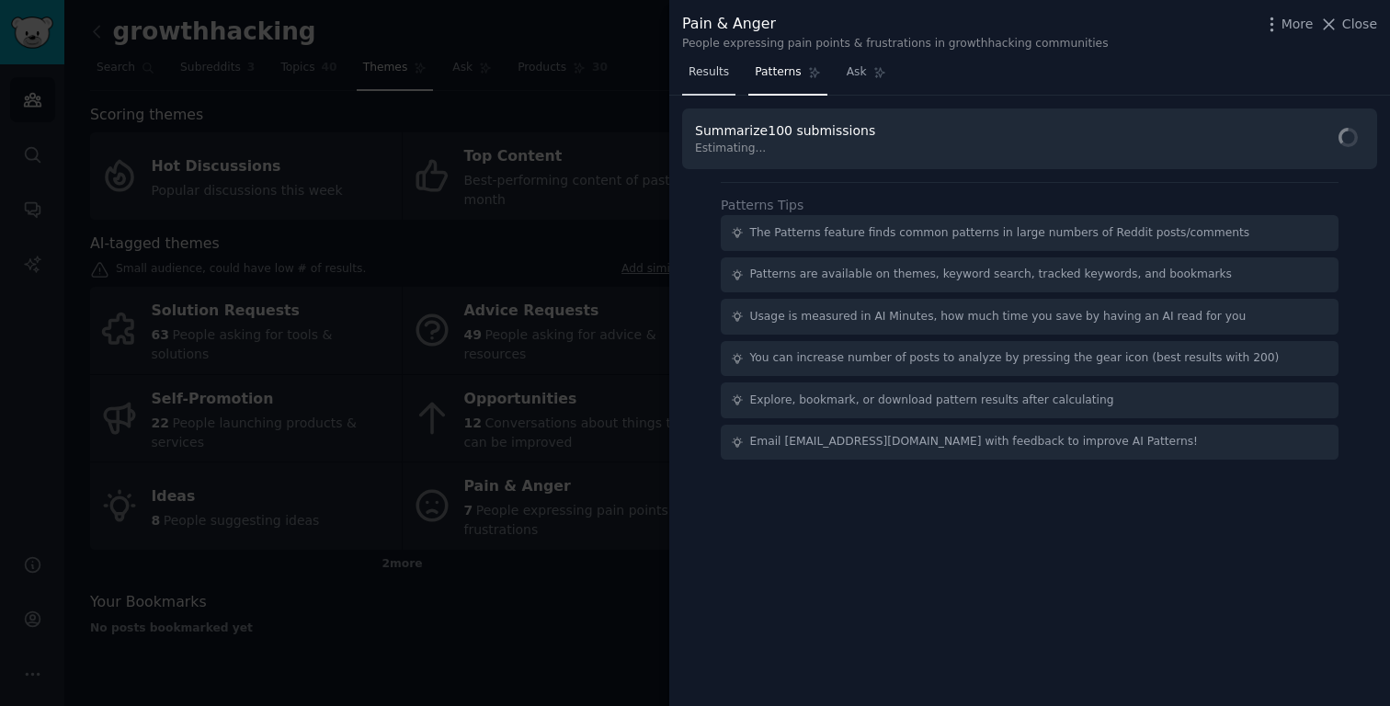
click at [719, 72] on span "Results" at bounding box center [708, 72] width 40 height 17
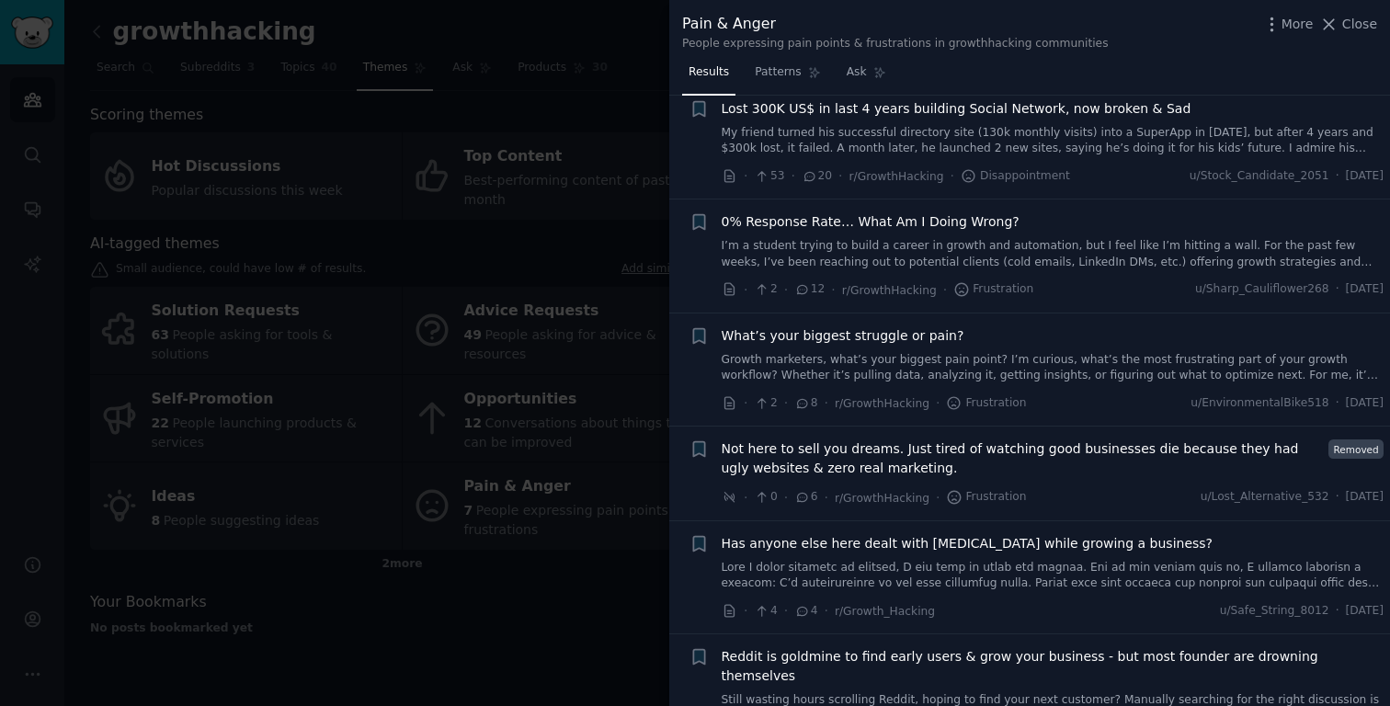
scroll to position [153, 0]
click at [925, 245] on link "I’m a student trying to build a career in growth and automation, but I feel lik…" at bounding box center [1053, 253] width 663 height 32
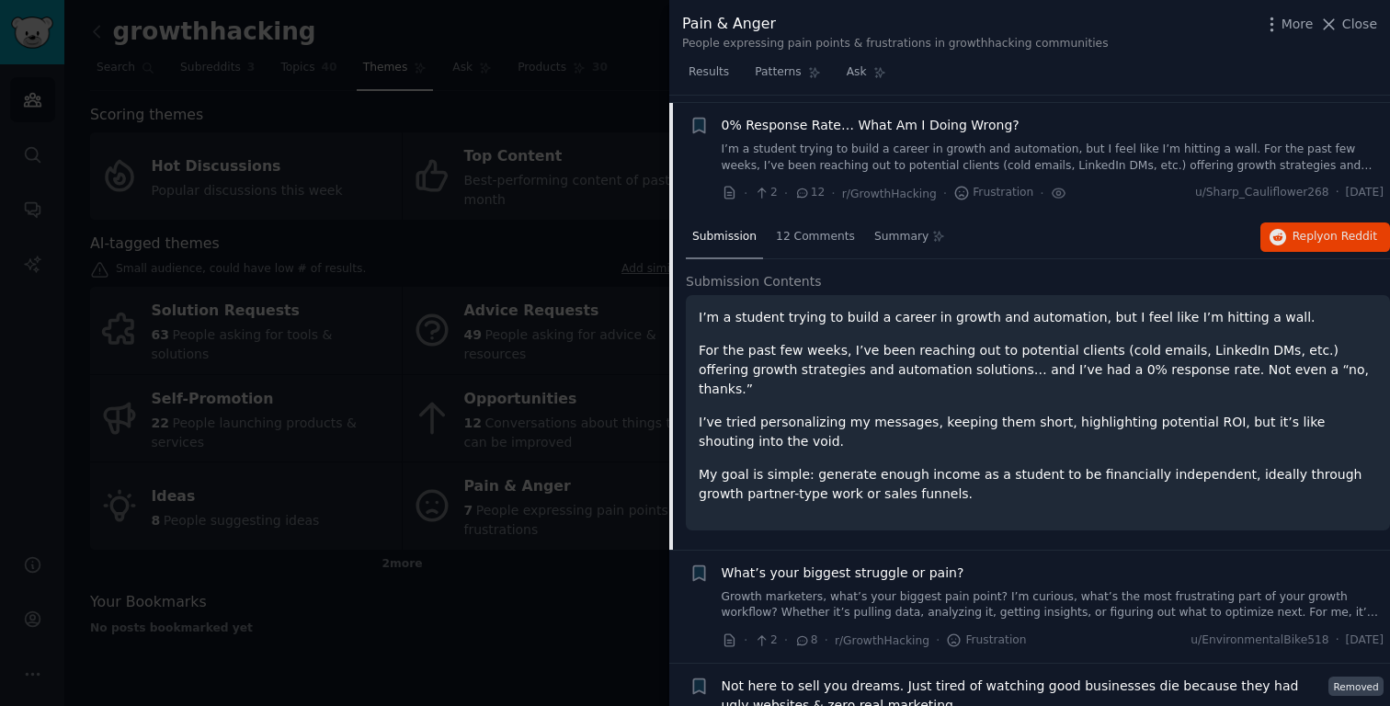
scroll to position [256, 0]
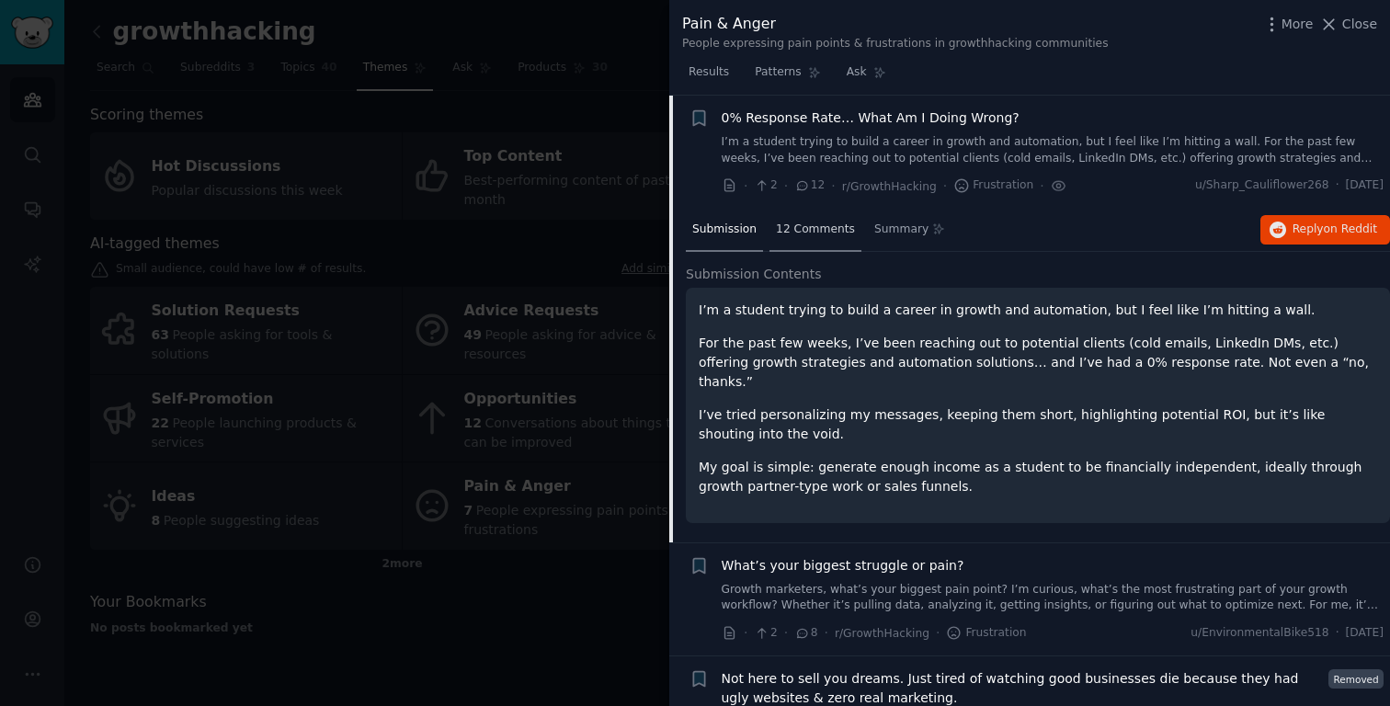
click at [814, 228] on span "12 Comments" at bounding box center [815, 230] width 79 height 17
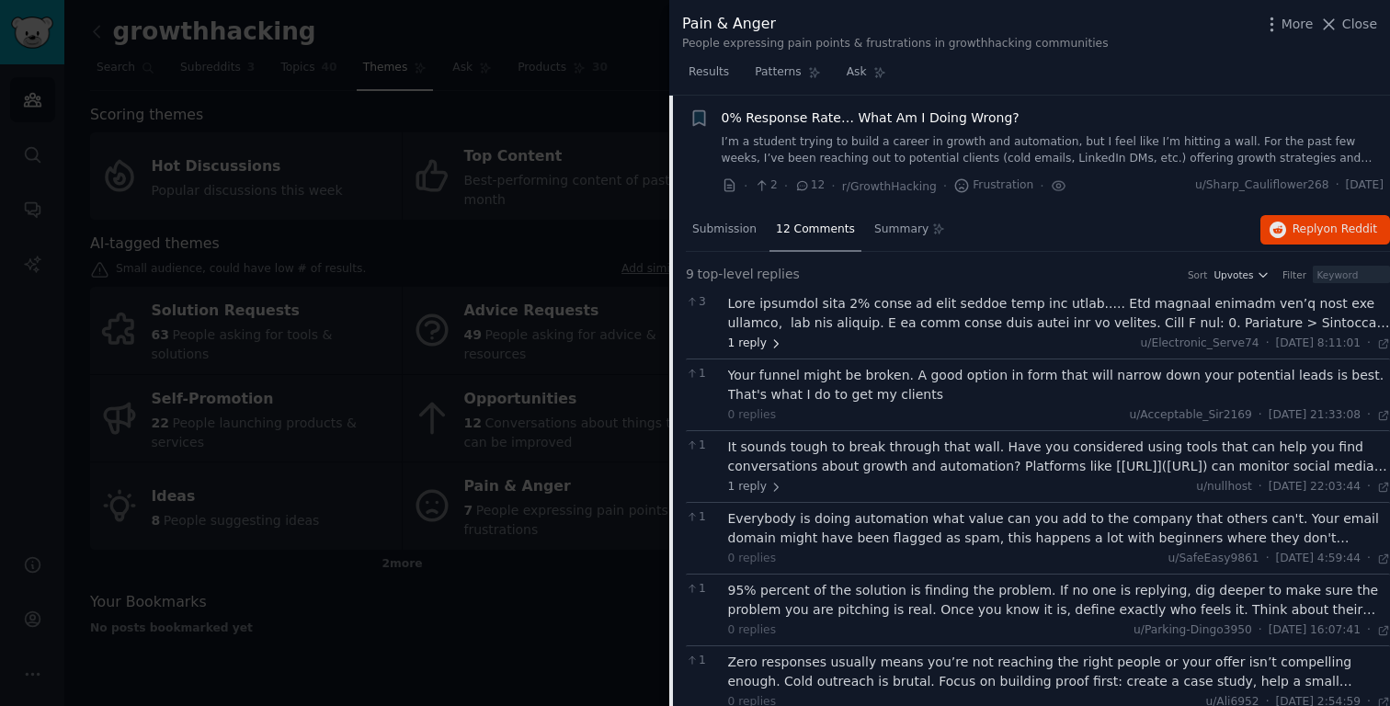
click at [751, 345] on span "1 reply" at bounding box center [755, 343] width 55 height 17
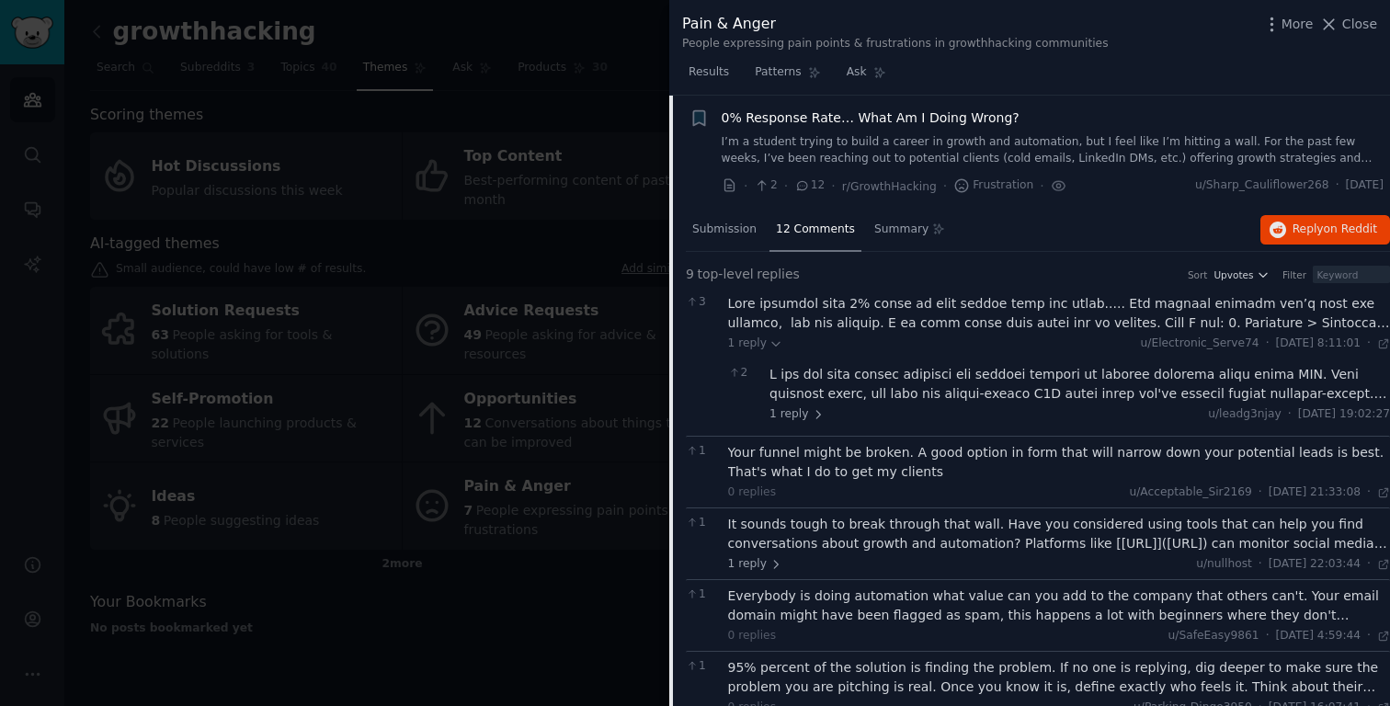
click at [843, 375] on div at bounding box center [1079, 384] width 620 height 39
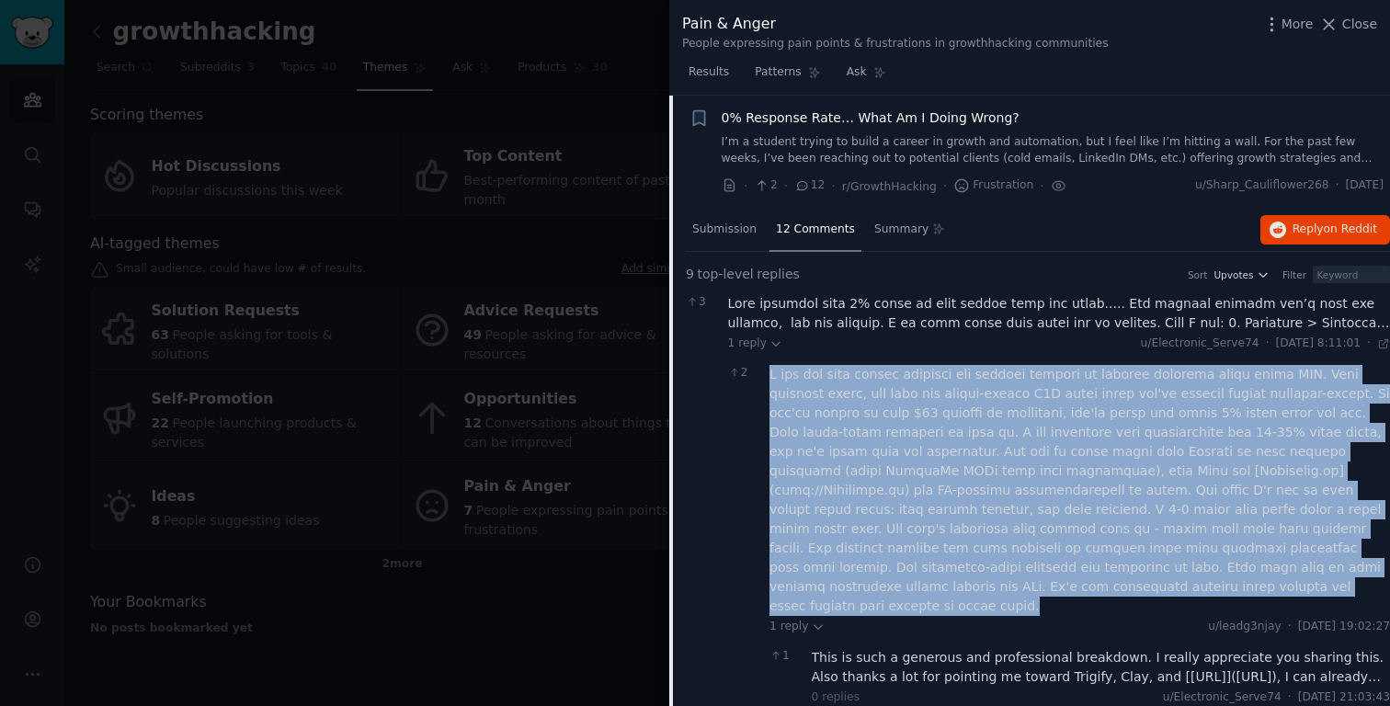
drag, startPoint x: 767, startPoint y: 371, endPoint x: 999, endPoint y: 585, distance: 315.5
click at [999, 585] on div "2 1 reply u/leadg3njay · [DATE] 19:02:27 Fri 15/8/2025 1 This is such a generou…" at bounding box center [1059, 538] width 663 height 360
copy div "I see too many people spraying and praying instead of getting surgical about th…"
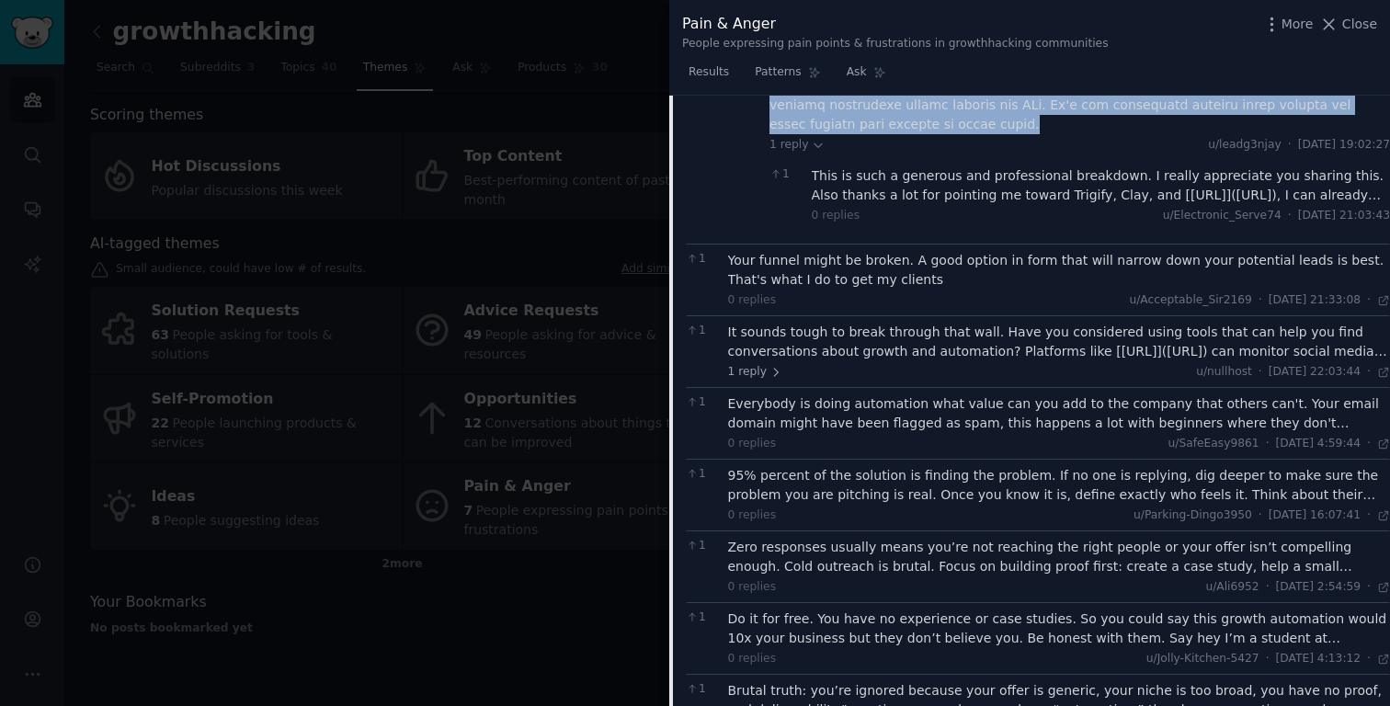
scroll to position [766, 0]
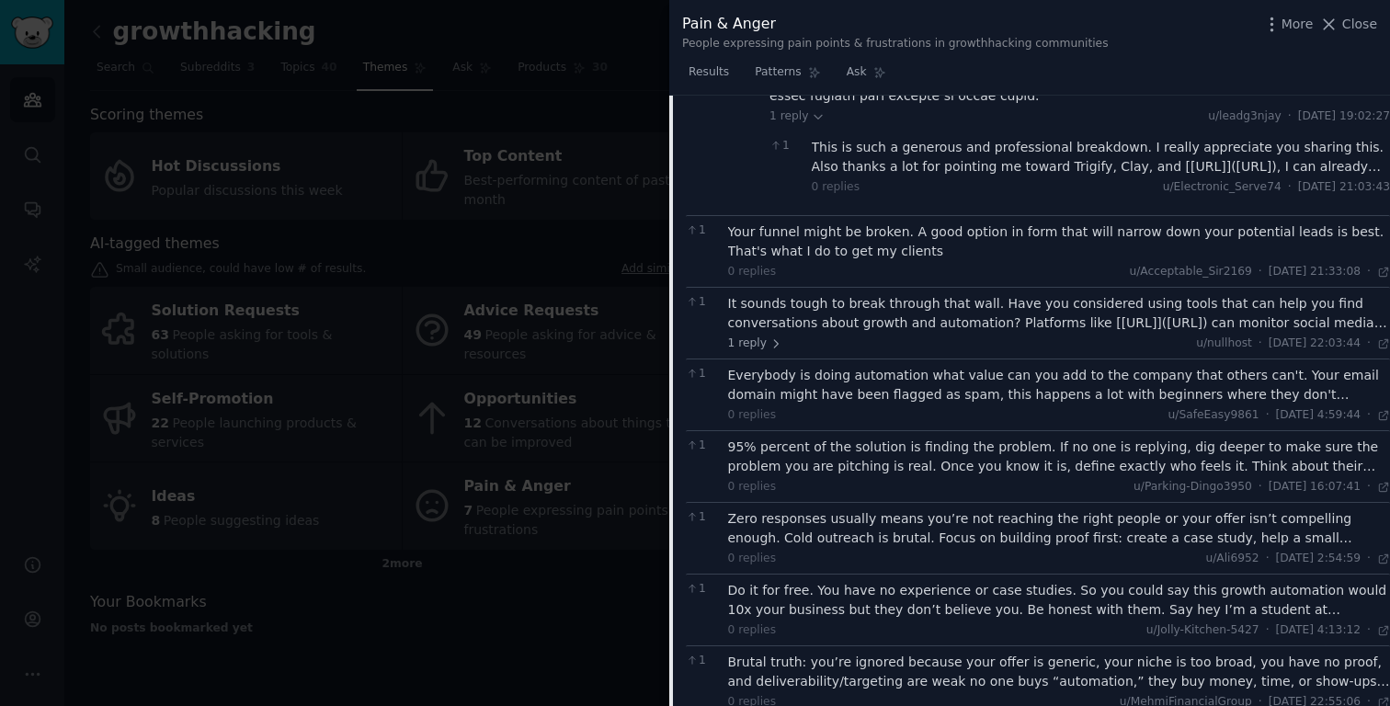
click at [905, 366] on div "Everybody is doing automation what value can you add to the company that others…" at bounding box center [1059, 385] width 663 height 39
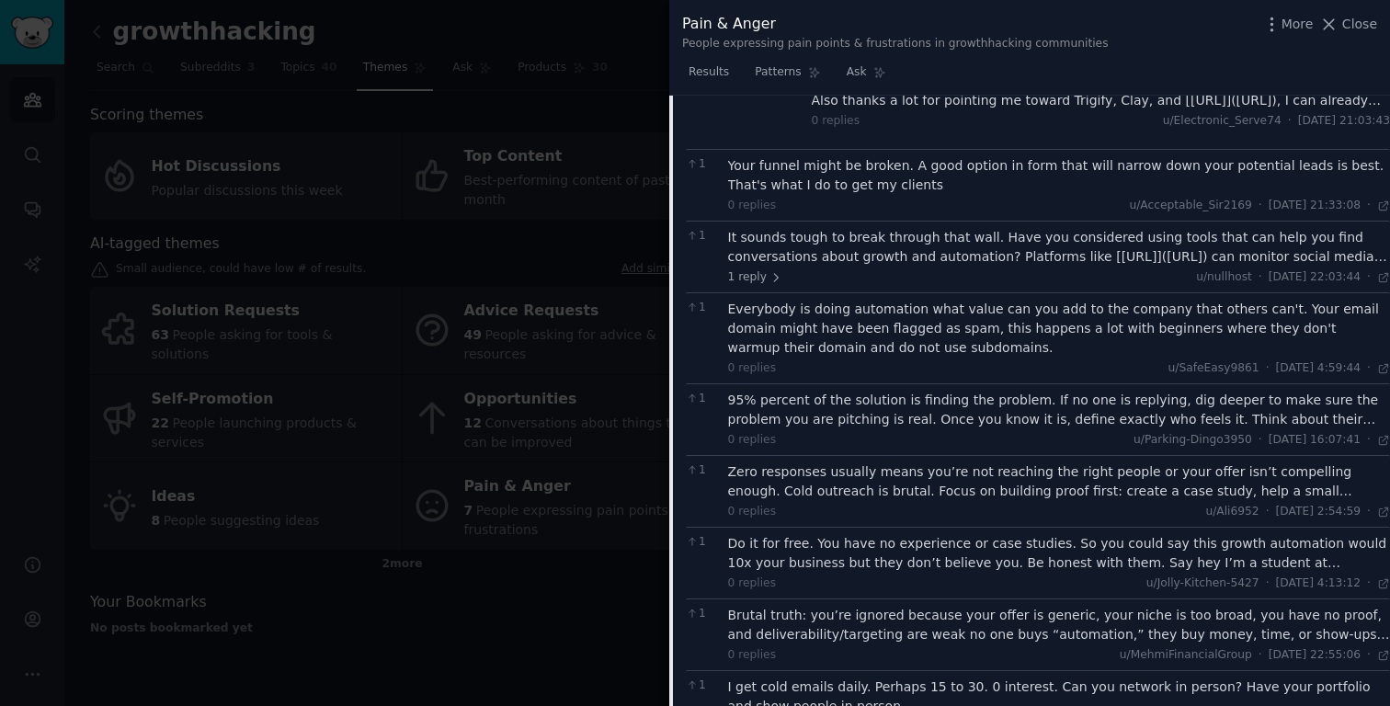
scroll to position [869, 0]
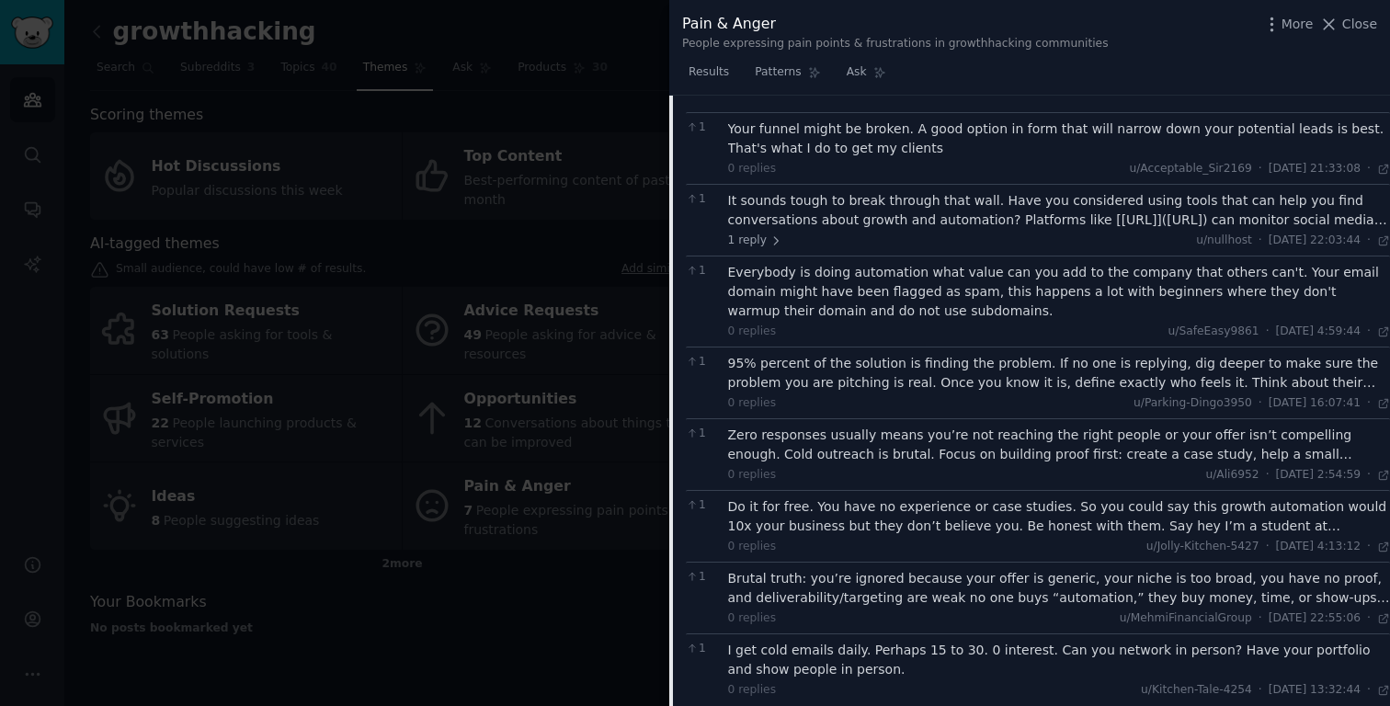
click at [918, 354] on div "95% percent of the solution is finding the problem. If no one is replying, dig …" at bounding box center [1059, 373] width 663 height 39
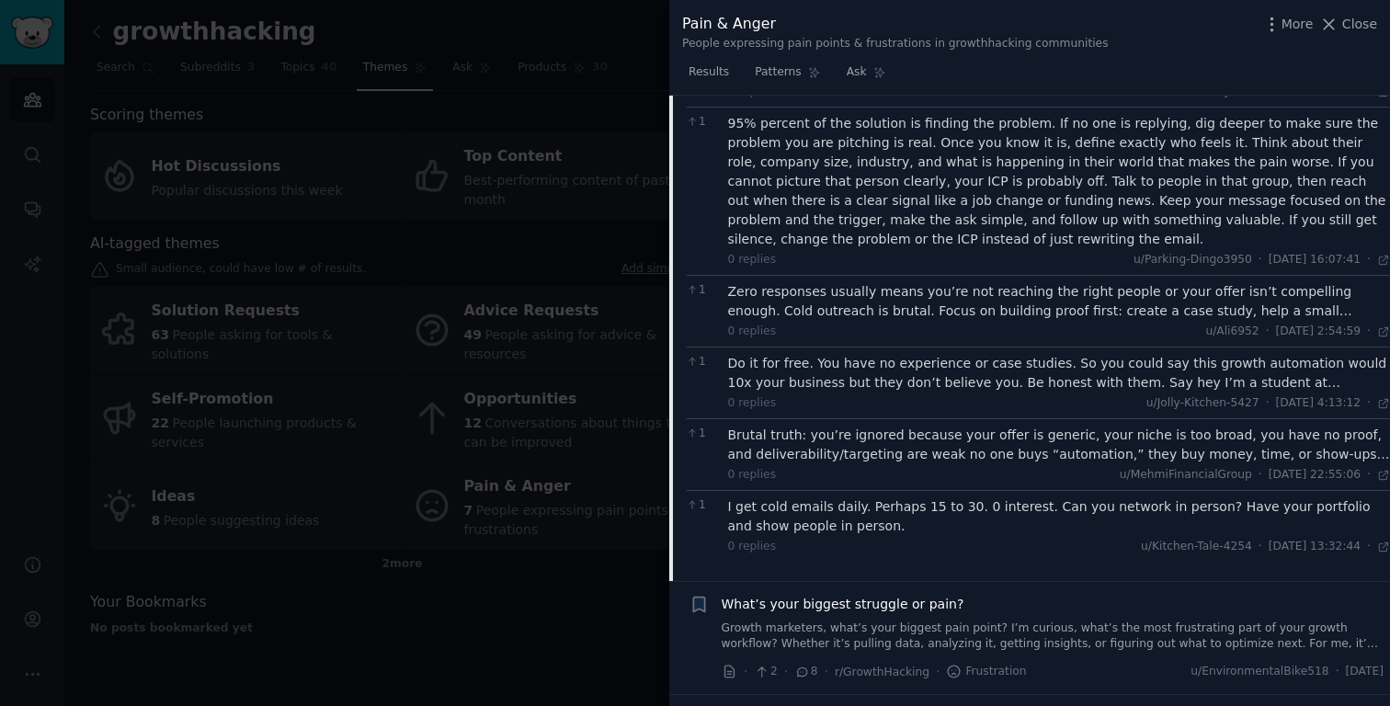
scroll to position [1124, 0]
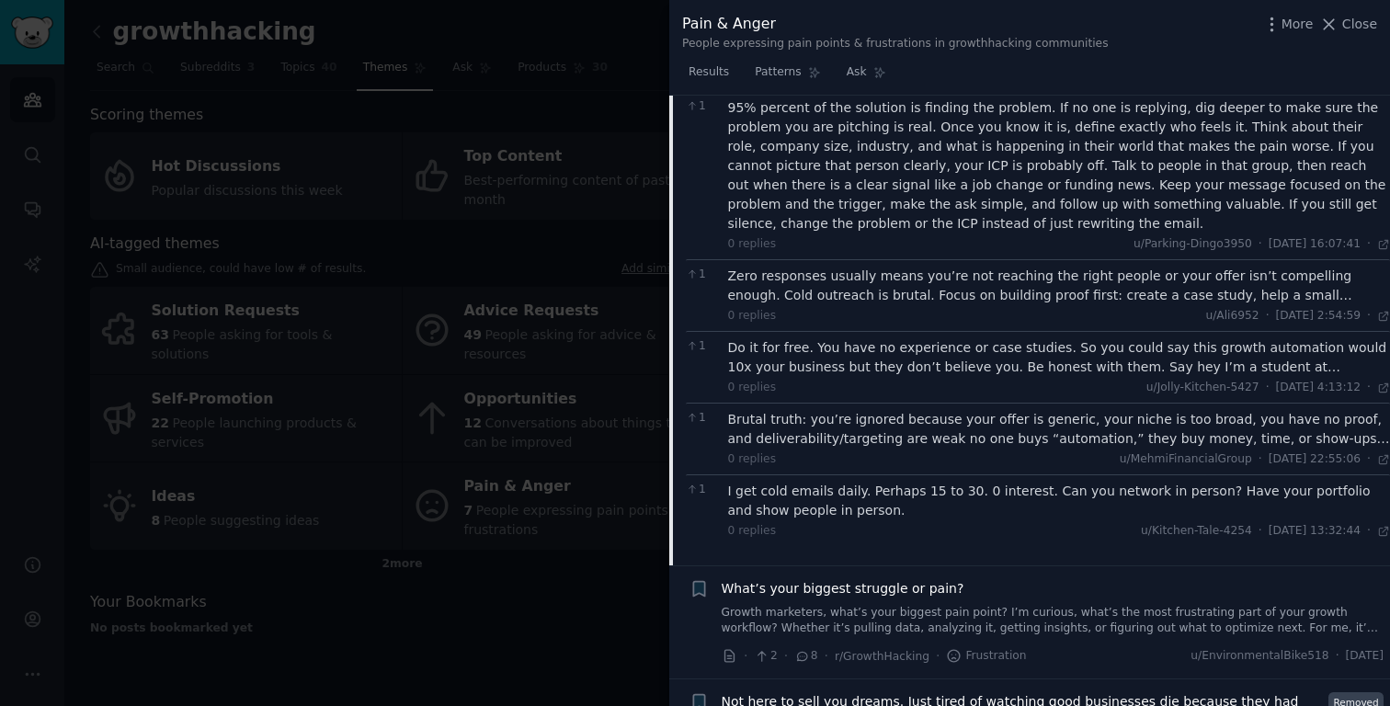
click at [953, 267] on div "Zero responses usually means you’re not reaching the right people or your offer…" at bounding box center [1059, 286] width 663 height 39
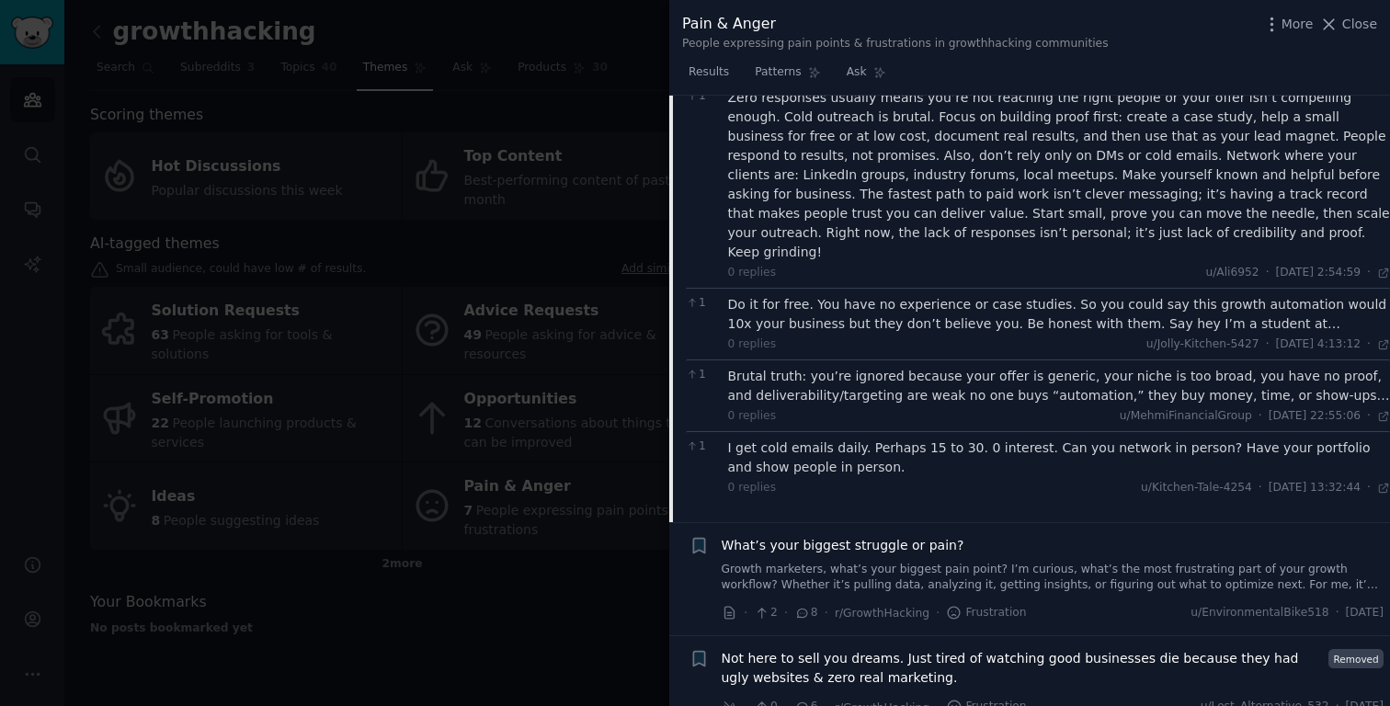
scroll to position [1303, 0]
click at [930, 294] on div "Do it for free. You have no experience or case studies. So you could say this g…" at bounding box center [1059, 313] width 663 height 39
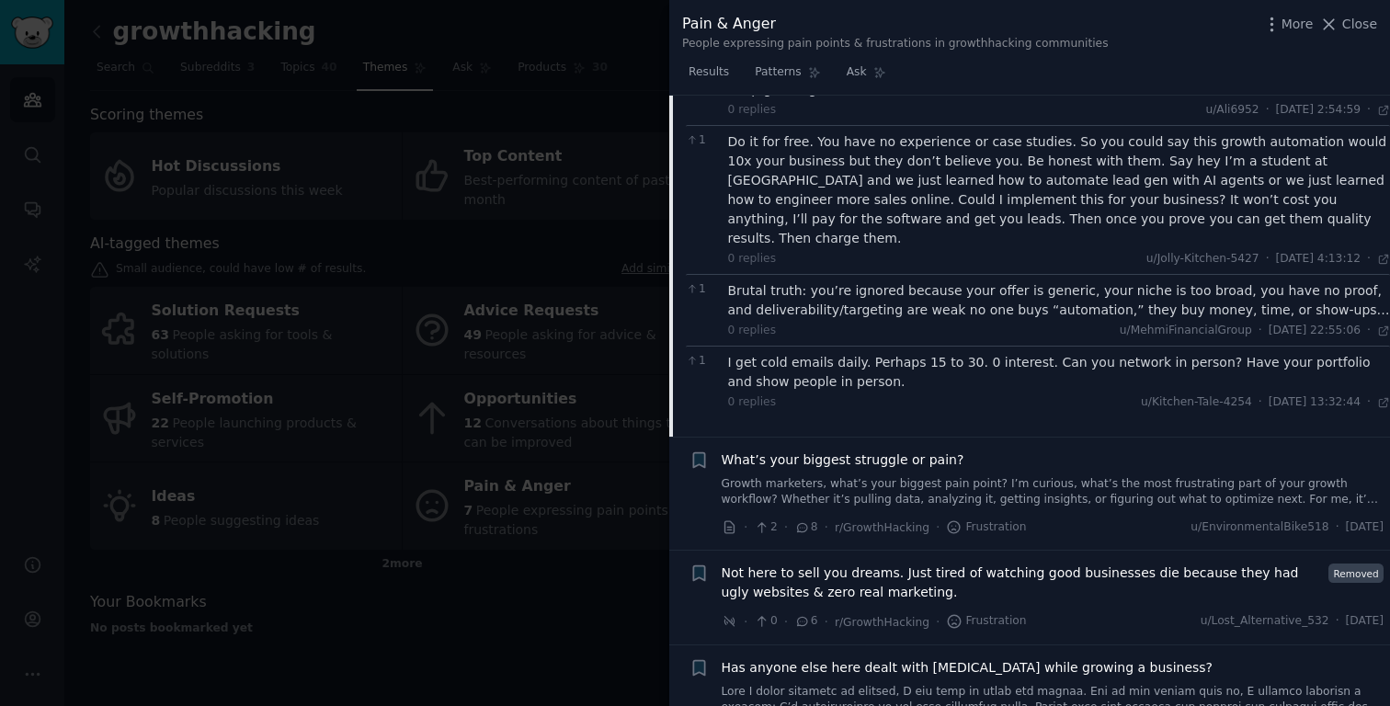
scroll to position [1468, 0]
click at [895, 278] on div "Brutal truth: you’re ignored because your offer is generic, your niche is too b…" at bounding box center [1059, 297] width 663 height 39
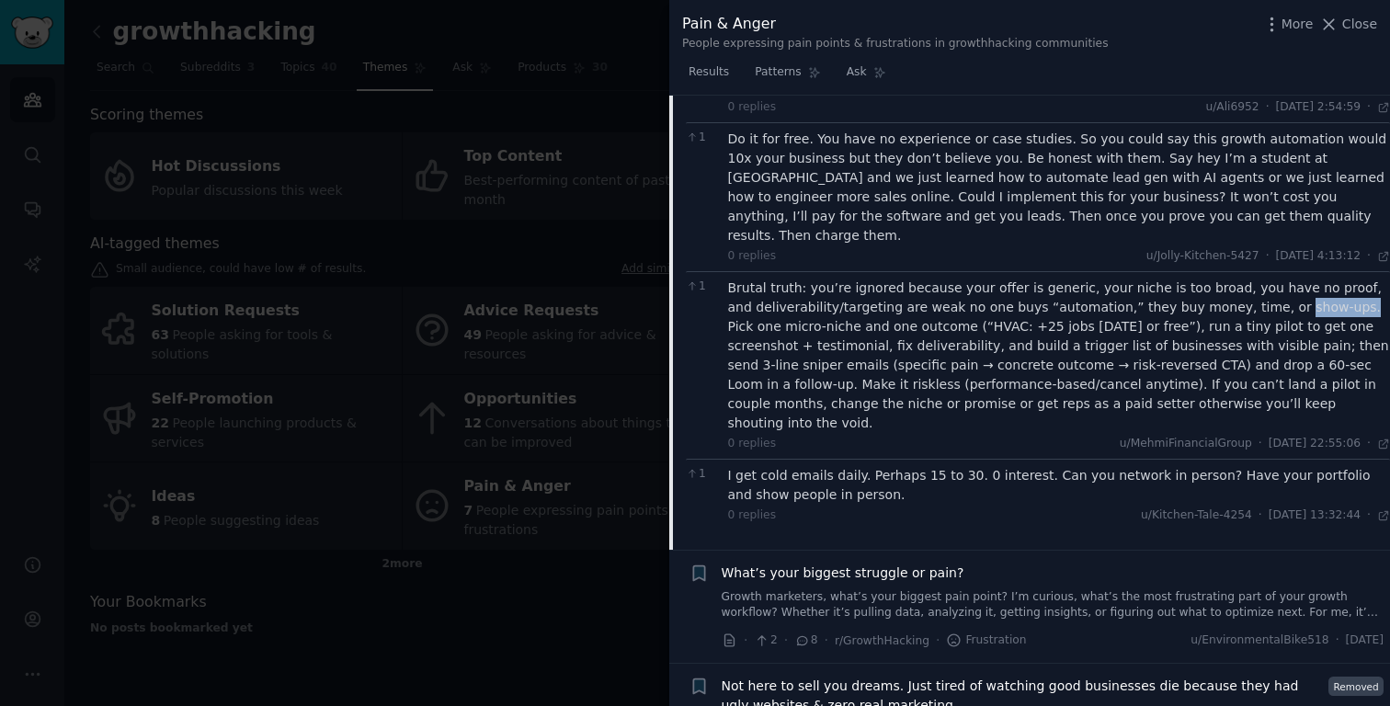
drag, startPoint x: 1289, startPoint y: 247, endPoint x: 1231, endPoint y: 246, distance: 57.9
click at [1231, 278] on div "Brutal truth: you’re ignored because your offer is generic, your niche is too b…" at bounding box center [1059, 355] width 663 height 154
click at [994, 278] on div "Brutal truth: you’re ignored because your offer is generic, your niche is too b…" at bounding box center [1059, 355] width 663 height 154
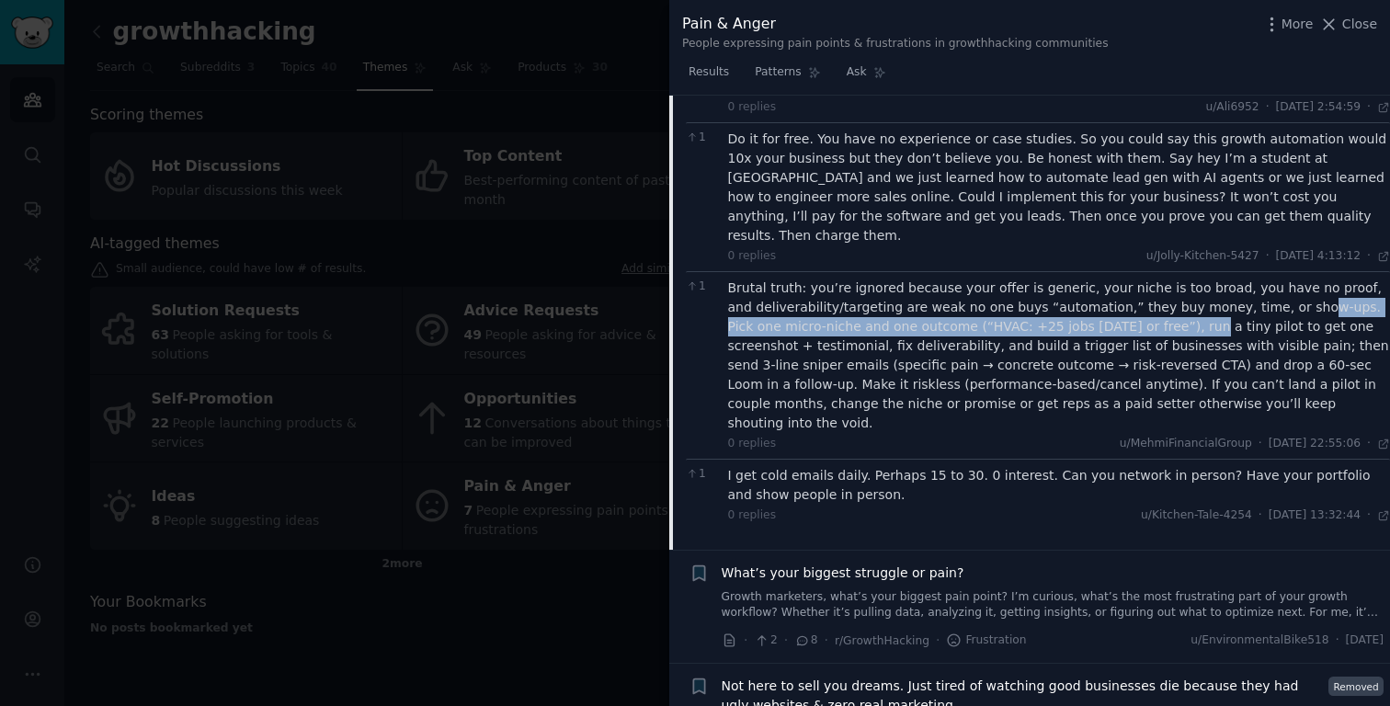
drag, startPoint x: 1133, startPoint y: 263, endPoint x: 1247, endPoint y: 236, distance: 117.0
click at [1248, 278] on div "Brutal truth: you’re ignored because your offer is generic, your niche is too b…" at bounding box center [1059, 355] width 663 height 154
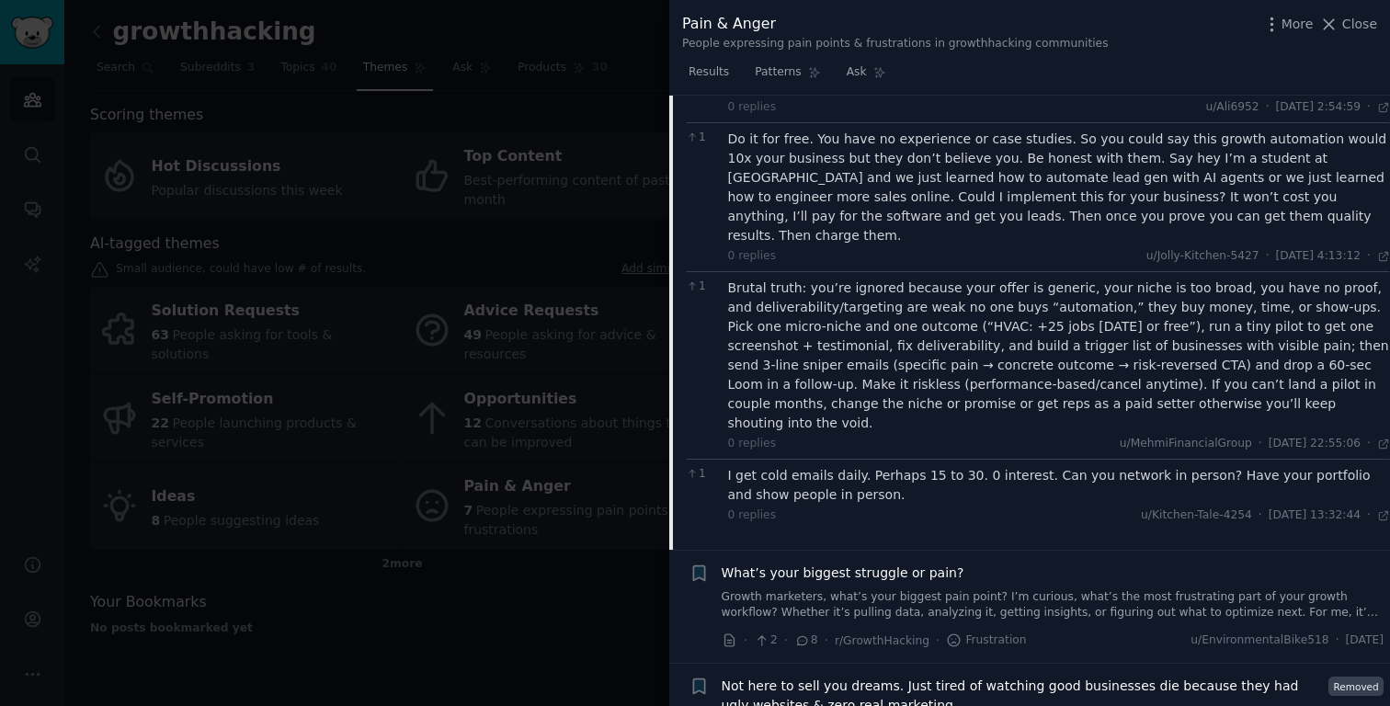
click at [1187, 278] on div "Brutal truth: you’re ignored because your offer is generic, your niche is too b…" at bounding box center [1059, 355] width 663 height 154
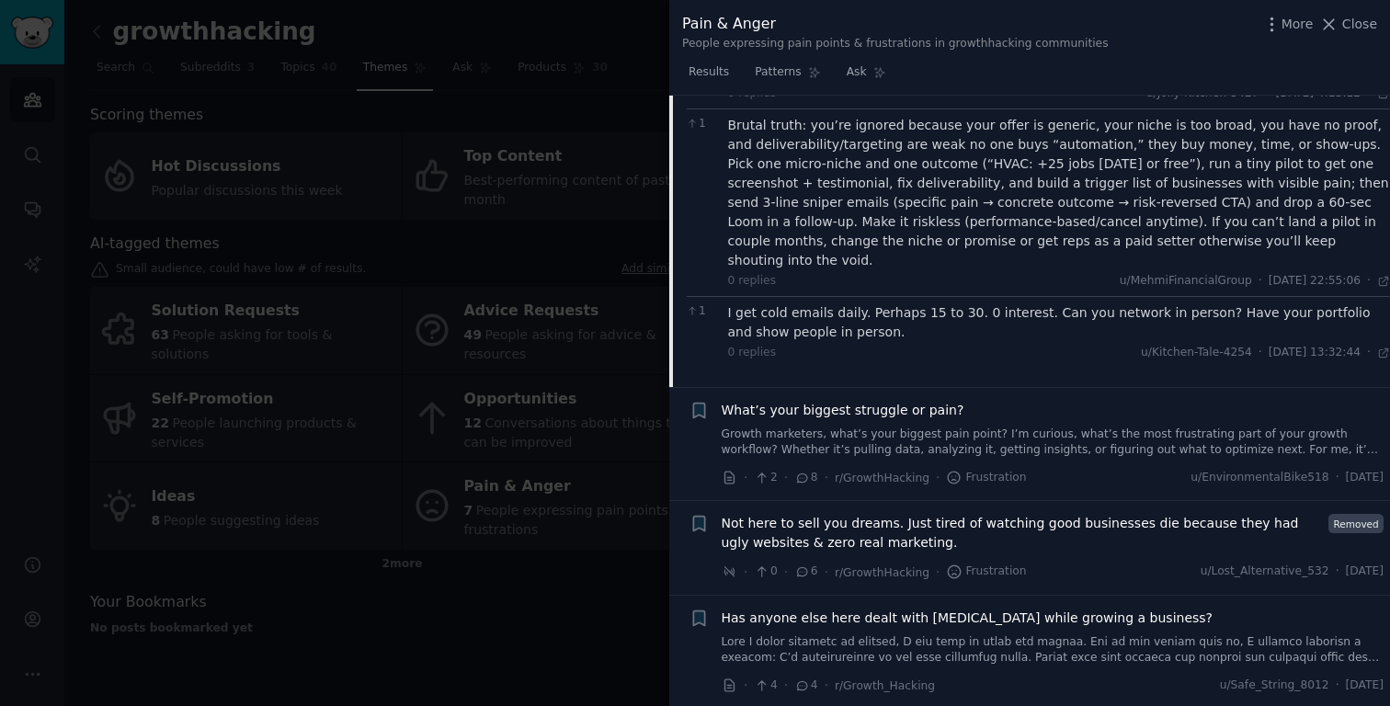
scroll to position [1669, 0]
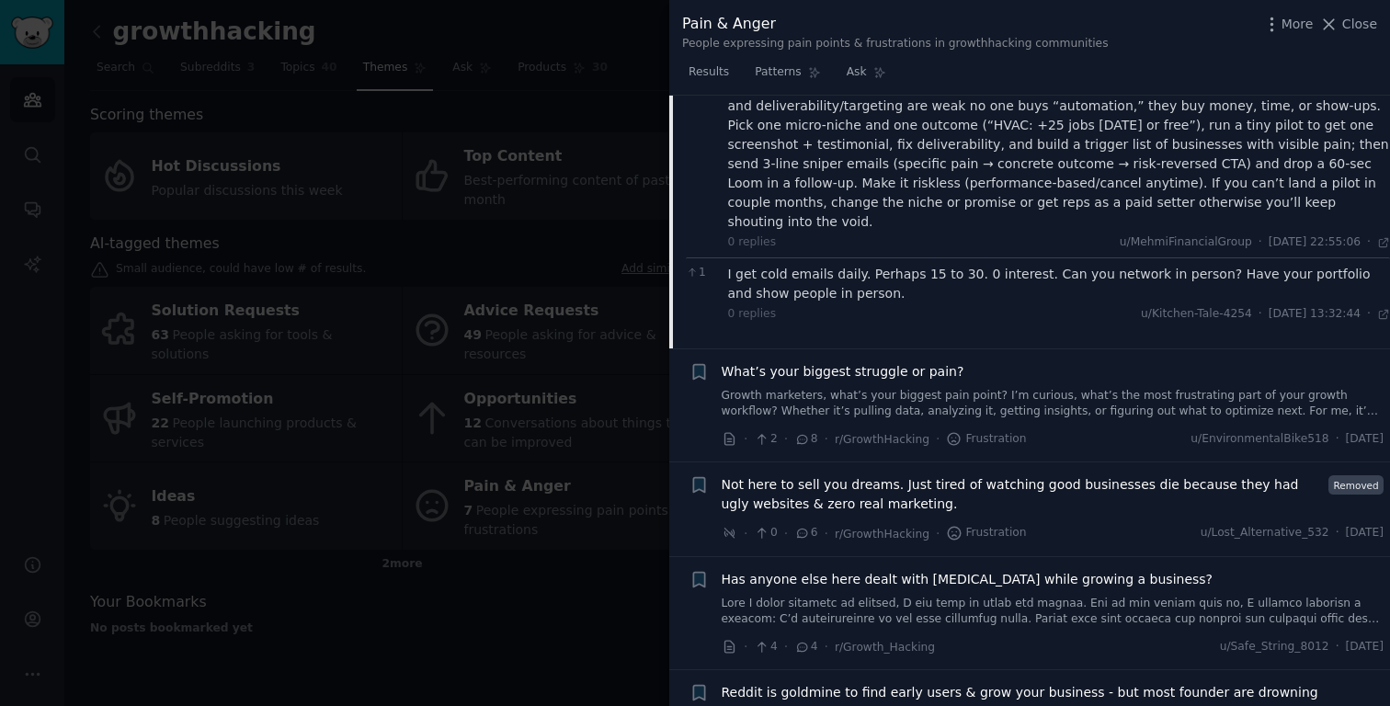
click at [857, 683] on span "Reddit is goldmine to find early users & grow your business - but most founder …" at bounding box center [1053, 702] width 663 height 39
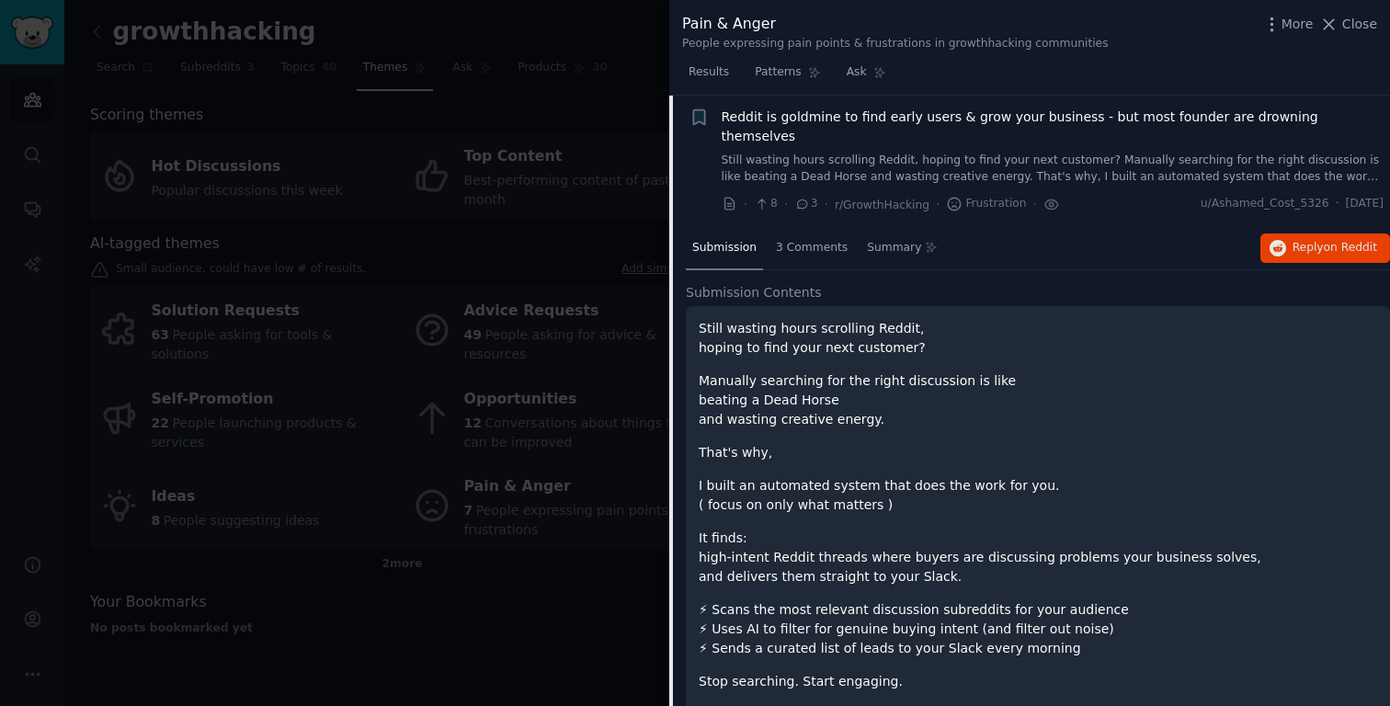
scroll to position [690, 0]
click at [942, 117] on span "Reddit is goldmine to find early users & grow your business - but most founder …" at bounding box center [1053, 127] width 663 height 39
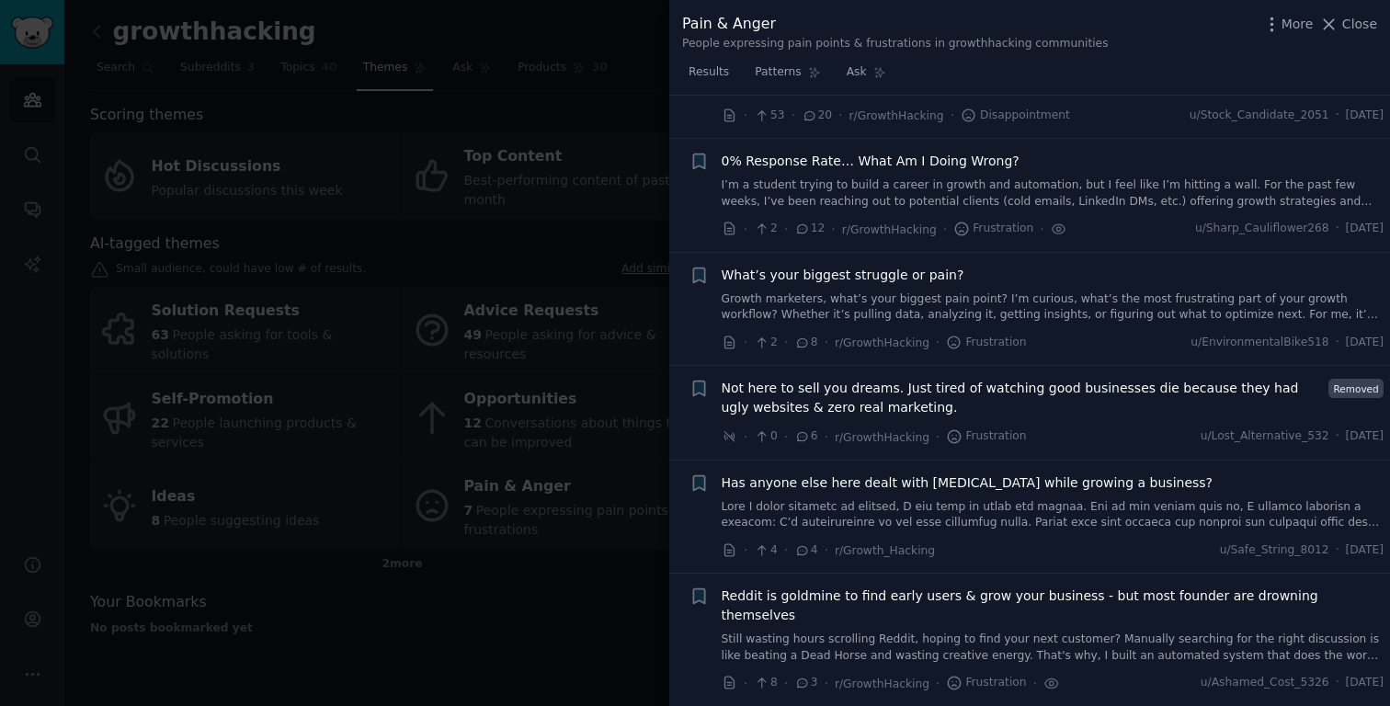
scroll to position [193, 0]
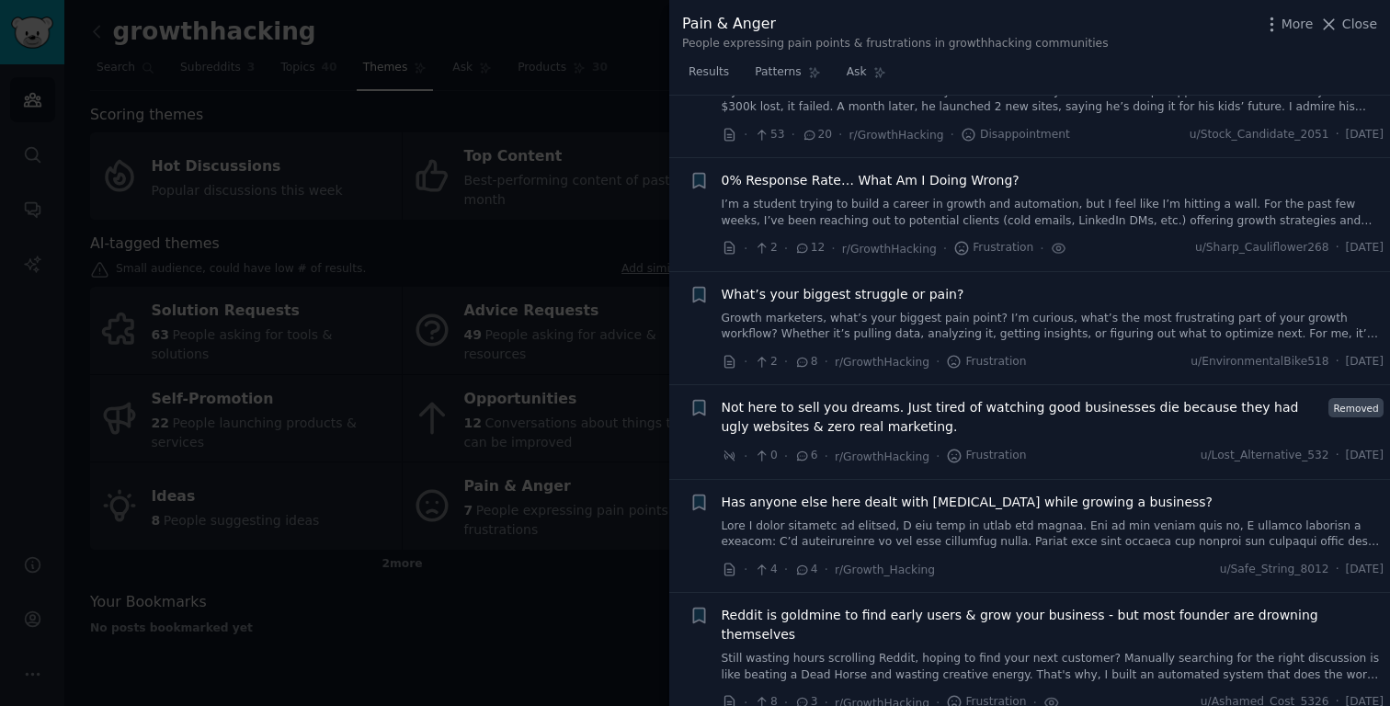
click at [838, 609] on span "Reddit is goldmine to find early users & grow your business - but most founder …" at bounding box center [1053, 625] width 663 height 39
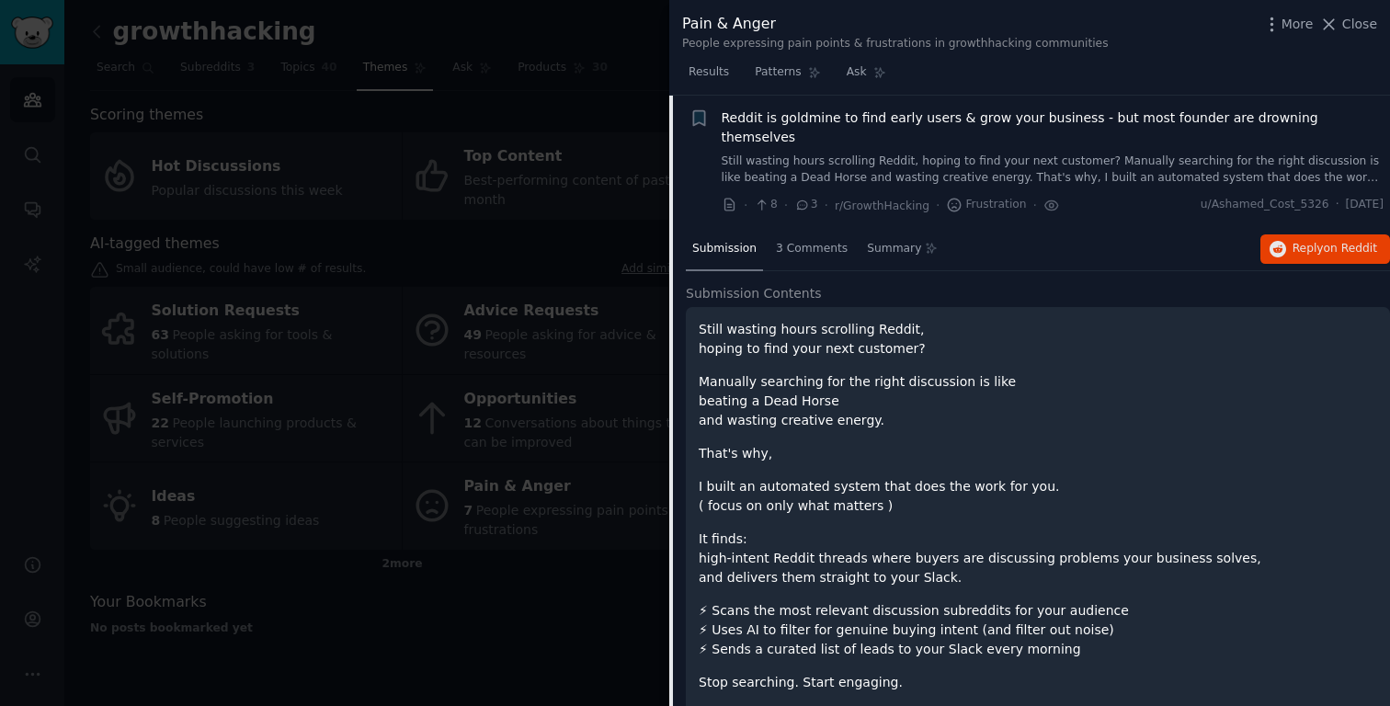
click at [1098, 153] on link "Still wasting hours scrolling Reddit, hoping to find your next customer? Manual…" at bounding box center [1053, 169] width 663 height 32
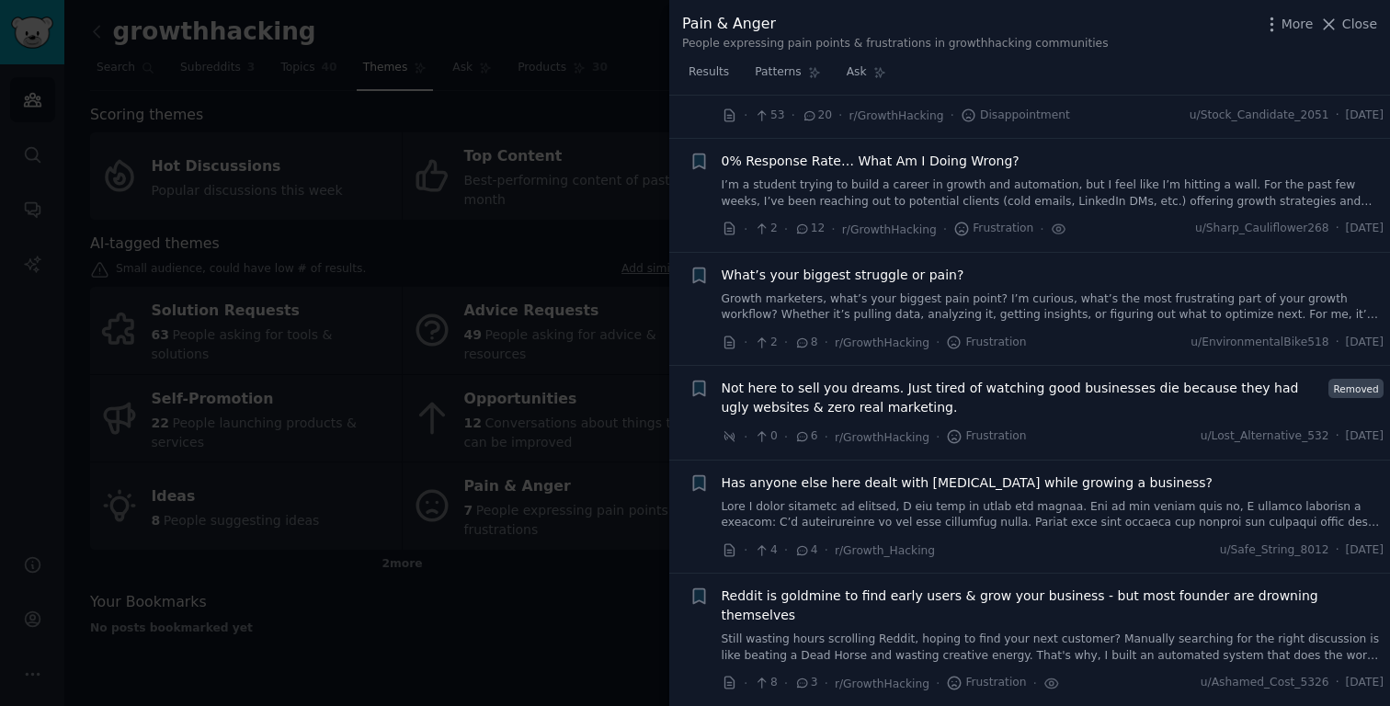
scroll to position [193, 0]
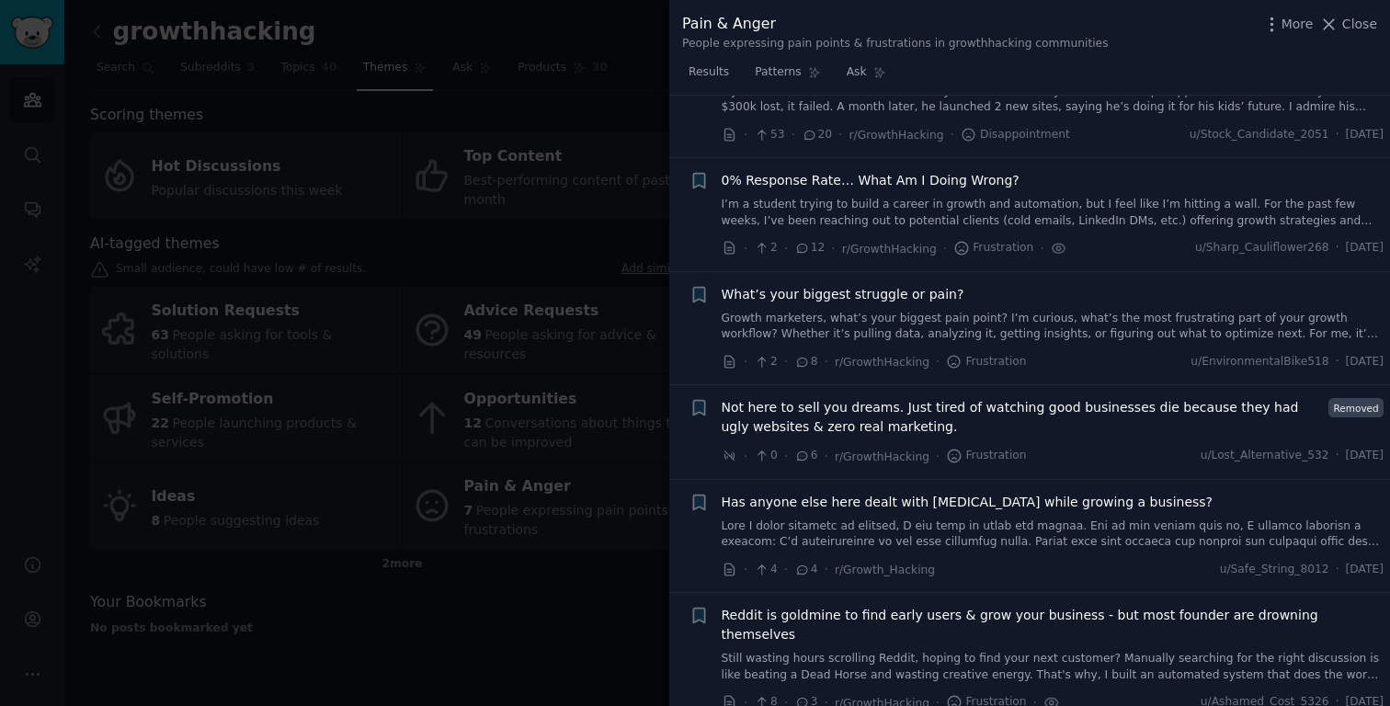
click at [887, 651] on link "Still wasting hours scrolling Reddit, hoping to find your next customer? Manual…" at bounding box center [1053, 667] width 663 height 32
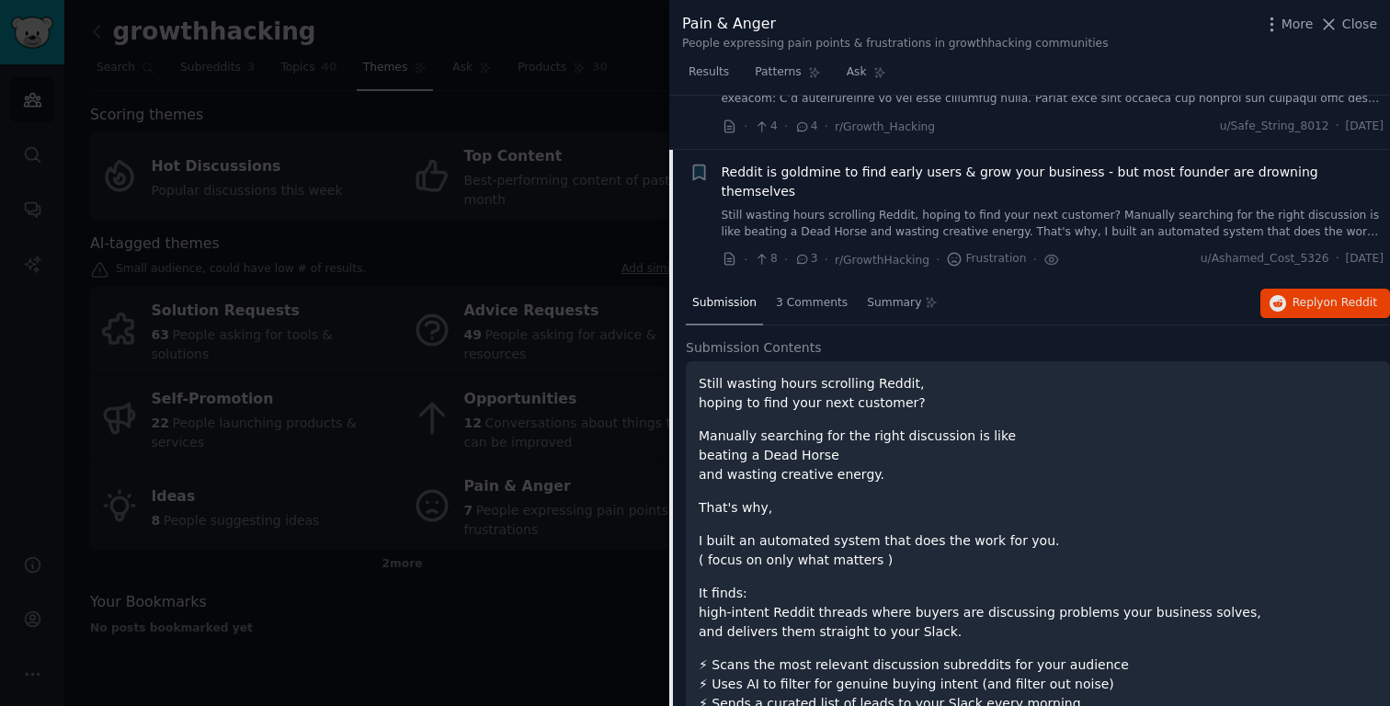
scroll to position [631, 0]
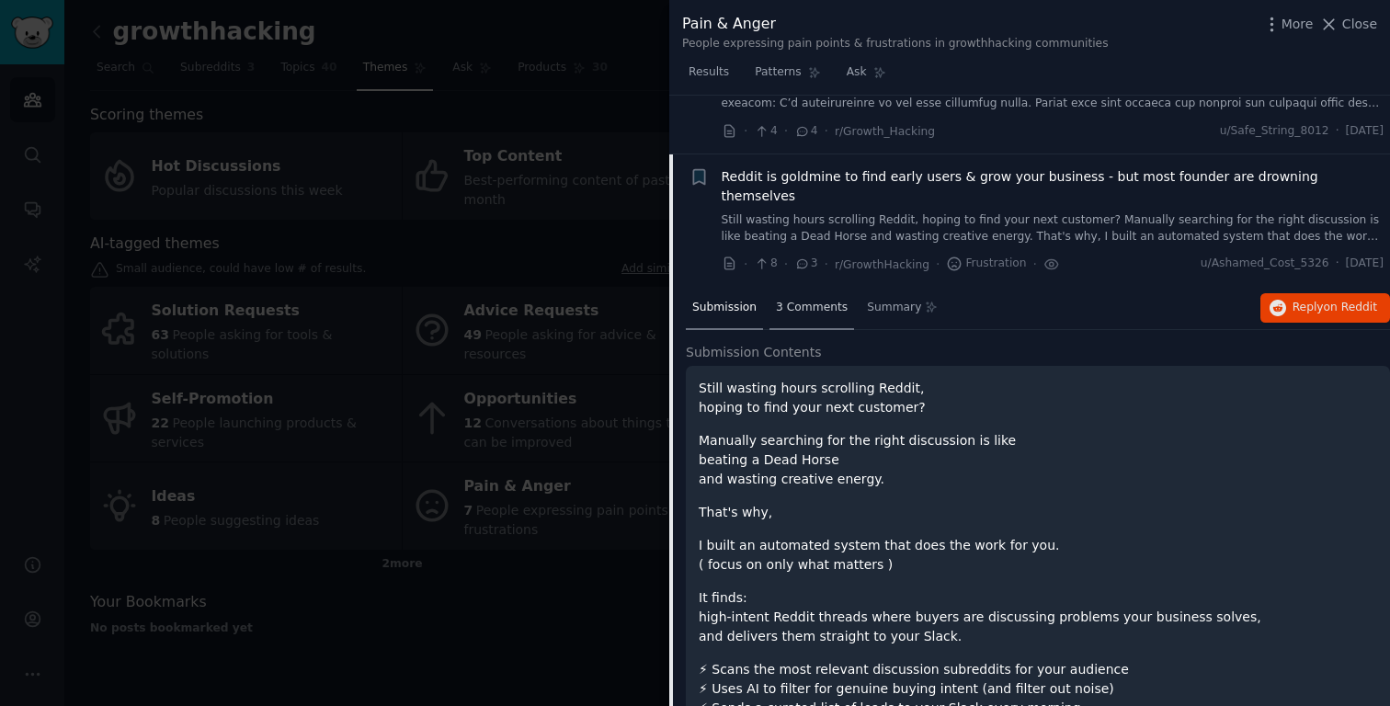
click at [790, 300] on span "3 Comments" at bounding box center [812, 308] width 72 height 17
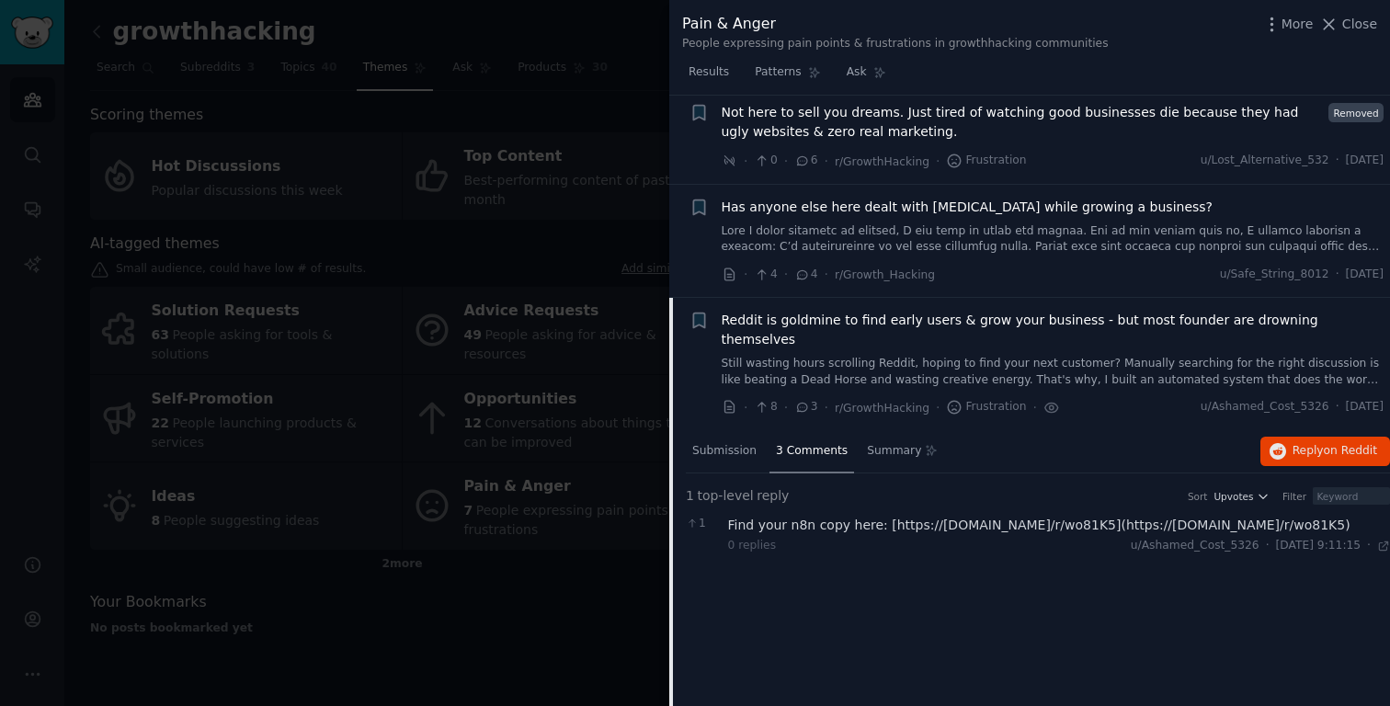
scroll to position [469, 0]
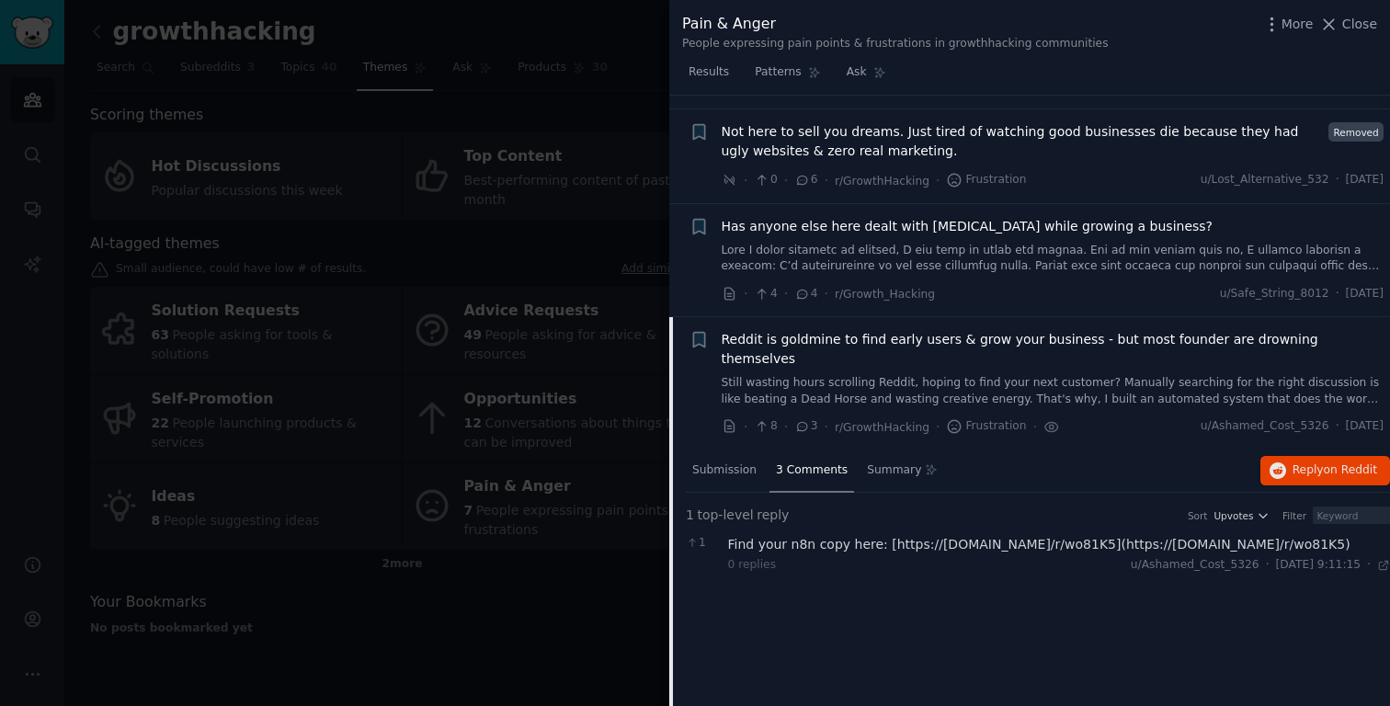
click at [1047, 535] on div "Find your n8n copy here: [https://[DOMAIN_NAME]/r/wo81K5](https://[DOMAIN_NAME]…" at bounding box center [1059, 544] width 663 height 19
click at [955, 535] on div "Find your n8n copy here: [https://[DOMAIN_NAME]/r/wo81K5](https://[DOMAIN_NAME]…" at bounding box center [1059, 544] width 663 height 19
drag, startPoint x: 1039, startPoint y: 525, endPoint x: 1087, endPoint y: 527, distance: 48.7
click at [1087, 535] on div "Find your n8n copy here: [https://[DOMAIN_NAME]/r/wo81K5](https://[DOMAIN_NAME]…" at bounding box center [1059, 544] width 663 height 19
drag, startPoint x: 1035, startPoint y: 520, endPoint x: 1176, endPoint y: 518, distance: 140.6
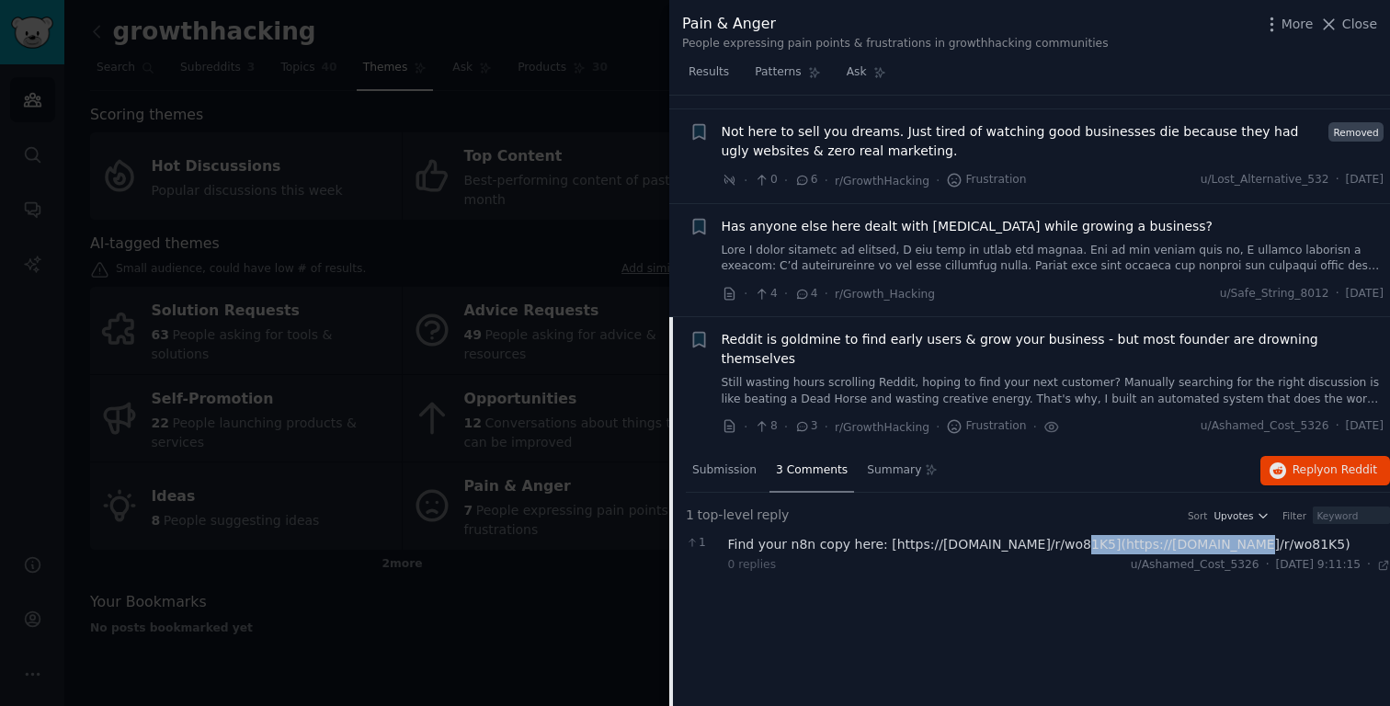
click at [1176, 535] on div "Find your n8n copy here: [https://[DOMAIN_NAME]/r/wo81K5](https://[DOMAIN_NAME]…" at bounding box center [1059, 544] width 663 height 19
copy div "[URL][DOMAIN_NAME]"
click at [1369, 29] on span "Close" at bounding box center [1359, 24] width 35 height 19
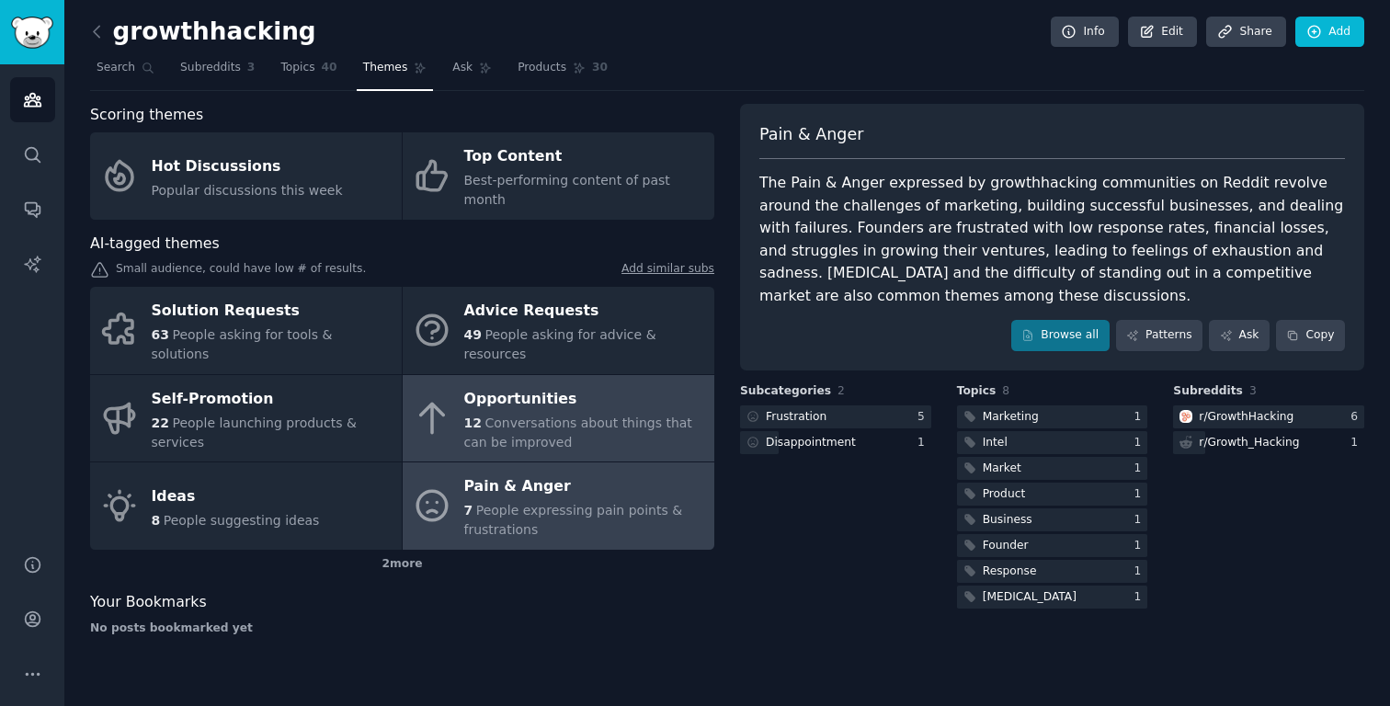
click at [550, 415] on span "Conversations about things that can be improved" at bounding box center [578, 432] width 228 height 34
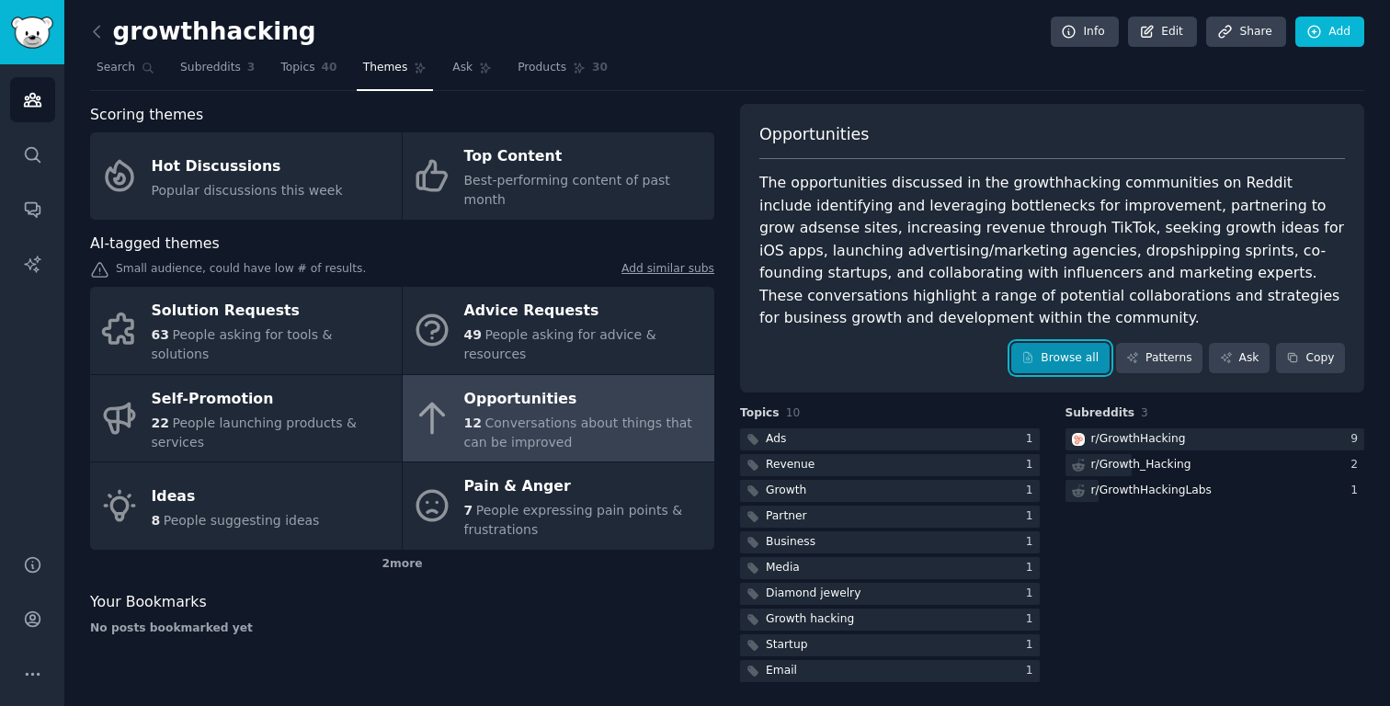
click at [1064, 357] on link "Browse all" at bounding box center [1060, 358] width 98 height 31
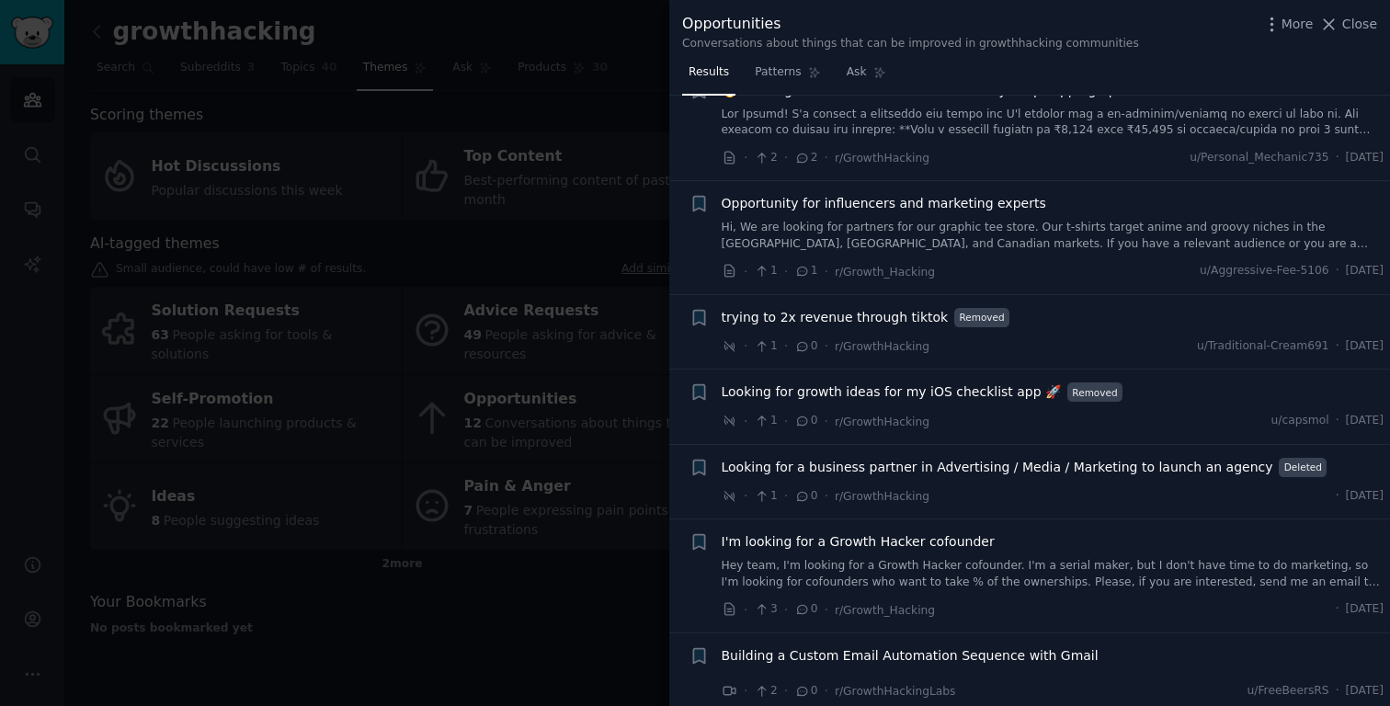
scroll to position [555, 0]
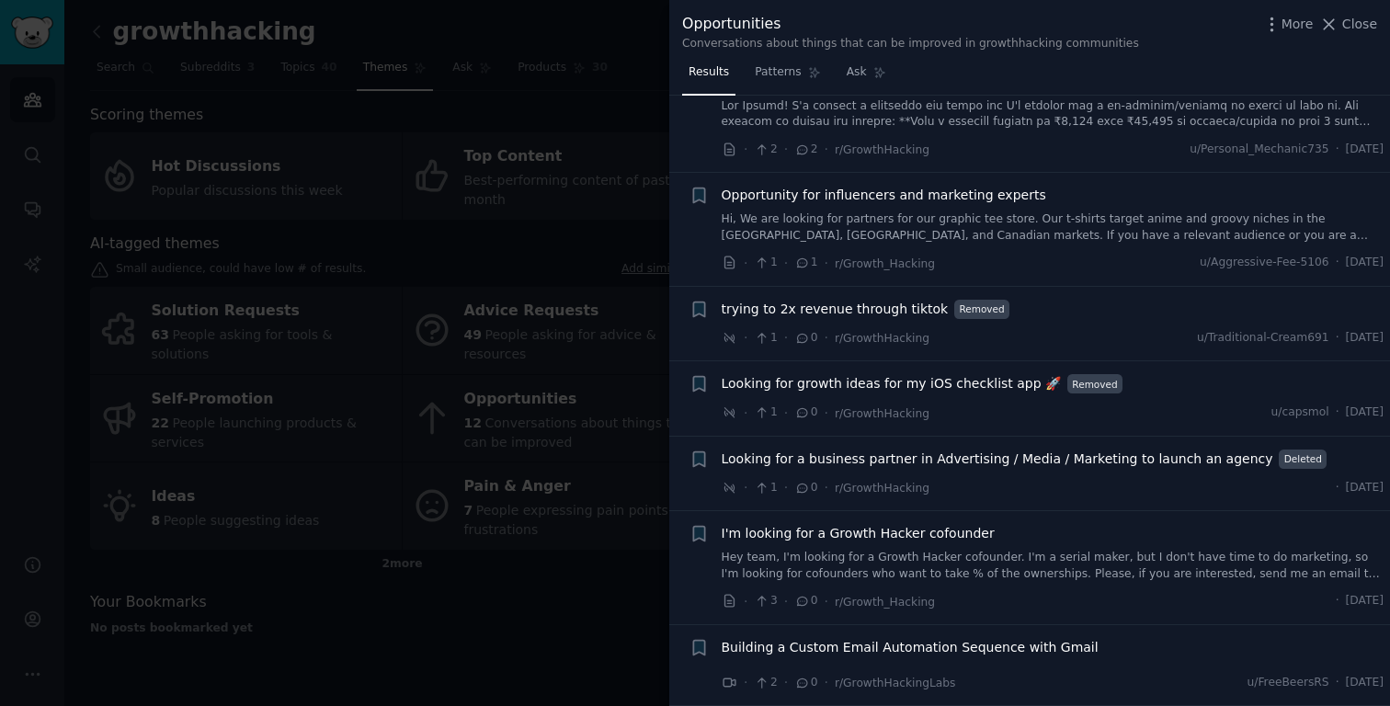
click at [812, 652] on span "Building a Custom Email Automation Sequence with Gmail" at bounding box center [910, 647] width 377 height 19
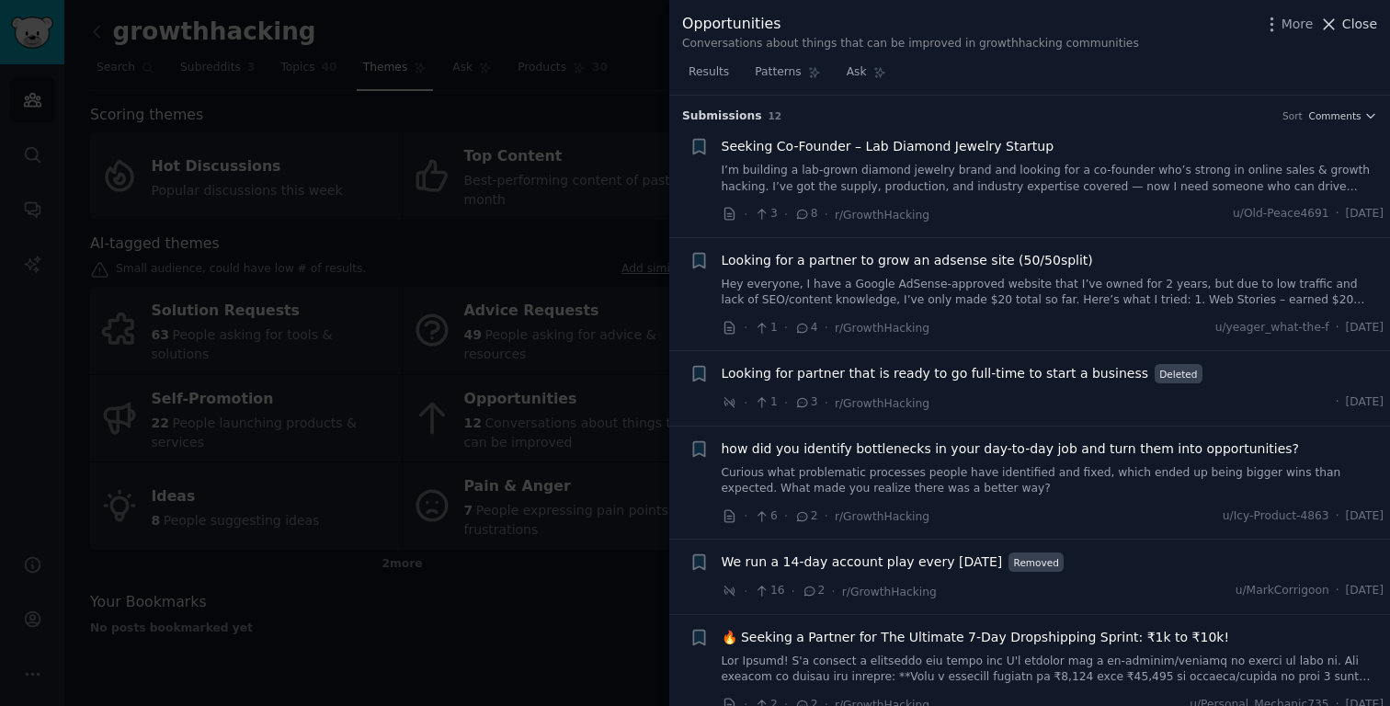
click at [1371, 17] on span "Close" at bounding box center [1359, 24] width 35 height 19
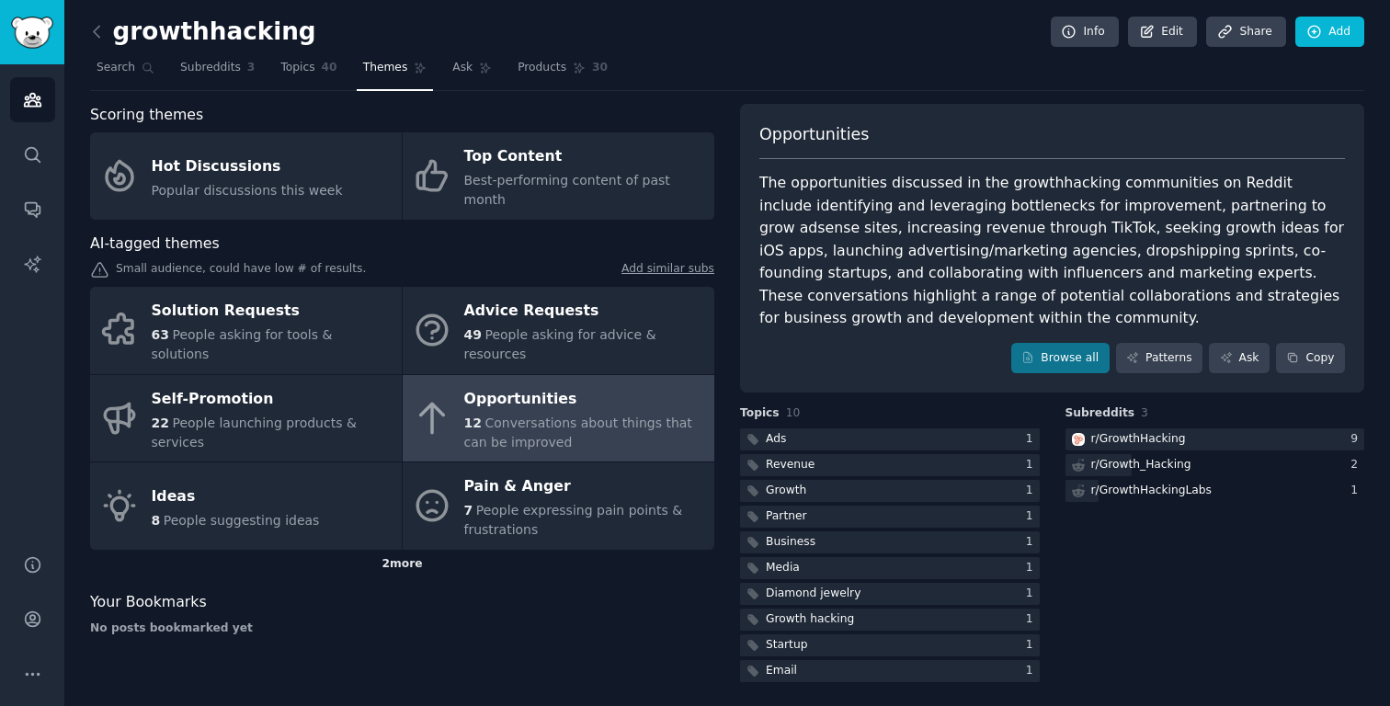
click at [409, 550] on div "2 more" at bounding box center [402, 564] width 624 height 29
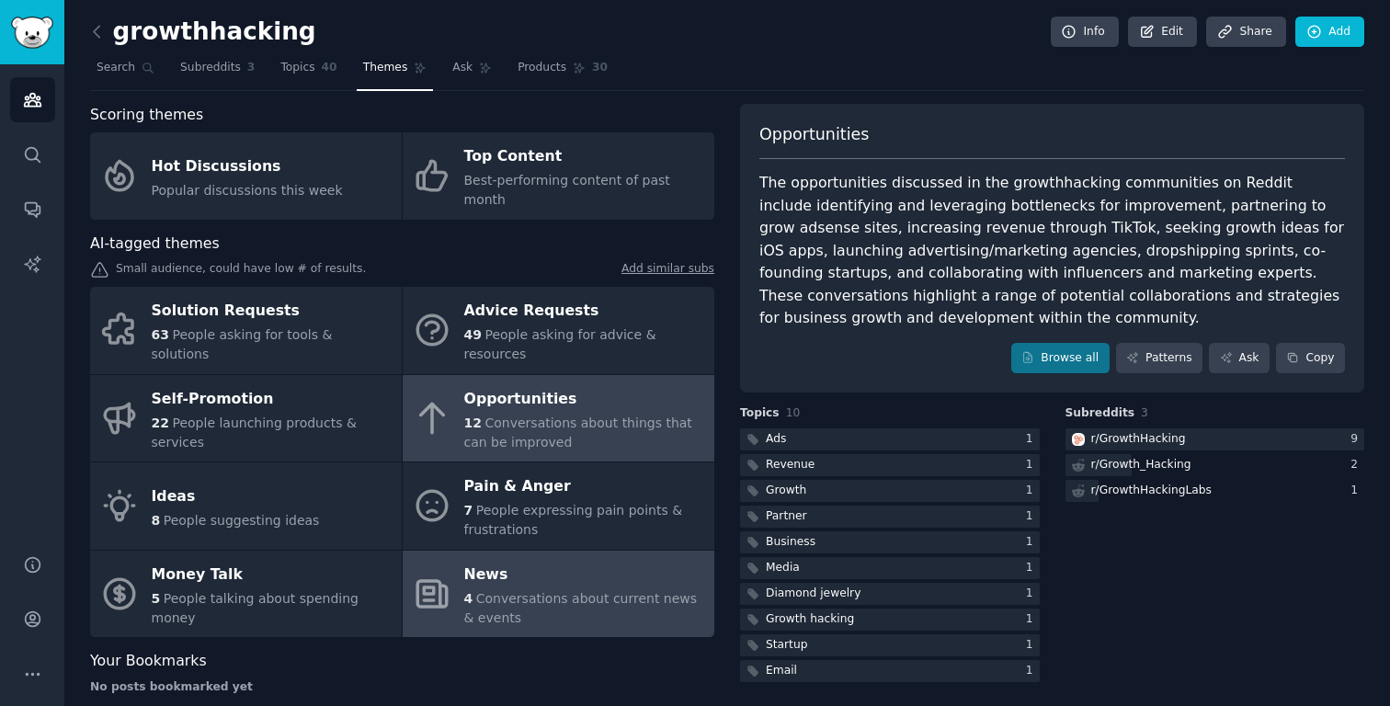
scroll to position [8, 0]
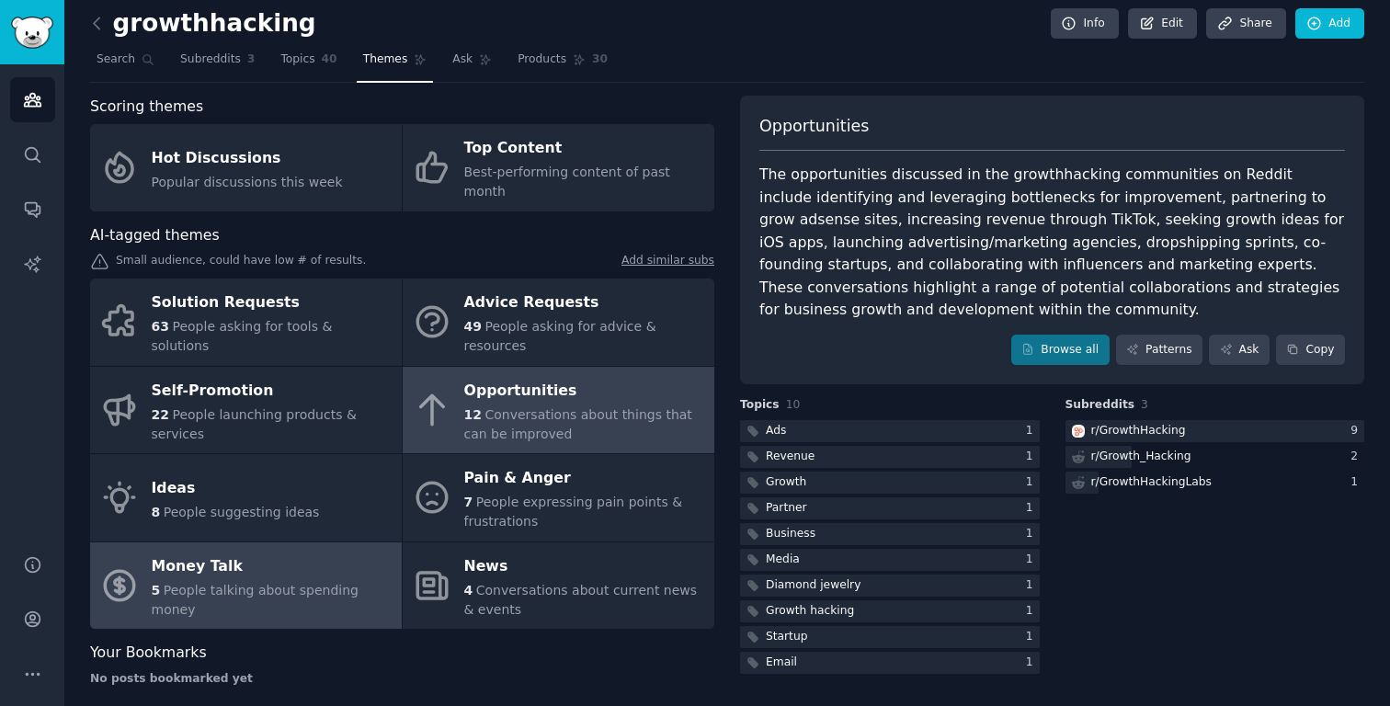
click at [271, 585] on span "People talking about spending money" at bounding box center [255, 600] width 207 height 34
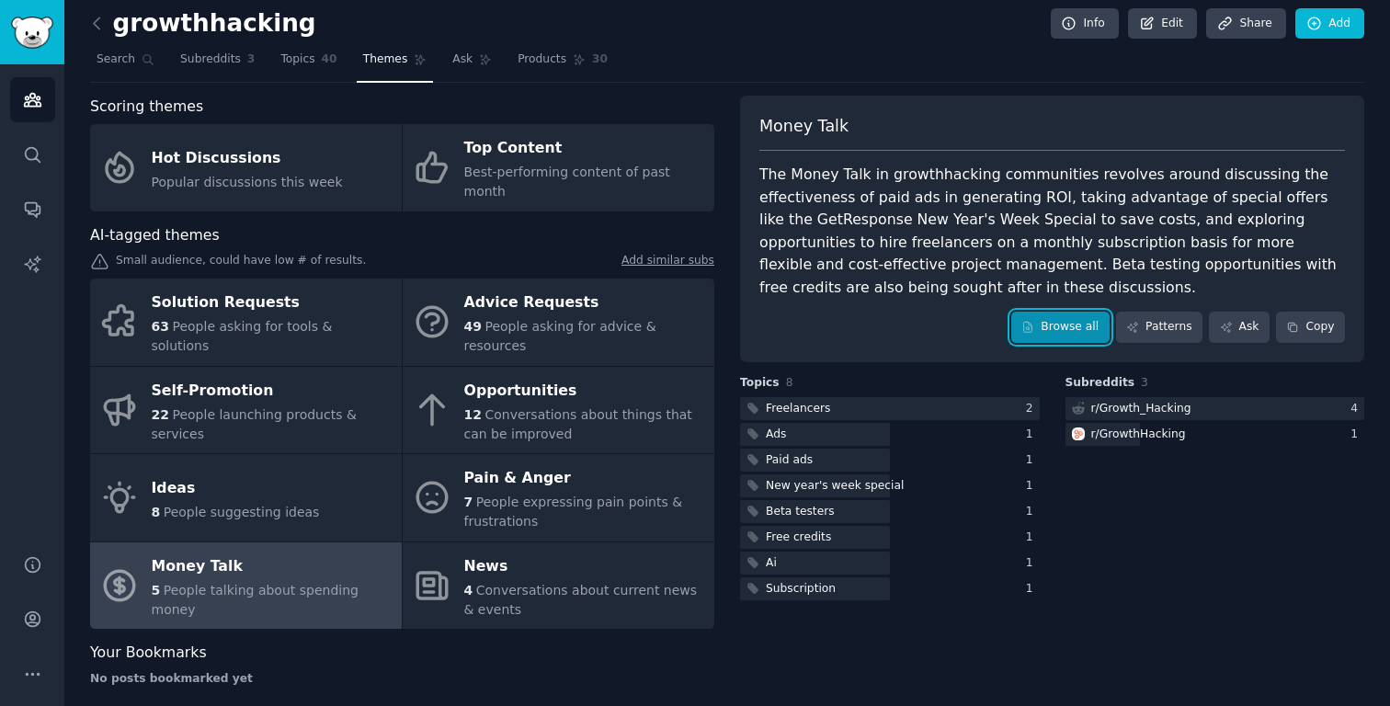
click at [1028, 324] on icon at bounding box center [1028, 327] width 8 height 10
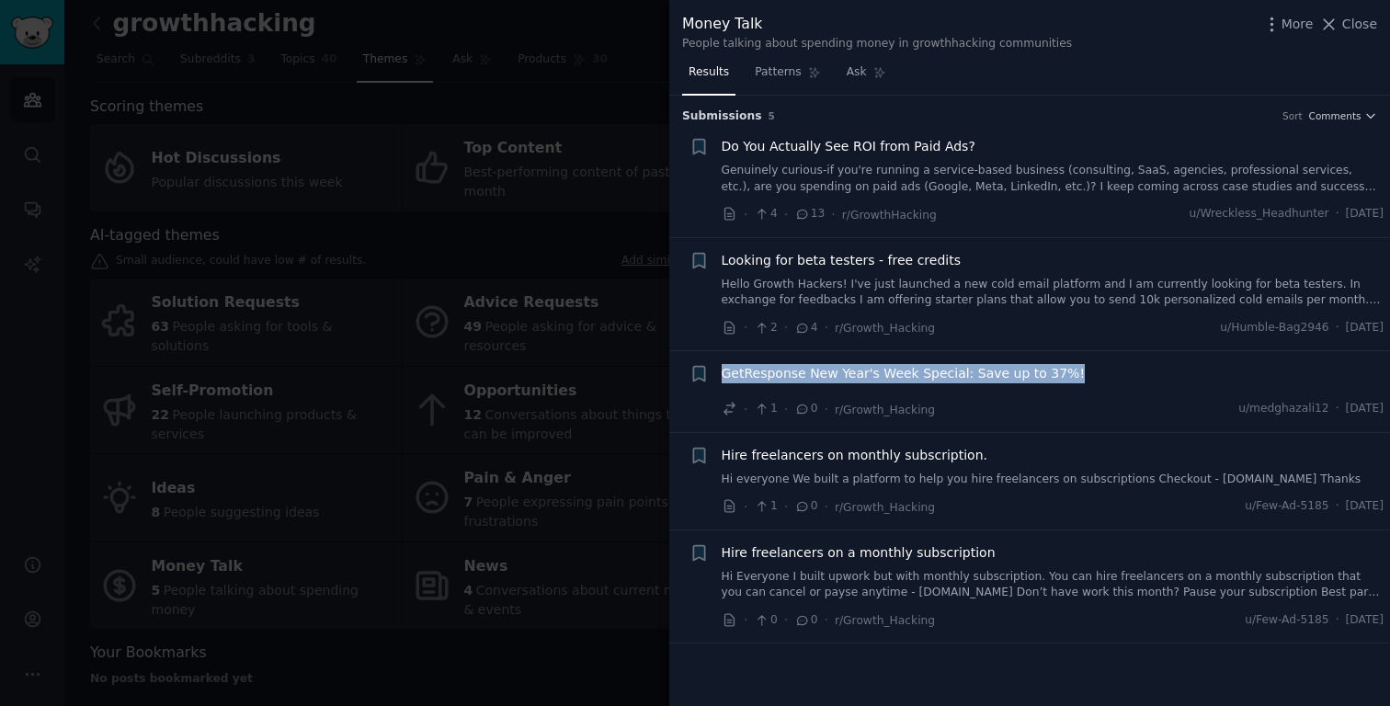
drag, startPoint x: 716, startPoint y: 377, endPoint x: 799, endPoint y: 385, distance: 83.1
click at [799, 385] on div "+ GetResponse New Year's Week Special: Save up to 37%! · 1 · 0 · r/Growth_Hacki…" at bounding box center [1036, 391] width 695 height 55
